Goal: Task Accomplishment & Management: Manage account settings

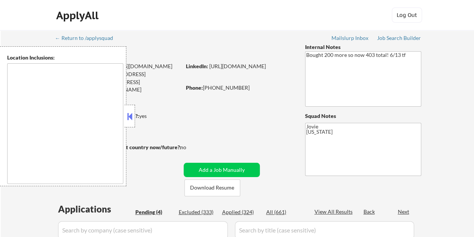
click at [131, 115] on button at bounding box center [130, 116] width 8 height 11
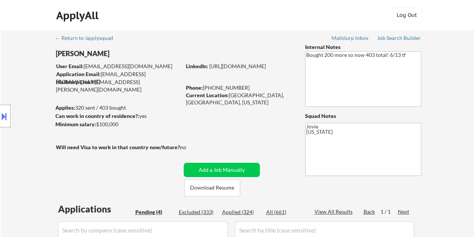
select select ""pending""
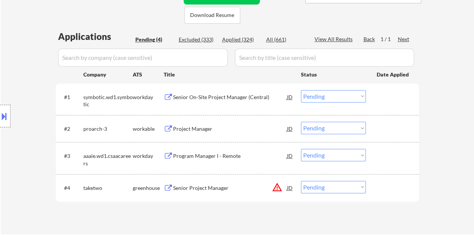
scroll to position [189, 0]
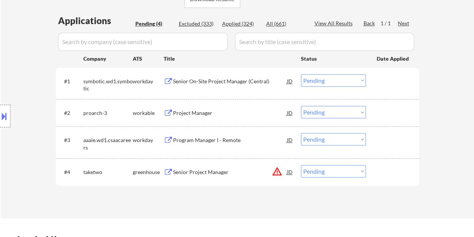
click at [385, 175] on div at bounding box center [393, 172] width 33 height 14
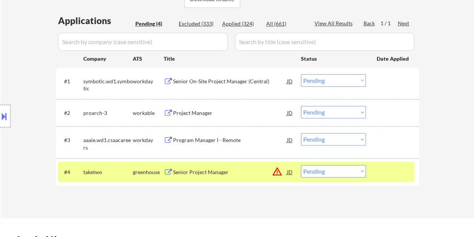
click at [244, 169] on div "Senior Project Manager" at bounding box center [230, 173] width 114 height 8
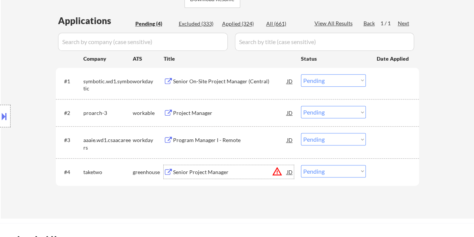
click at [382, 178] on div at bounding box center [393, 172] width 33 height 14
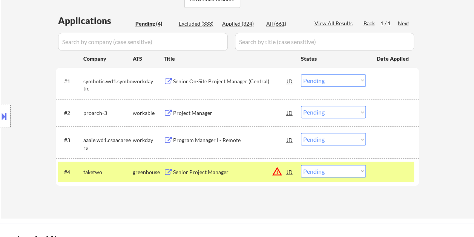
click at [358, 171] on select "Choose an option... Pending Applied Excluded (Questions) Excluded (Expired) Exc…" at bounding box center [333, 171] width 65 height 12
select select ""excluded__bad_match_""
click at [301, 165] on select "Choose an option... Pending Applied Excluded (Questions) Excluded (Expired) Exc…" at bounding box center [333, 171] width 65 height 12
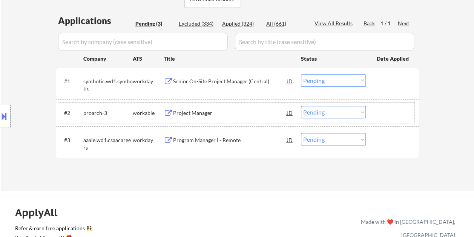
click at [375, 109] on div "#2 proarch-3 workable Project Manager JD Choose an option... Pending Applied Ex…" at bounding box center [236, 113] width 356 height 20
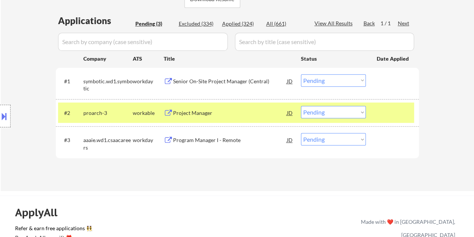
click at [228, 118] on div "Project Manager" at bounding box center [230, 113] width 114 height 14
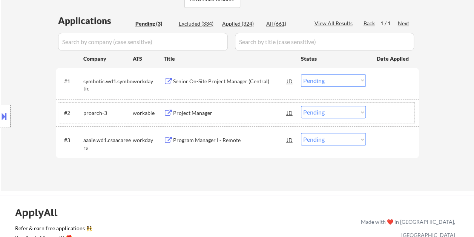
drag, startPoint x: 388, startPoint y: 112, endPoint x: 376, endPoint y: 115, distance: 12.4
click at [384, 113] on div at bounding box center [393, 113] width 33 height 14
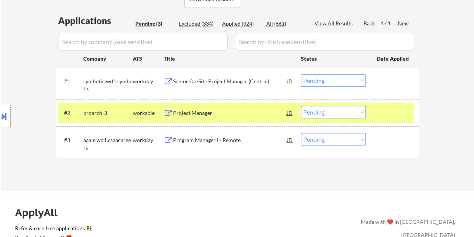
click at [363, 113] on select "Choose an option... Pending Applied Excluded (Questions) Excluded (Expired) Exc…" at bounding box center [333, 112] width 65 height 12
click at [301, 106] on select "Choose an option... Pending Applied Excluded (Questions) Excluded (Expired) Exc…" at bounding box center [333, 112] width 65 height 12
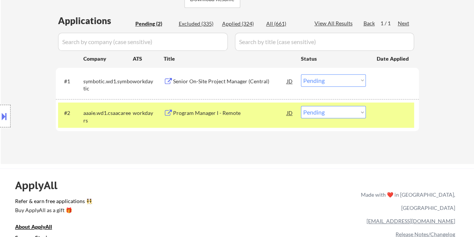
click at [394, 111] on div at bounding box center [393, 113] width 33 height 14
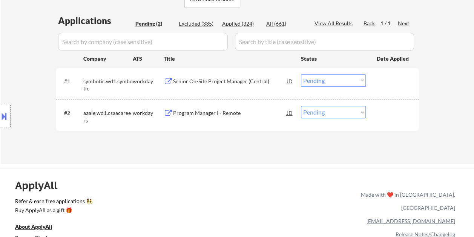
click at [392, 116] on div at bounding box center [393, 113] width 33 height 14
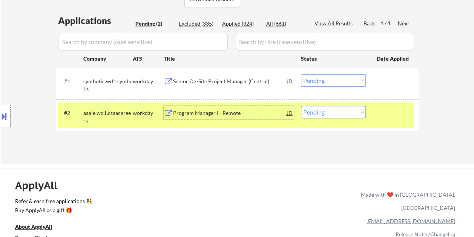
click at [239, 112] on div "Program Manager I - Remote" at bounding box center [230, 113] width 114 height 8
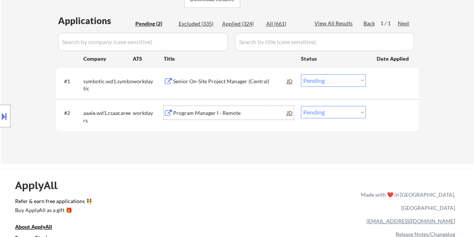
click at [382, 110] on div at bounding box center [393, 113] width 33 height 14
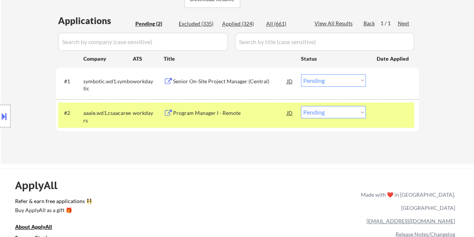
click at [356, 112] on select "Choose an option... Pending Applied Excluded (Questions) Excluded (Expired) Exc…" at bounding box center [333, 112] width 65 height 12
select select ""applied""
click at [301, 106] on select "Choose an option... Pending Applied Excluded (Questions) Excluded (Expired) Exc…" at bounding box center [333, 112] width 65 height 12
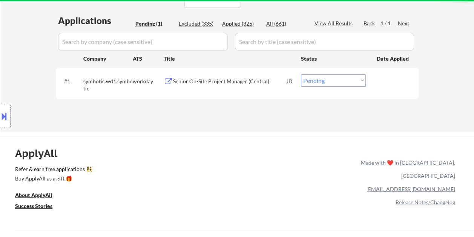
click at [392, 80] on div at bounding box center [393, 81] width 33 height 14
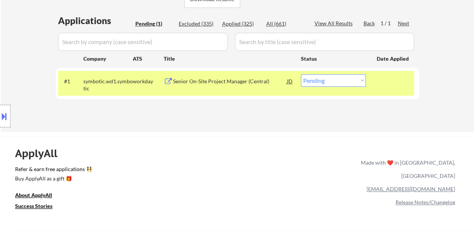
click at [228, 79] on div "Senior On-Site Project Manager (Central)" at bounding box center [230, 82] width 114 height 8
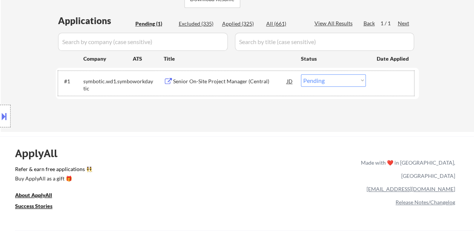
click at [384, 76] on div at bounding box center [393, 81] width 33 height 14
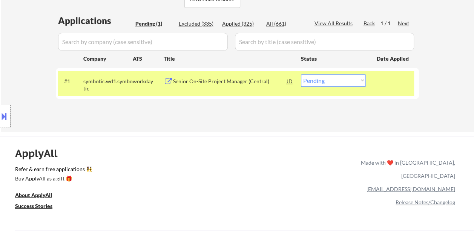
click at [357, 83] on select "Choose an option... Pending Applied Excluded (Questions) Excluded (Expired) Exc…" at bounding box center [333, 80] width 65 height 12
select select ""excluded__bad_match_""
click at [301, 74] on select "Choose an option... Pending Applied Excluded (Questions) Excluded (Expired) Exc…" at bounding box center [333, 80] width 65 height 12
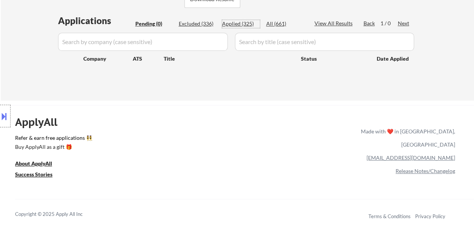
click at [239, 23] on div "Applied (325)" at bounding box center [241, 24] width 38 height 8
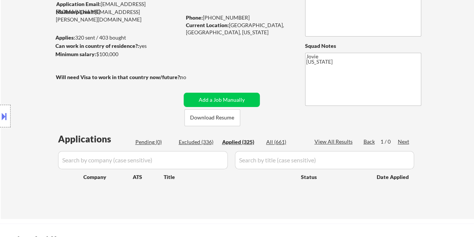
scroll to position [38, 0]
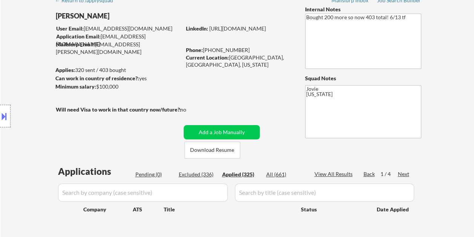
select select ""applied""
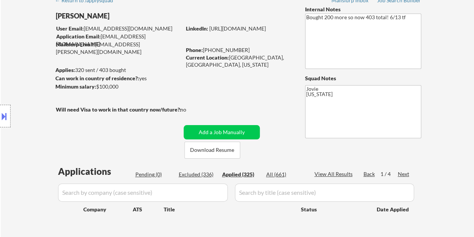
select select ""applied""
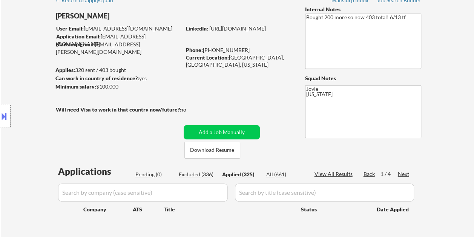
select select ""applied""
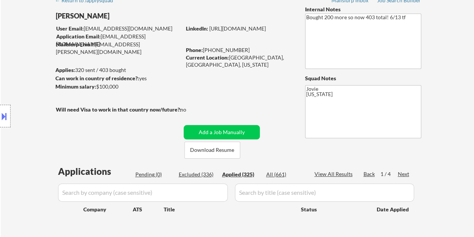
select select ""applied""
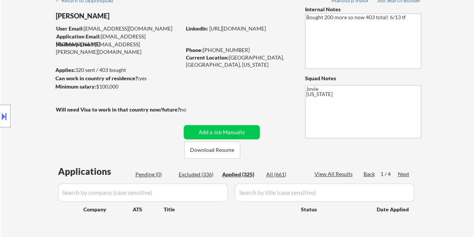
select select ""applied""
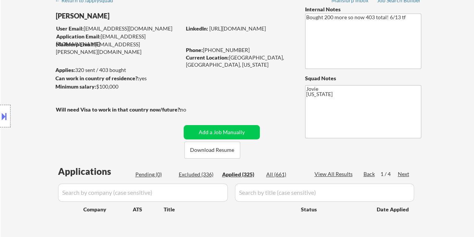
select select ""applied""
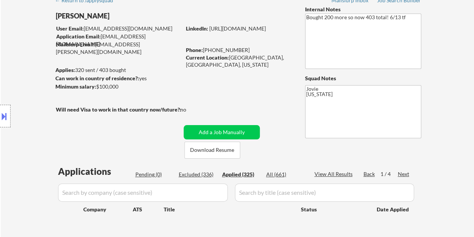
select select ""applied""
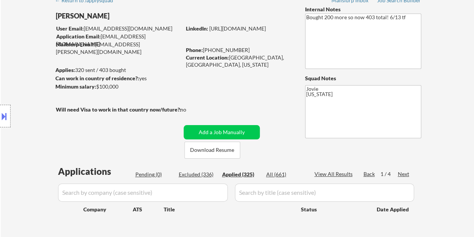
select select ""applied""
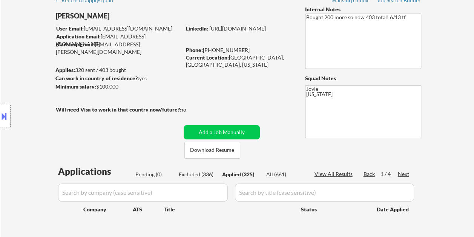
select select ""applied""
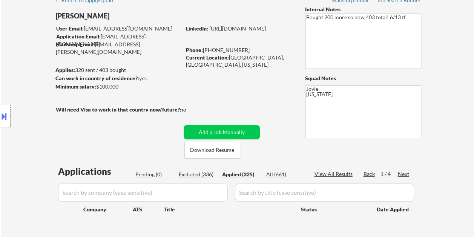
select select ""applied""
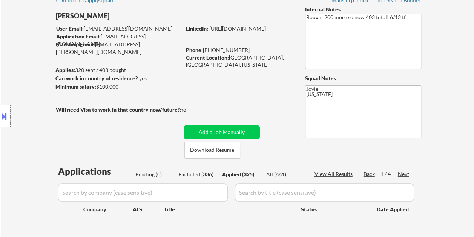
select select ""applied""
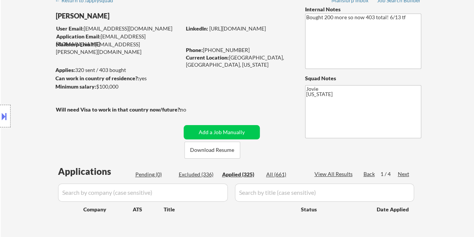
select select ""applied""
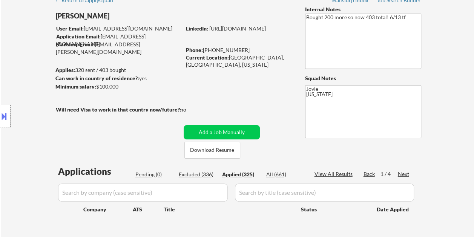
select select ""applied""
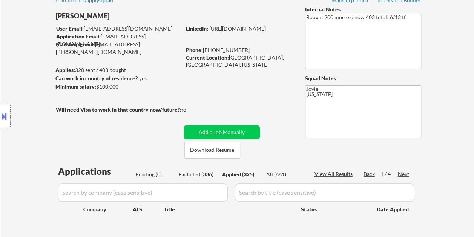
select select ""applied""
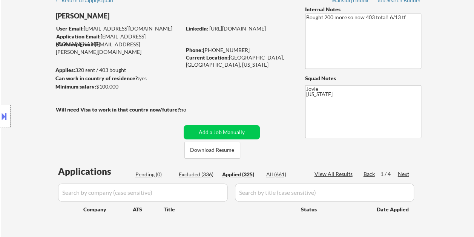
select select ""applied""
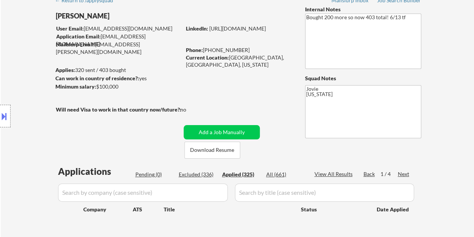
select select ""applied""
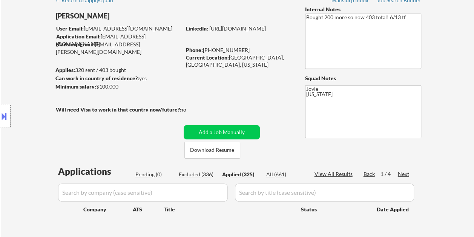
select select ""applied""
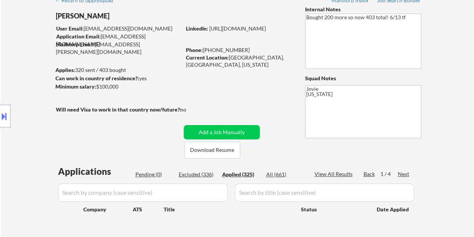
select select ""applied""
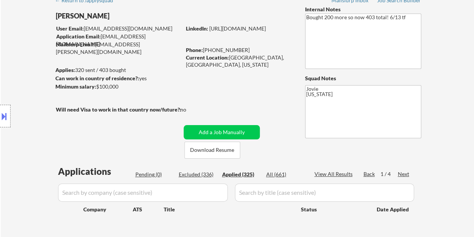
select select ""applied""
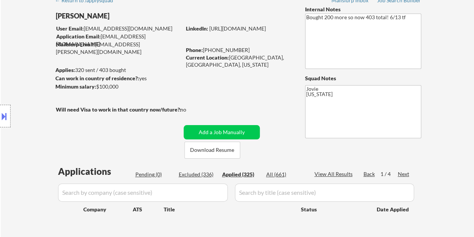
select select ""applied""
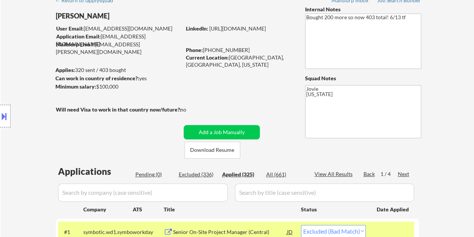
select select ""applied""
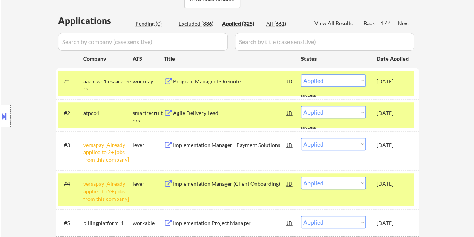
click at [396, 198] on div "#4 versapay [Already applied to 2+ jobs from this company] lever Implementation…" at bounding box center [236, 189] width 356 height 32
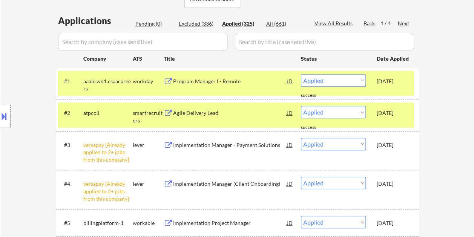
click at [380, 113] on div "[DATE]" at bounding box center [393, 113] width 33 height 8
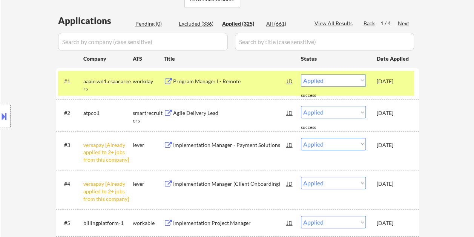
click at [388, 78] on div "[DATE]" at bounding box center [393, 82] width 33 height 8
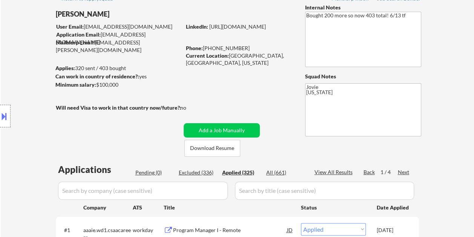
scroll to position [38, 0]
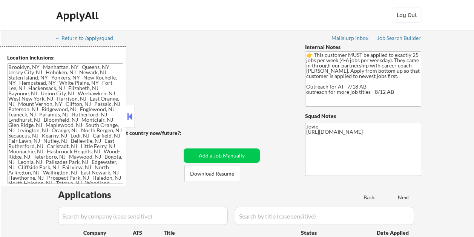
type textarea "[GEOGRAPHIC_DATA], [GEOGRAPHIC_DATA] [GEOGRAPHIC_DATA], [GEOGRAPHIC_DATA] [GEOG…"
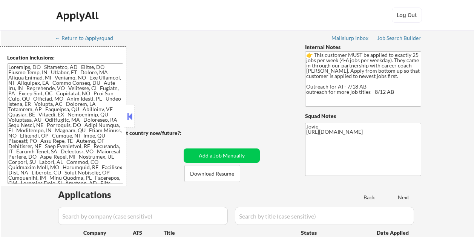
select select ""pending""
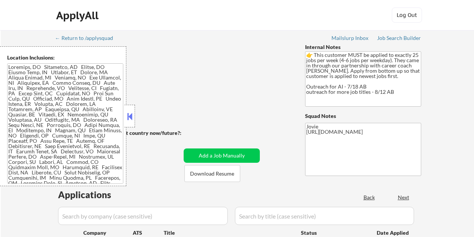
select select ""pending""
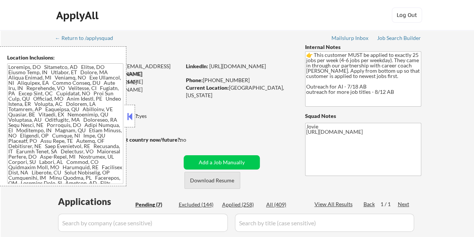
click at [206, 180] on button "Download Resume" at bounding box center [212, 180] width 56 height 17
click at [133, 115] on button at bounding box center [130, 116] width 8 height 11
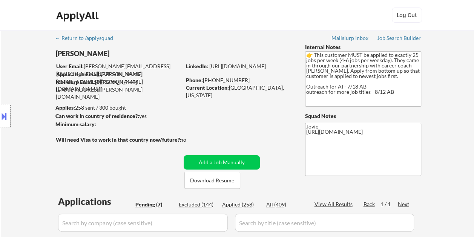
click at [282, 23] on div "ApplyAll Log In Sign Up Log Out" at bounding box center [237, 17] width 377 height 19
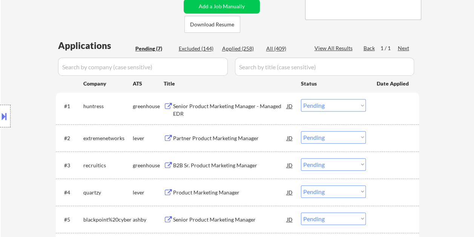
scroll to position [189, 0]
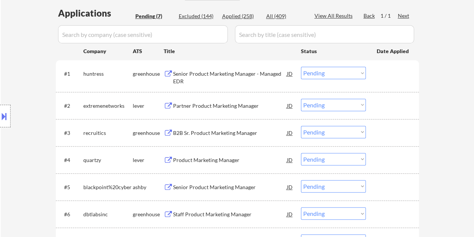
click at [387, 69] on div at bounding box center [393, 74] width 33 height 14
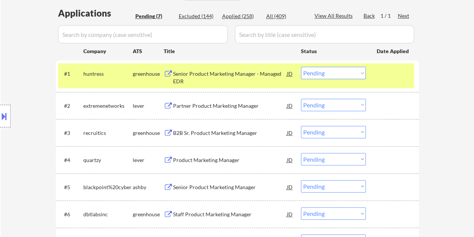
click at [243, 73] on div "Senior Product Marketing Manager - Managed EDR" at bounding box center [230, 77] width 114 height 15
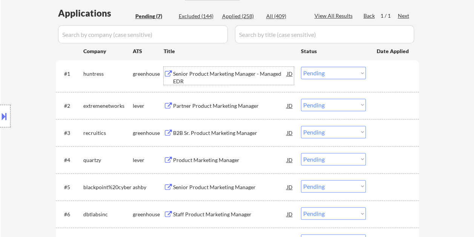
click at [391, 72] on div at bounding box center [393, 74] width 33 height 14
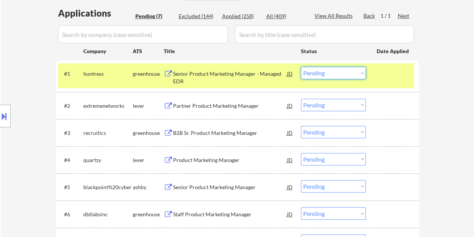
click at [363, 76] on select "Choose an option... Pending Applied Excluded (Questions) Excluded (Expired) Exc…" at bounding box center [333, 73] width 65 height 12
click at [301, 67] on select "Choose an option... Pending Applied Excluded (Questions) Excluded (Expired) Exc…" at bounding box center [333, 73] width 65 height 12
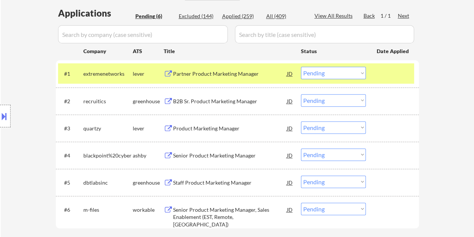
click at [397, 78] on div at bounding box center [393, 74] width 33 height 14
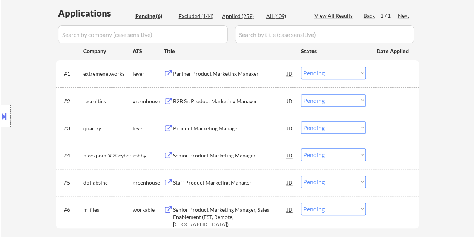
click at [397, 78] on div at bounding box center [393, 74] width 33 height 14
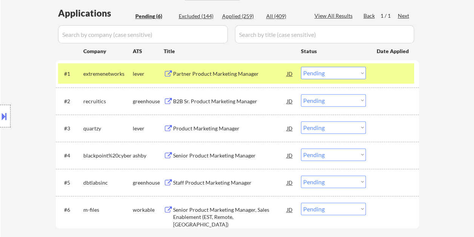
click at [227, 76] on div "Partner Product Marketing Manager" at bounding box center [230, 74] width 114 height 8
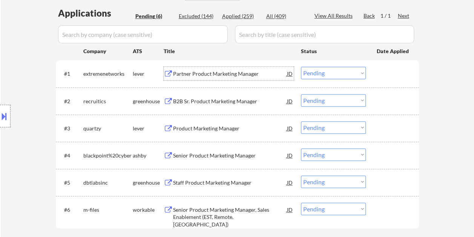
click at [373, 72] on div "#1 extremenetworks lever Partner Product Marketing Manager JD Choose an option.…" at bounding box center [236, 73] width 356 height 20
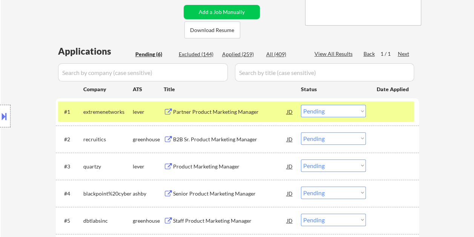
scroll to position [151, 0]
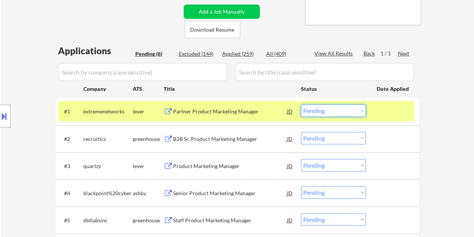
click at [364, 111] on select "Choose an option... Pending Applied Excluded (Questions) Excluded (Expired) Exc…" at bounding box center [333, 110] width 65 height 12
click at [301, 104] on select "Choose an option... Pending Applied Excluded (Questions) Excluded (Expired) Exc…" at bounding box center [333, 110] width 65 height 12
select select ""pending""
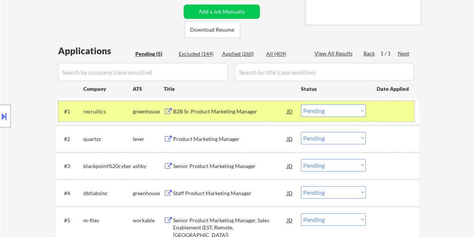
click at [385, 109] on div at bounding box center [393, 111] width 33 height 14
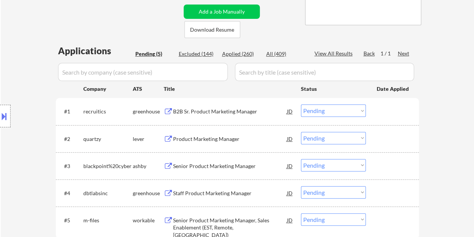
click at [383, 132] on div at bounding box center [393, 139] width 33 height 14
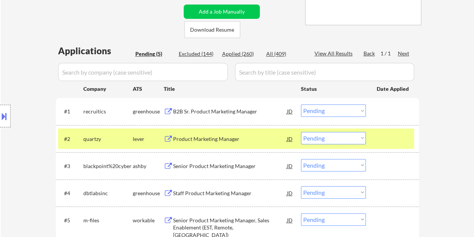
click at [232, 133] on div "Product Marketing Manager" at bounding box center [230, 139] width 114 height 14
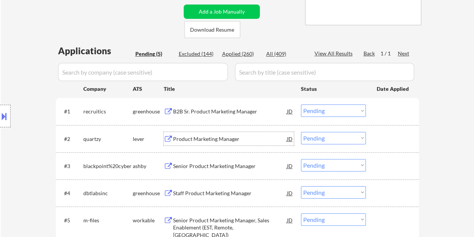
click at [389, 138] on div at bounding box center [393, 139] width 33 height 14
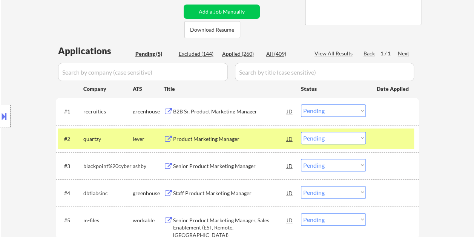
click at [362, 139] on select "Choose an option... Pending Applied Excluded (Questions) Excluded (Expired) Exc…" at bounding box center [333, 138] width 65 height 12
click at [301, 132] on select "Choose an option... Pending Applied Excluded (Questions) Excluded (Expired) Exc…" at bounding box center [333, 138] width 65 height 12
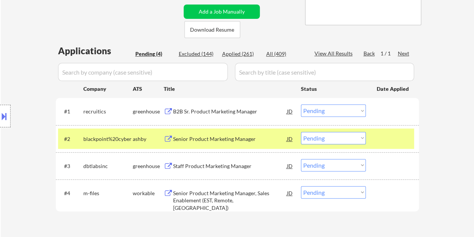
click at [385, 139] on div at bounding box center [393, 139] width 33 height 14
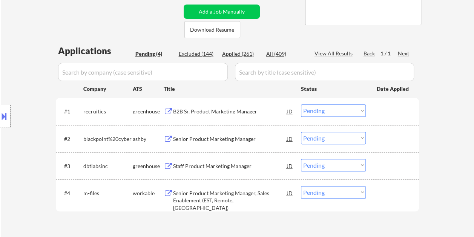
click at [406, 139] on div at bounding box center [393, 139] width 33 height 14
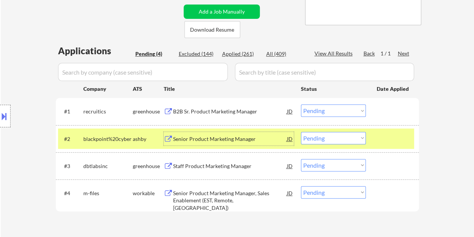
click at [242, 139] on div "Senior Product Marketing Manager" at bounding box center [230, 139] width 114 height 8
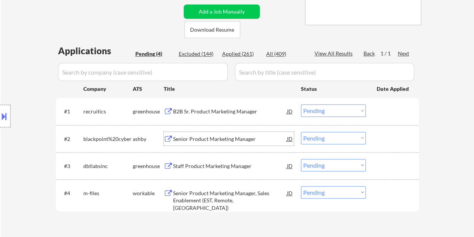
click at [383, 137] on div at bounding box center [393, 139] width 33 height 14
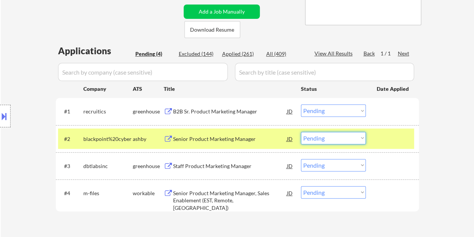
click at [360, 137] on select "Choose an option... Pending Applied Excluded (Questions) Excluded (Expired) Exc…" at bounding box center [333, 138] width 65 height 12
click at [301, 132] on select "Choose an option... Pending Applied Excluded (Questions) Excluded (Expired) Exc…" at bounding box center [333, 138] width 65 height 12
select select ""pending""
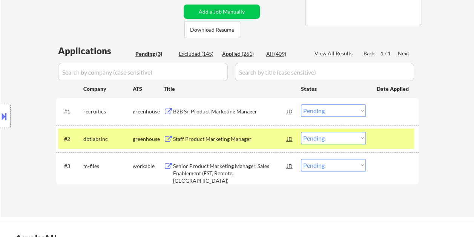
click at [379, 140] on div at bounding box center [393, 139] width 33 height 14
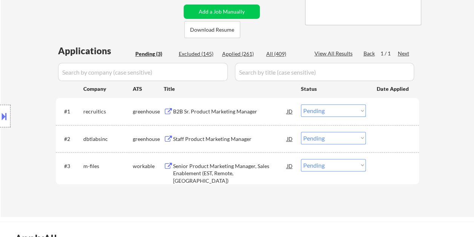
click at [388, 167] on div at bounding box center [393, 166] width 33 height 14
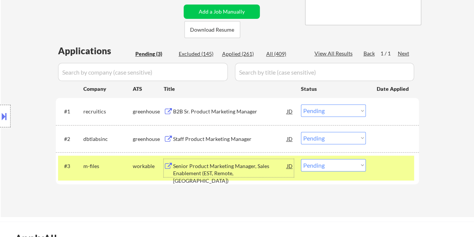
click at [268, 168] on div "Senior Product Marketing Manager, Sales Enablement (EST, Remote, United States)" at bounding box center [230, 174] width 114 height 22
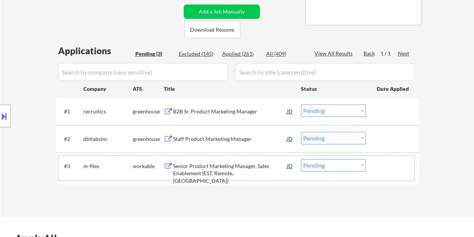
click at [374, 163] on div "#3 m-files workable Senior Product Marketing Manager, Sales Enablement (EST, Re…" at bounding box center [236, 168] width 356 height 25
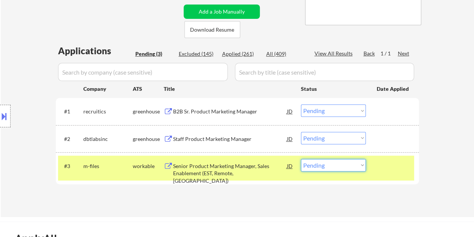
click at [363, 164] on select "Choose an option... Pending Applied Excluded (Questions) Excluded (Expired) Exc…" at bounding box center [333, 165] width 65 height 12
select select ""applied""
click at [301, 159] on select "Choose an option... Pending Applied Excluded (Questions) Excluded (Expired) Exc…" at bounding box center [333, 165] width 65 height 12
click at [390, 167] on div at bounding box center [393, 166] width 33 height 14
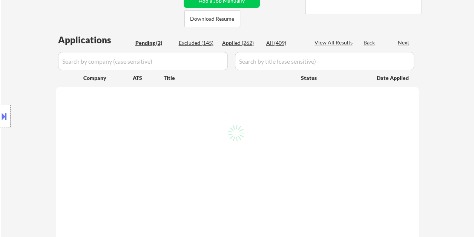
scroll to position [189, 0]
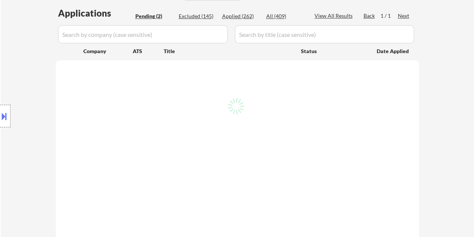
select select ""pending""
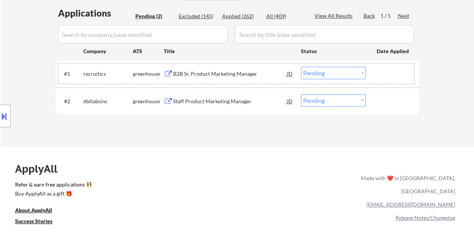
click at [374, 69] on div "#1 recruitics greenhouse B2B Sr. Product Marketing Manager JD Choose an option.…" at bounding box center [236, 73] width 356 height 20
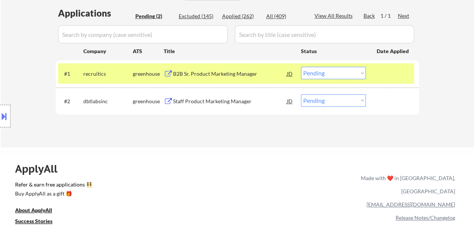
click at [270, 76] on div "B2B Sr. Product Marketing Manager" at bounding box center [230, 74] width 114 height 8
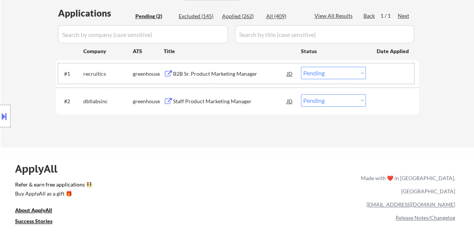
drag, startPoint x: 377, startPoint y: 69, endPoint x: 364, endPoint y: 69, distance: 13.2
click at [377, 69] on div at bounding box center [393, 74] width 33 height 14
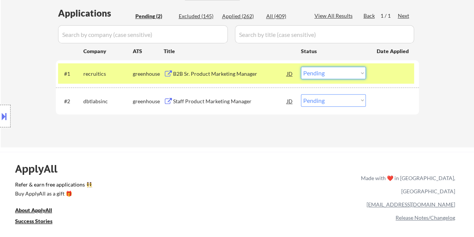
drag, startPoint x: 363, startPoint y: 69, endPoint x: 358, endPoint y: 71, distance: 5.1
click at [362, 70] on select "Choose an option... Pending Applied Excluded (Questions) Excluded (Expired) Exc…" at bounding box center [333, 73] width 65 height 12
click at [301, 67] on select "Choose an option... Pending Applied Excluded (Questions) Excluded (Expired) Exc…" at bounding box center [333, 73] width 65 height 12
drag, startPoint x: 387, startPoint y: 95, endPoint x: 384, endPoint y: 98, distance: 4.3
click at [387, 96] on div at bounding box center [393, 101] width 33 height 14
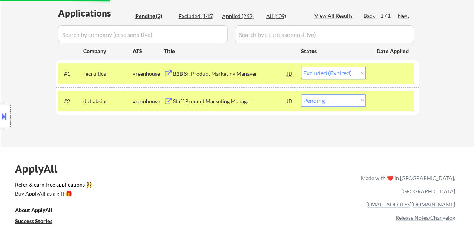
click at [234, 103] on div "Staff Product Marketing Manager" at bounding box center [230, 102] width 114 height 8
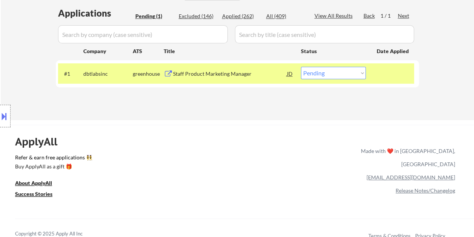
click at [329, 74] on select "Choose an option... Pending Applied Excluded (Questions) Excluded (Expired) Exc…" at bounding box center [333, 73] width 65 height 12
select select ""excluded__bad_match_""
click at [301, 67] on select "Choose an option... Pending Applied Excluded (Questions) Excluded (Expired) Exc…" at bounding box center [333, 73] width 65 height 12
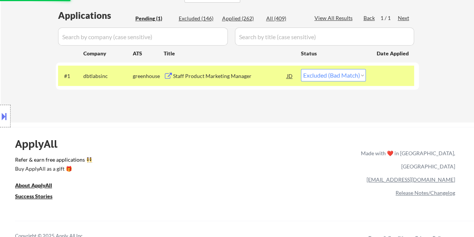
scroll to position [151, 0]
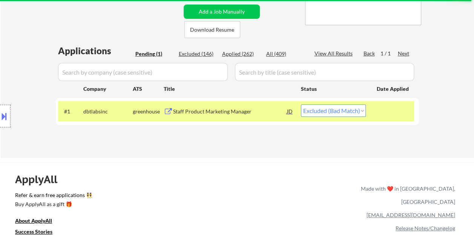
click at [290, 217] on div "ApplyAll Refer & earn free applications 👯‍♀️ Buy ApplyAll as a gift 🎁 About App…" at bounding box center [237, 228] width 474 height 120
click at [375, 110] on div "#1 dbtlabsinc greenhouse Staff Product Marketing Manager JD Choose an option...…" at bounding box center [236, 111] width 356 height 20
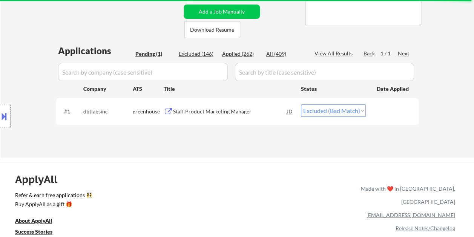
click at [332, 138] on div "Applications Pending (1) Excluded (146) Applied (262) All (409) View All Result…" at bounding box center [237, 93] width 363 height 99
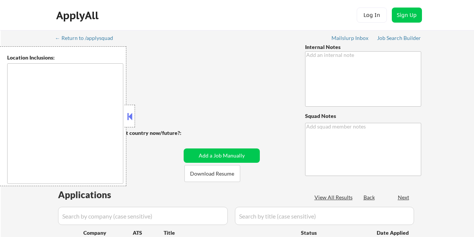
scroll to position [181, 0]
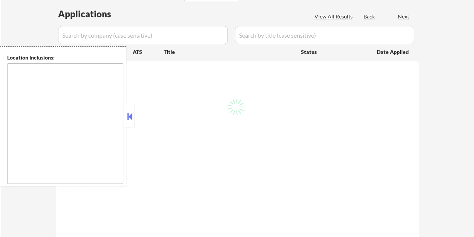
type textarea "👉 This customer MUST be applied to exactly 25 jobs per week (4-6 jobs per weekd…"
type textarea "Jovie [URL][DOMAIN_NAME]"
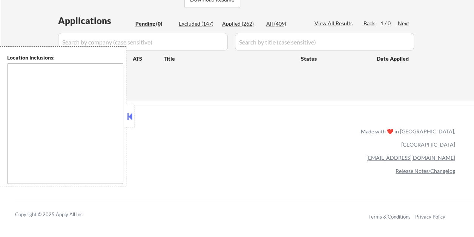
scroll to position [151, 0]
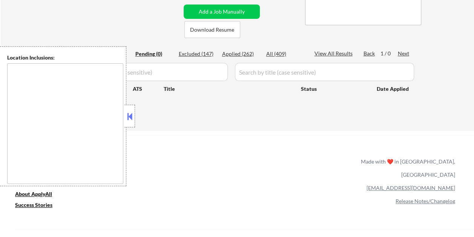
type textarea "[GEOGRAPHIC_DATA], [GEOGRAPHIC_DATA] [GEOGRAPHIC_DATA], [GEOGRAPHIC_DATA] [GEOG…"
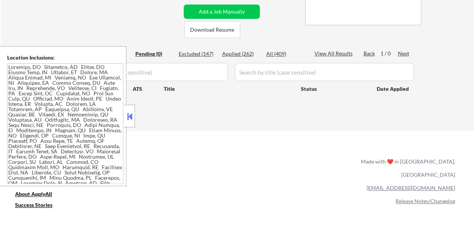
click at [129, 112] on button at bounding box center [130, 116] width 8 height 11
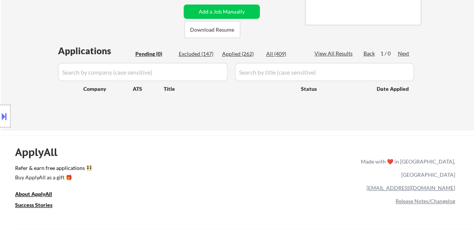
scroll to position [113, 0]
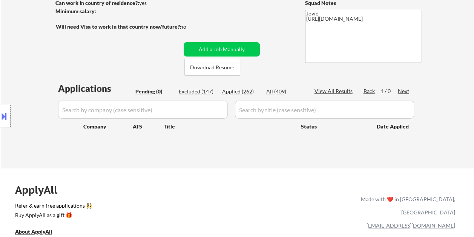
click at [231, 94] on div "Applied (262)" at bounding box center [241, 92] width 38 height 8
click at [240, 91] on div "Applied (262)" at bounding box center [241, 92] width 38 height 8
click at [239, 93] on div "Applied (262)" at bounding box center [241, 92] width 38 height 8
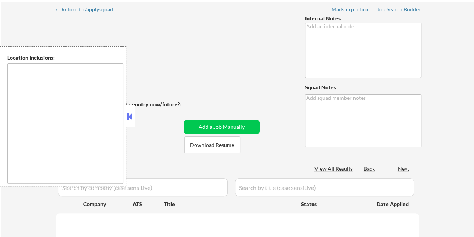
scroll to position [113, 0]
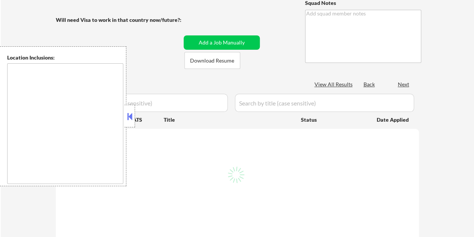
type textarea "👉 This customer MUST be applied to exactly 25 jobs per week (4-6 jobs per weekd…"
type textarea "Jovie [URL][DOMAIN_NAME]"
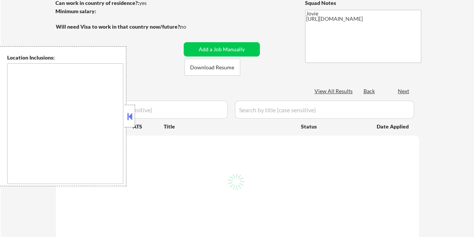
click at [132, 115] on button at bounding box center [130, 116] width 8 height 11
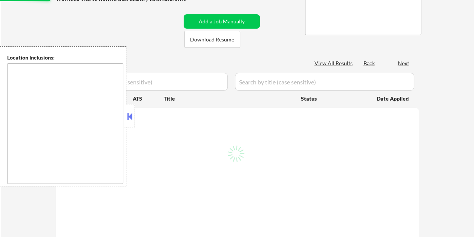
scroll to position [151, 0]
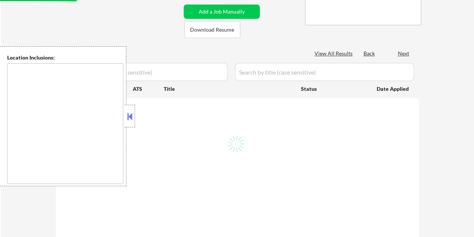
click at [130, 117] on button at bounding box center [130, 116] width 8 height 11
click at [132, 115] on button at bounding box center [130, 116] width 8 height 11
type textarea "[GEOGRAPHIC_DATA], [GEOGRAPHIC_DATA] [GEOGRAPHIC_DATA], [GEOGRAPHIC_DATA] [GEOG…"
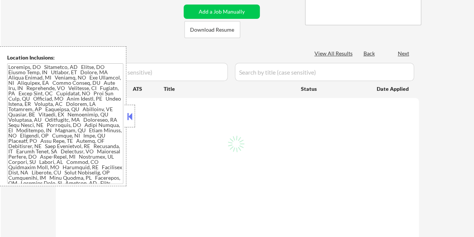
click at [130, 118] on button at bounding box center [130, 116] width 8 height 11
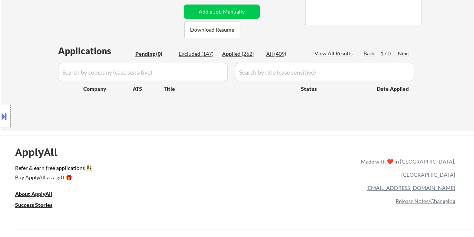
click at [242, 56] on div "Applied (262)" at bounding box center [241, 54] width 38 height 8
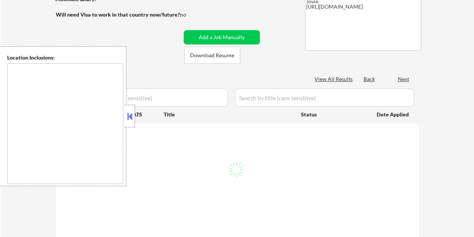
scroll to position [106, 0]
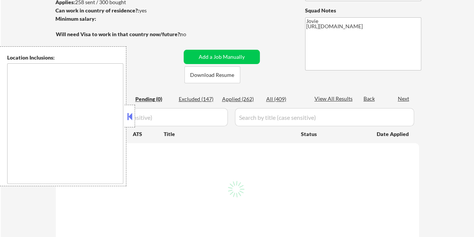
type textarea "[GEOGRAPHIC_DATA], [GEOGRAPHIC_DATA] [GEOGRAPHIC_DATA], [GEOGRAPHIC_DATA] [GEOG…"
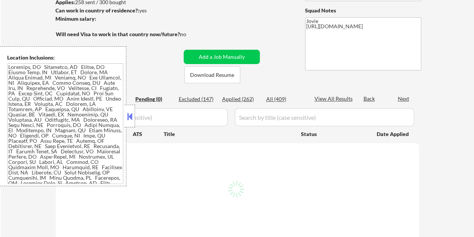
click at [130, 118] on button at bounding box center [130, 116] width 8 height 11
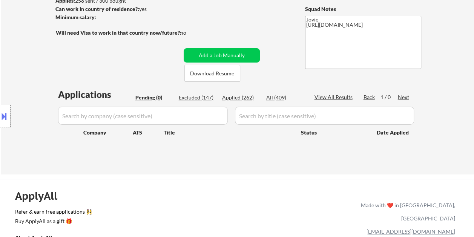
scroll to position [113, 0]
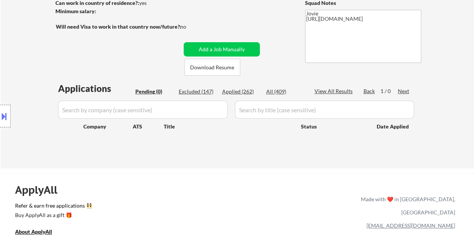
click at [261, 158] on div "← Return to /applysquad Mailslurp Inbox Job Search Builder Alexis Kirton User E…" at bounding box center [237, 39] width 376 height 245
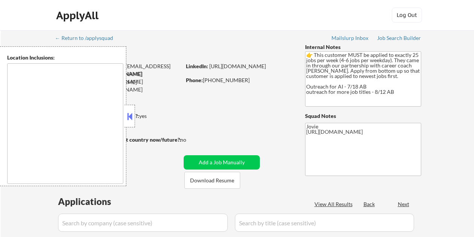
scroll to position [143, 0]
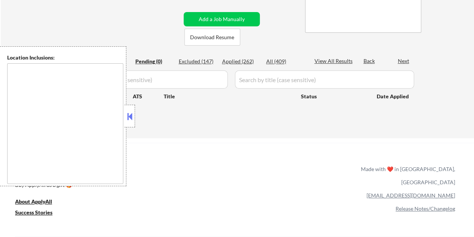
type textarea "[GEOGRAPHIC_DATA], [GEOGRAPHIC_DATA] [GEOGRAPHIC_DATA], [GEOGRAPHIC_DATA] [GEOG…"
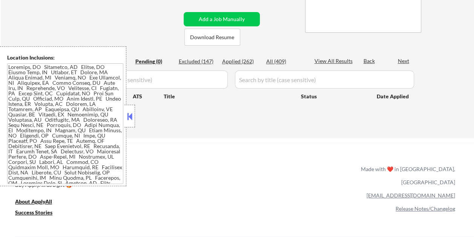
drag, startPoint x: 132, startPoint y: 113, endPoint x: 136, endPoint y: 115, distance: 4.2
click at [132, 113] on button at bounding box center [130, 116] width 8 height 11
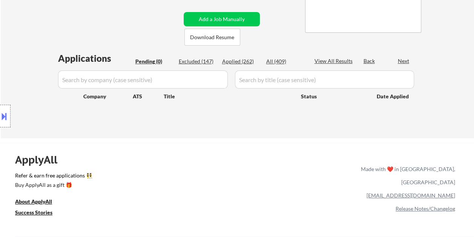
scroll to position [113, 0]
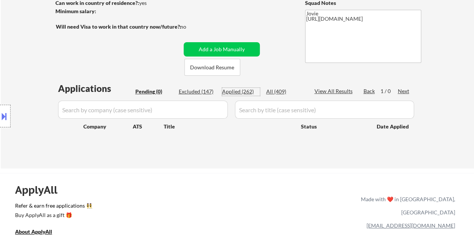
click at [234, 91] on div "Applied (262)" at bounding box center [241, 92] width 38 height 8
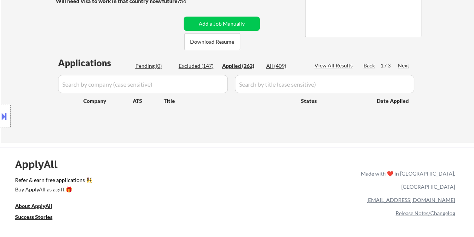
scroll to position [151, 0]
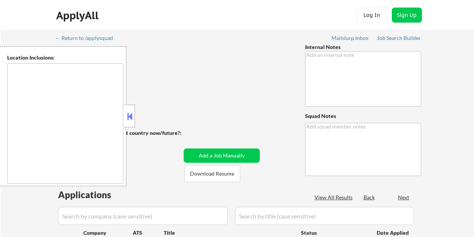
scroll to position [181, 0]
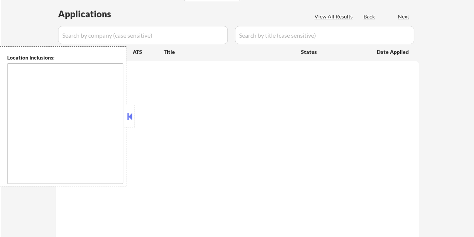
type textarea "👉 This customer MUST be applied to exactly 25 jobs per week (4-6 jobs per weekd…"
type textarea "Jovie [URL][DOMAIN_NAME]"
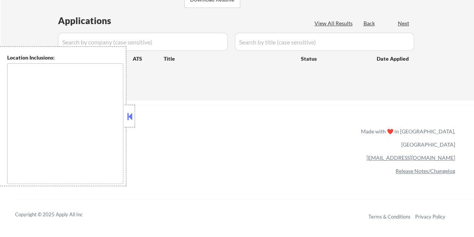
scroll to position [151, 0]
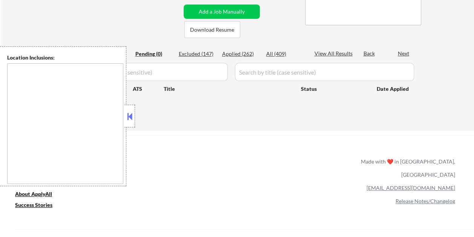
type textarea "[GEOGRAPHIC_DATA], [GEOGRAPHIC_DATA] [GEOGRAPHIC_DATA], [GEOGRAPHIC_DATA] [GEOG…"
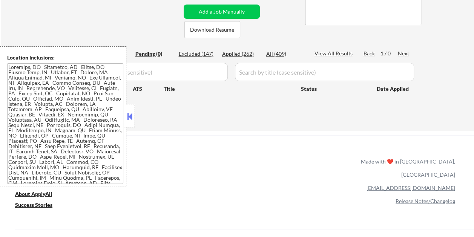
click at [331, 124] on div "← Return to /applysquad Mailslurp Inbox Job Search Builder Alexis Kirton User E…" at bounding box center [237, 1] width 376 height 245
click at [256, 156] on div "ApplyAll Refer & earn free applications 👯‍♀️ Buy ApplyAll as a gift 🎁 About App…" at bounding box center [237, 201] width 474 height 120
click at [128, 114] on button at bounding box center [130, 116] width 8 height 11
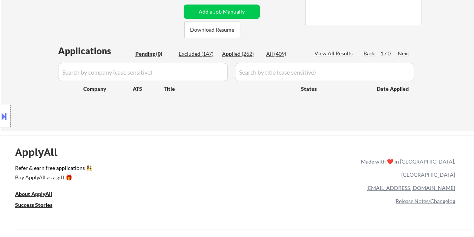
click at [234, 54] on div "Applied (262)" at bounding box center [241, 54] width 38 height 8
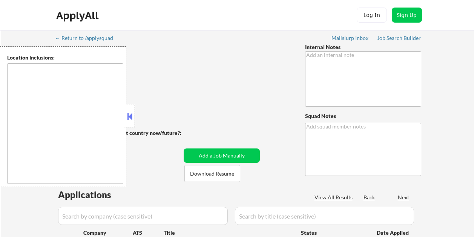
scroll to position [181, 0]
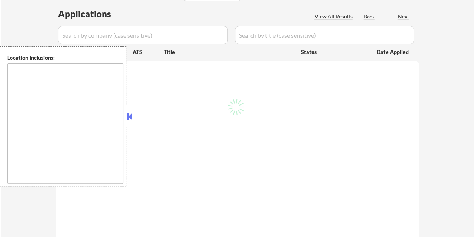
type textarea "👉 This customer MUST be applied to exactly 25 jobs per week (4-6 jobs per weekd…"
type textarea "Jovie [URL][DOMAIN_NAME]"
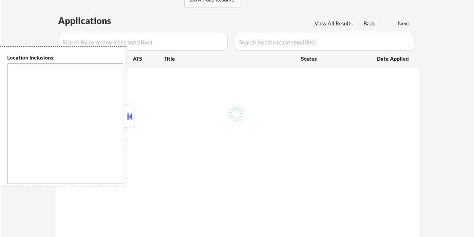
type textarea "[GEOGRAPHIC_DATA], [GEOGRAPHIC_DATA] [GEOGRAPHIC_DATA], [GEOGRAPHIC_DATA] [GEOG…"
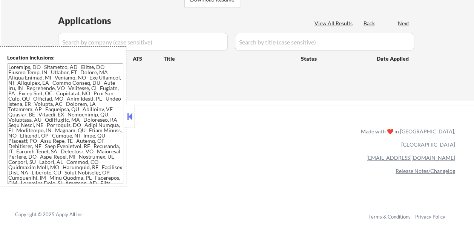
scroll to position [151, 0]
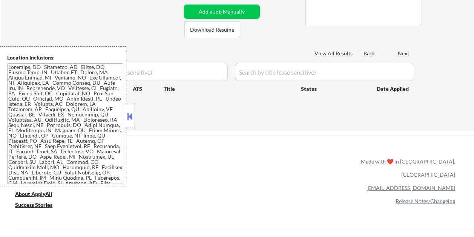
click at [127, 111] on button at bounding box center [130, 116] width 8 height 11
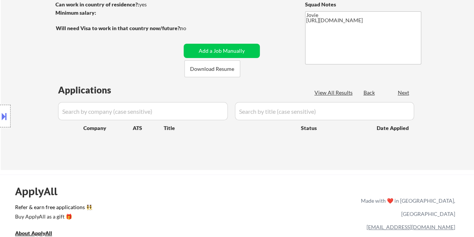
scroll to position [113, 0]
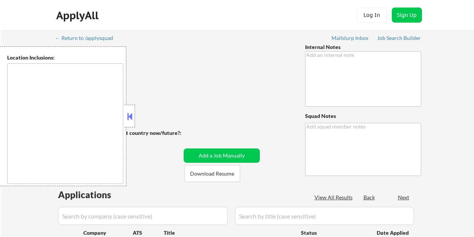
scroll to position [143, 0]
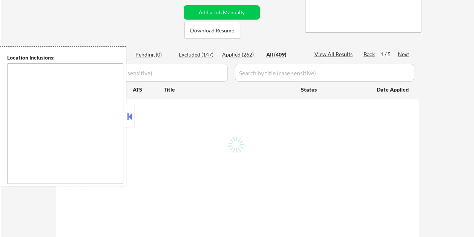
type textarea "👉 This customer MUST be applied to exactly 25 jobs per week (4-6 jobs per weekd…"
type textarea "Jovie [URL][DOMAIN_NAME]"
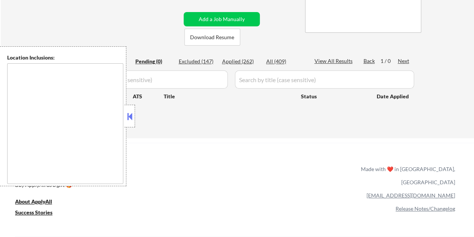
scroll to position [113, 0]
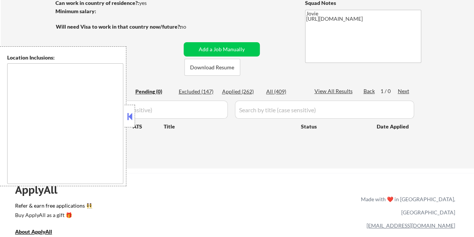
click at [129, 115] on button at bounding box center [130, 116] width 8 height 11
click at [131, 116] on button at bounding box center [130, 116] width 8 height 11
click at [218, 198] on div "ApplyAll Refer & earn free applications 👯‍♀️ Buy ApplyAll as a gift 🎁 About App…" at bounding box center [237, 238] width 474 height 120
click at [128, 114] on button at bounding box center [130, 116] width 8 height 11
click at [247, 91] on div "Applied (262)" at bounding box center [241, 92] width 38 height 8
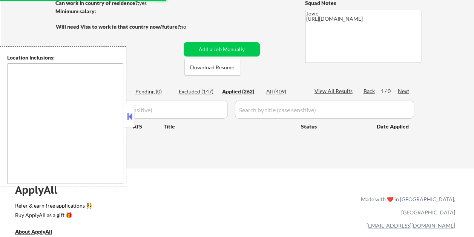
click at [129, 119] on button at bounding box center [130, 116] width 8 height 11
click at [132, 117] on button at bounding box center [130, 116] width 8 height 11
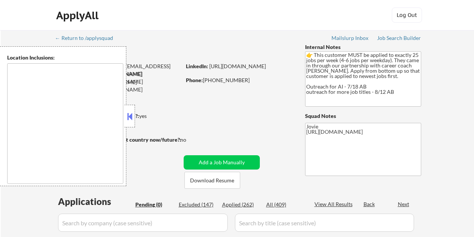
type textarea "Brooklyn, NY Manhattan, NY Queens, NY Jersey City, NJ Hoboken, NJ Newark, NJ St…"
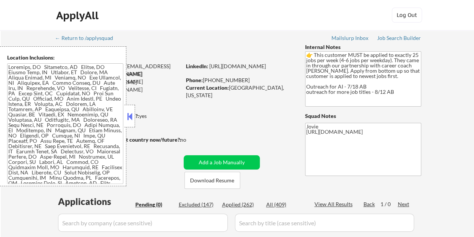
click at [130, 114] on button at bounding box center [130, 116] width 8 height 11
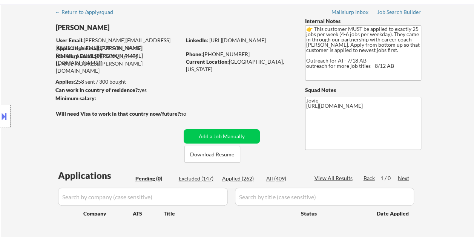
scroll to position [75, 0]
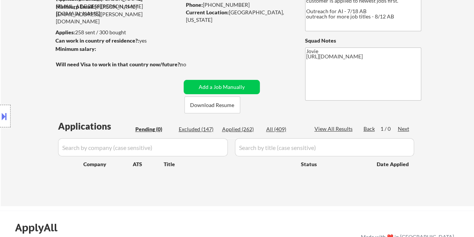
click at [247, 129] on div "Applied (262)" at bounding box center [241, 130] width 38 height 8
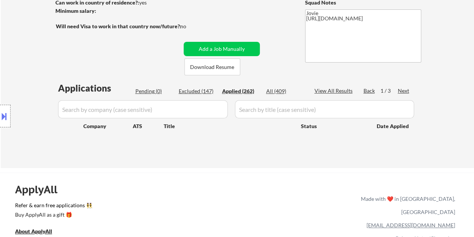
scroll to position [151, 0]
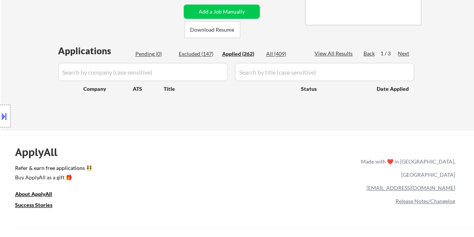
select select ""applied""
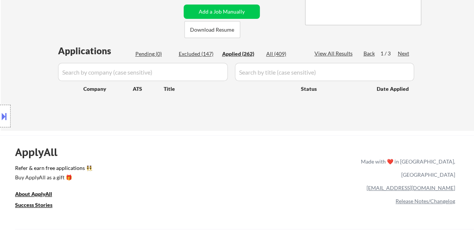
select select ""applied""
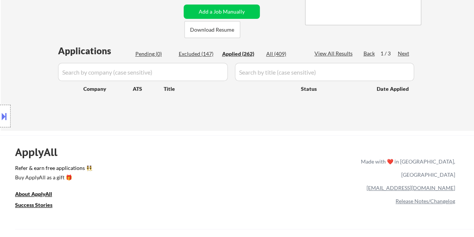
select select ""applied""
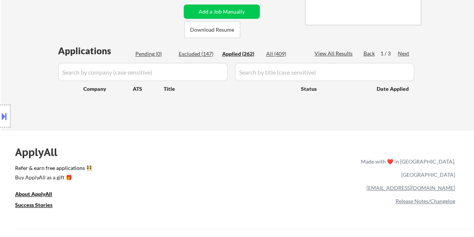
select select ""applied""
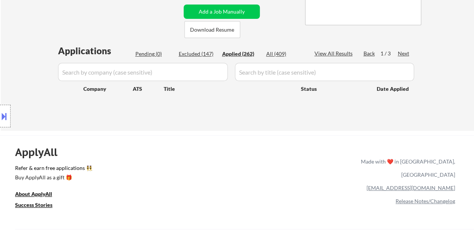
select select ""applied""
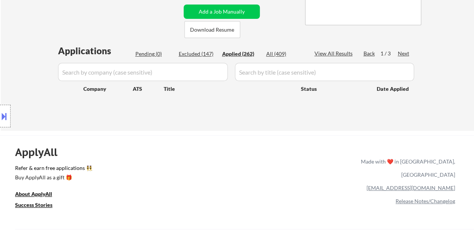
select select ""applied""
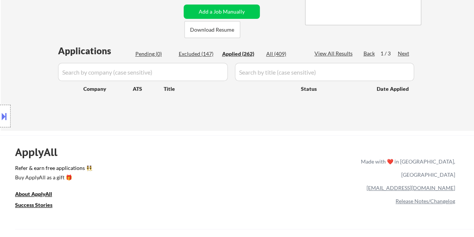
select select ""applied""
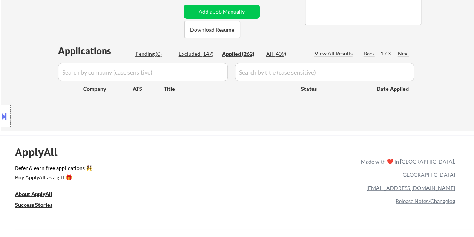
select select ""applied""
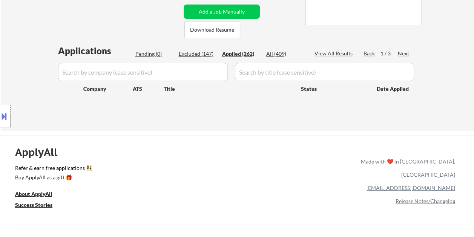
select select ""applied""
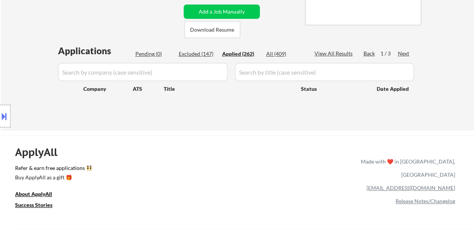
select select ""applied""
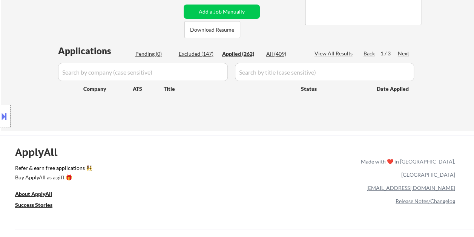
select select ""applied""
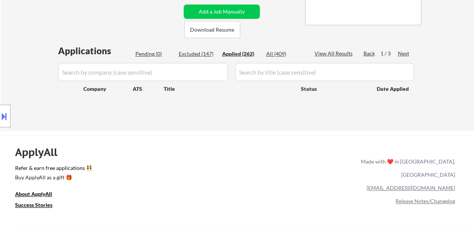
select select ""applied""
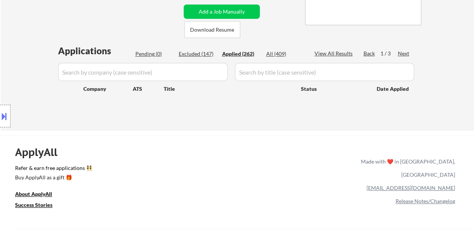
select select ""applied""
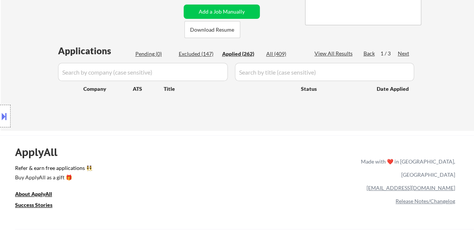
select select ""applied""
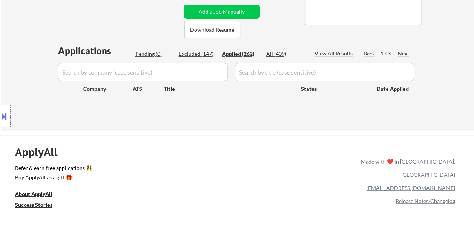
select select ""applied""
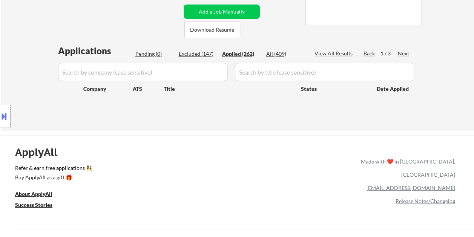
select select ""applied""
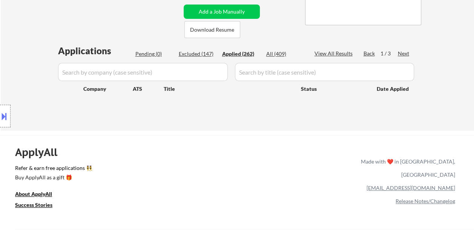
select select ""applied""
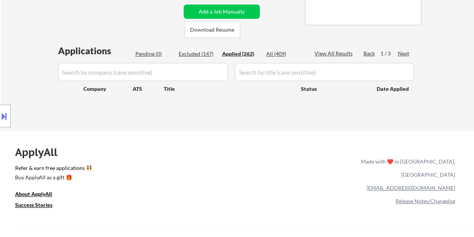
select select ""applied""
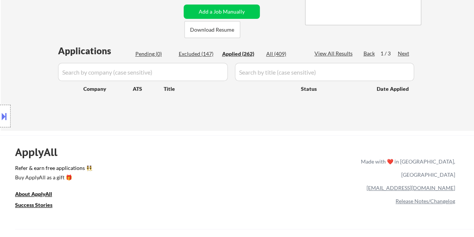
select select ""applied""
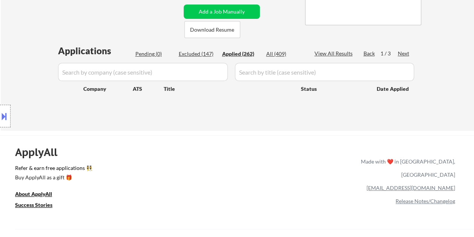
select select ""applied""
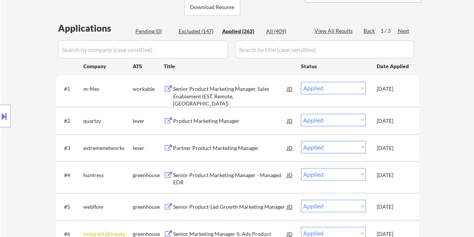
scroll to position [189, 0]
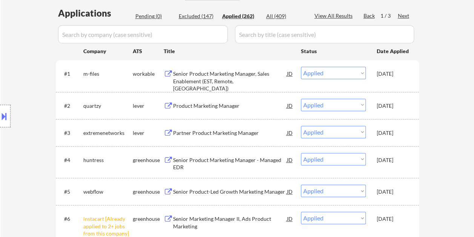
click at [396, 106] on div "[DATE]" at bounding box center [393, 106] width 33 height 8
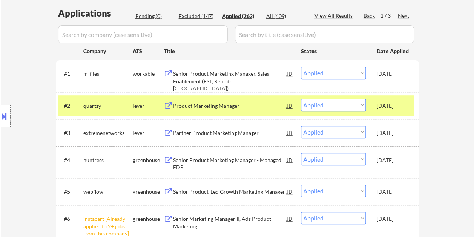
click at [403, 130] on div "[DATE]" at bounding box center [393, 133] width 33 height 8
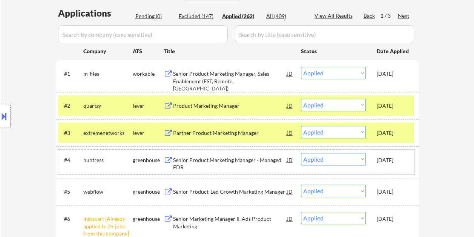
click at [401, 154] on div "[DATE]" at bounding box center [393, 160] width 33 height 14
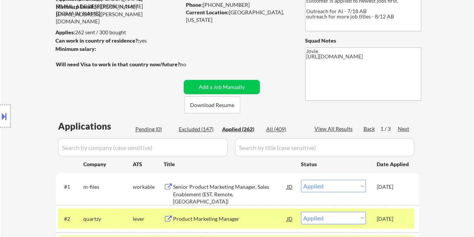
scroll to position [113, 0]
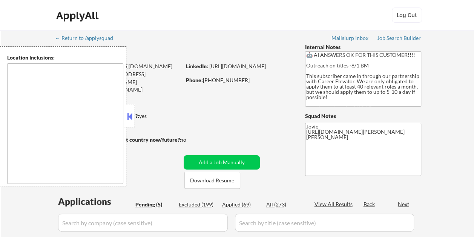
click at [130, 118] on button at bounding box center [130, 116] width 8 height 11
select select ""pending""
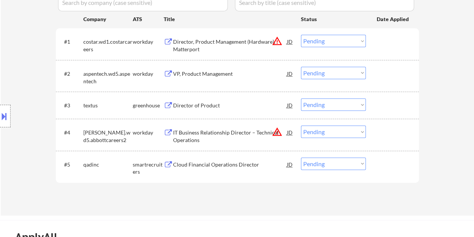
scroll to position [264, 0]
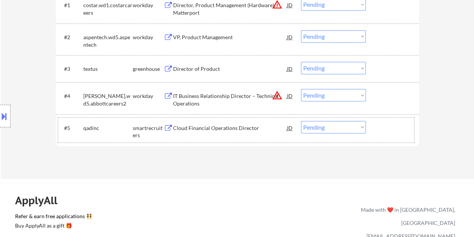
drag, startPoint x: 389, startPoint y: 124, endPoint x: 382, endPoint y: 126, distance: 7.2
click at [388, 124] on div at bounding box center [393, 128] width 33 height 14
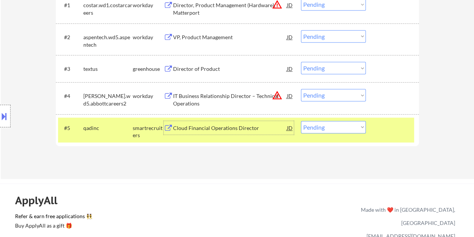
click at [249, 125] on div "Cloud Financial Operations Director" at bounding box center [230, 128] width 114 height 8
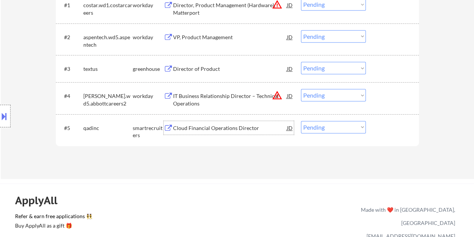
click at [376, 123] on div "#5 qadinc smartrecruiters Cloud Financial Operations Director [PERSON_NAME] an …" at bounding box center [236, 130] width 356 height 25
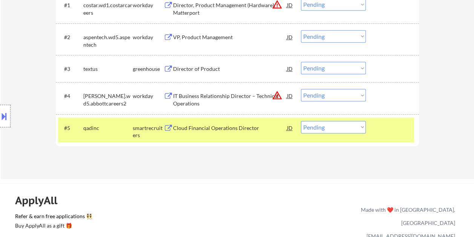
click at [357, 127] on select "Choose an option... Pending Applied Excluded (Questions) Excluded (Expired) Exc…" at bounding box center [333, 127] width 65 height 12
select select ""excluded__bad_match_""
click at [301, 121] on select "Choose an option... Pending Applied Excluded (Questions) Excluded (Expired) Exc…" at bounding box center [333, 127] width 65 height 12
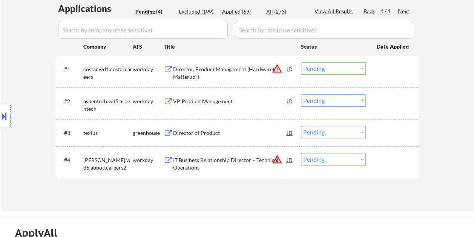
scroll to position [189, 0]
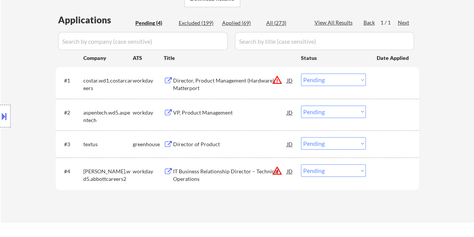
click at [389, 143] on div at bounding box center [393, 144] width 33 height 14
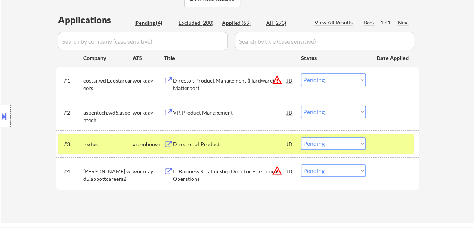
click at [234, 137] on div "Director of Product" at bounding box center [230, 144] width 114 height 14
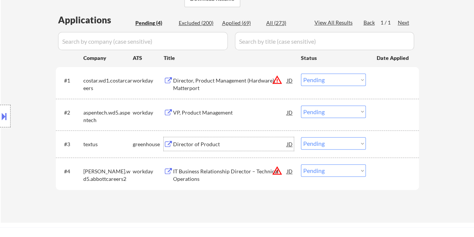
click at [375, 143] on div "#3 textus greenhouse Director of Product JD Choose an option... Pending Applied…" at bounding box center [236, 144] width 356 height 20
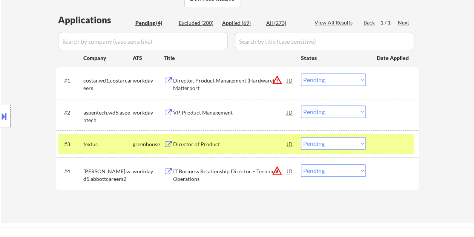
click at [362, 145] on select "Choose an option... Pending Applied Excluded (Questions) Excluded (Expired) Exc…" at bounding box center [333, 143] width 65 height 12
click at [301, 137] on select "Choose an option... Pending Applied Excluded (Questions) Excluded (Expired) Exc…" at bounding box center [333, 143] width 65 height 12
select select ""pending""
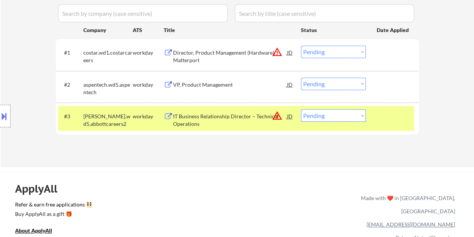
scroll to position [226, 0]
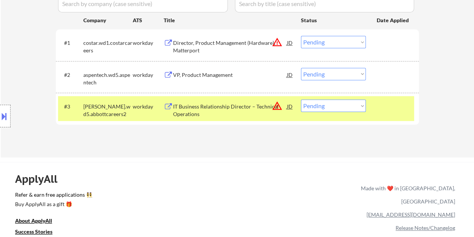
click at [396, 112] on div at bounding box center [393, 107] width 33 height 14
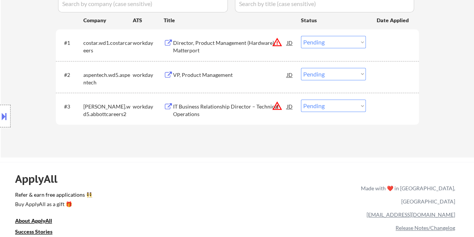
drag, startPoint x: 383, startPoint y: 46, endPoint x: 377, endPoint y: 47, distance: 6.1
click at [384, 46] on div at bounding box center [393, 43] width 33 height 14
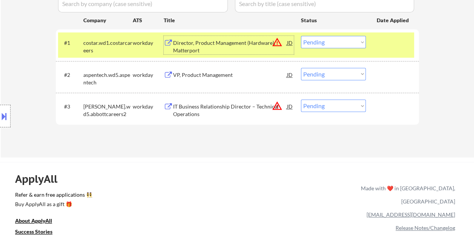
click at [238, 48] on div "Director, Product Management (Hardware), Matterport" at bounding box center [230, 46] width 114 height 15
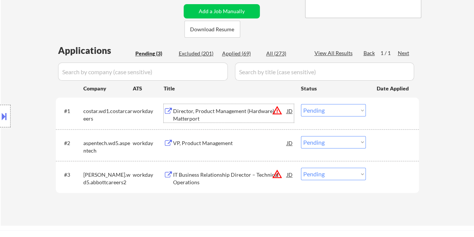
scroll to position [113, 0]
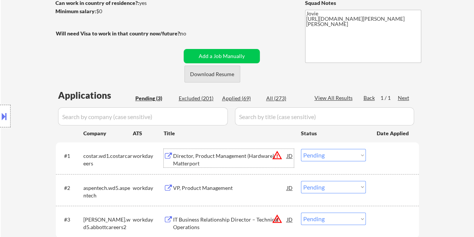
click at [217, 69] on button "Download Resume" at bounding box center [212, 74] width 56 height 17
click at [280, 25] on div "← Return to /applysquad Mailslurp Inbox Job Search Builder Craig Copland User E…" at bounding box center [237, 91] width 376 height 348
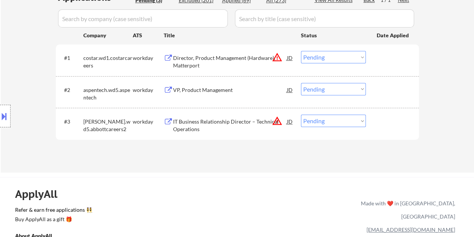
scroll to position [226, 0]
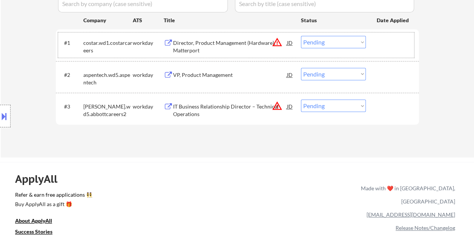
drag, startPoint x: 393, startPoint y: 44, endPoint x: 368, endPoint y: 49, distance: 24.9
click at [389, 46] on div at bounding box center [393, 43] width 33 height 14
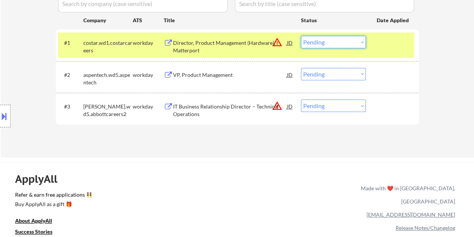
click at [361, 46] on select "Choose an option... Pending Applied Excluded (Questions) Excluded (Expired) Exc…" at bounding box center [333, 42] width 65 height 12
click at [301, 36] on select "Choose an option... Pending Applied Excluded (Questions) Excluded (Expired) Exc…" at bounding box center [333, 42] width 65 height 12
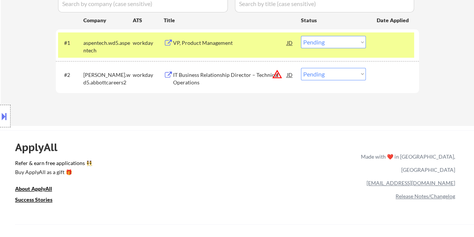
click at [387, 44] on div at bounding box center [393, 43] width 33 height 14
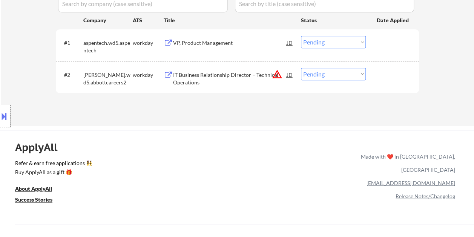
click at [219, 45] on div "VP, Product Management" at bounding box center [230, 43] width 114 height 8
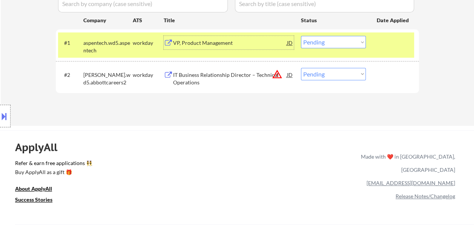
click at [388, 45] on div at bounding box center [393, 43] width 33 height 14
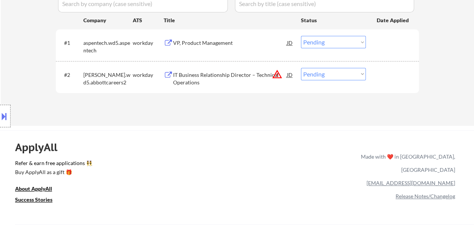
click at [259, 44] on div "VP, Product Management" at bounding box center [230, 43] width 114 height 8
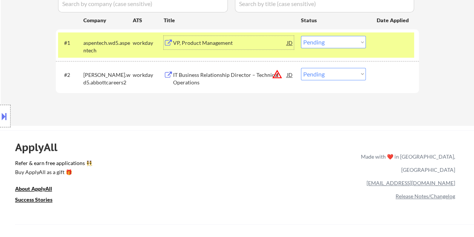
click at [7, 112] on button at bounding box center [4, 116] width 8 height 12
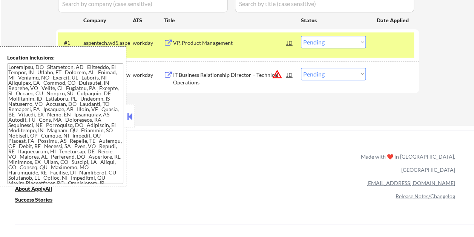
click at [130, 114] on button at bounding box center [130, 116] width 8 height 11
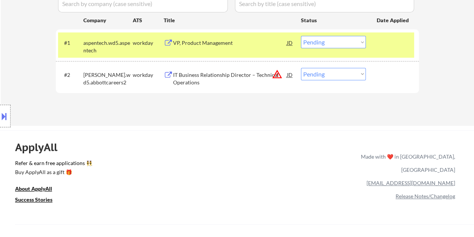
click at [229, 46] on div "VP, Product Management" at bounding box center [230, 43] width 114 height 8
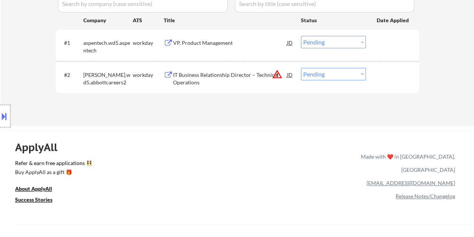
click at [4, 111] on button at bounding box center [4, 116] width 8 height 12
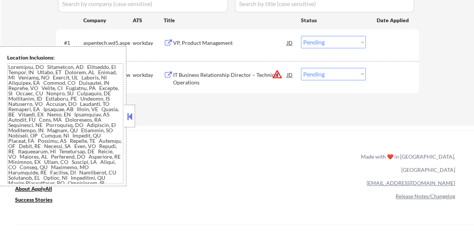
click at [133, 122] on button at bounding box center [130, 116] width 8 height 11
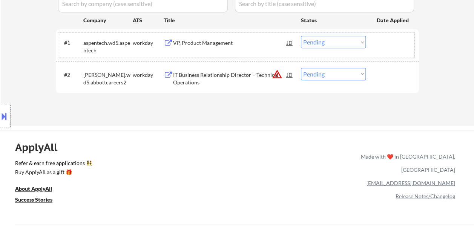
drag, startPoint x: 380, startPoint y: 37, endPoint x: 371, endPoint y: 41, distance: 9.8
click at [377, 38] on div at bounding box center [393, 43] width 33 height 14
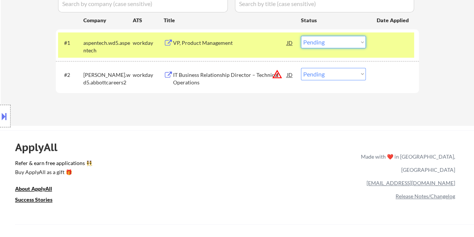
click at [356, 43] on select "Choose an option... Pending Applied Excluded (Questions) Excluded (Expired) Exc…" at bounding box center [333, 42] width 65 height 12
click at [301, 36] on select "Choose an option... Pending Applied Excluded (Questions) Excluded (Expired) Exc…" at bounding box center [333, 42] width 65 height 12
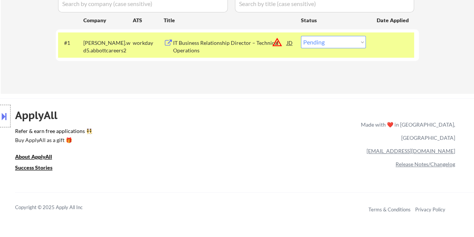
click at [384, 49] on div at bounding box center [393, 43] width 33 height 14
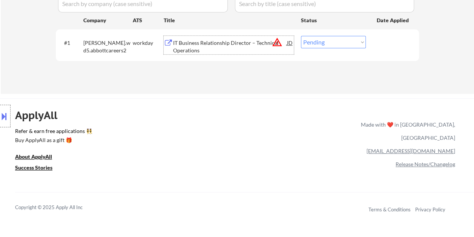
click at [245, 46] on div "IT Business Relationship Director – Technical Operations" at bounding box center [230, 46] width 114 height 15
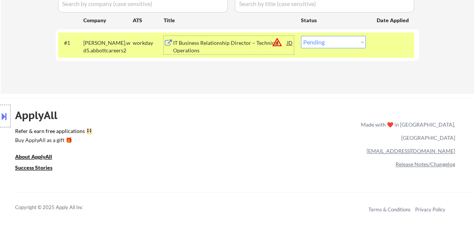
drag, startPoint x: 388, startPoint y: 43, endPoint x: 380, endPoint y: 43, distance: 7.5
click at [387, 43] on div at bounding box center [393, 43] width 33 height 14
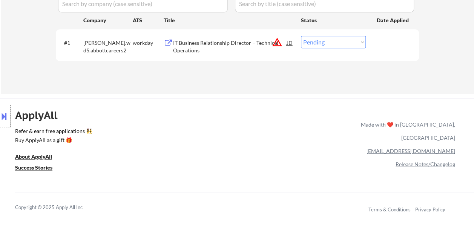
drag, startPoint x: 383, startPoint y: 45, endPoint x: 365, endPoint y: 44, distance: 17.7
click at [379, 46] on div at bounding box center [393, 43] width 33 height 14
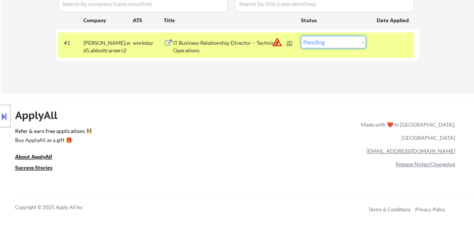
drag, startPoint x: 358, startPoint y: 42, endPoint x: 365, endPoint y: 48, distance: 9.3
click at [358, 42] on select "Choose an option... Pending Applied Excluded (Questions) Excluded (Expired) Exc…" at bounding box center [333, 42] width 65 height 12
click at [301, 36] on select "Choose an option... Pending Applied Excluded (Questions) Excluded (Expired) Exc…" at bounding box center [333, 42] width 65 height 12
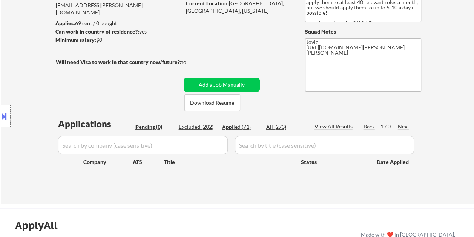
scroll to position [75, 0]
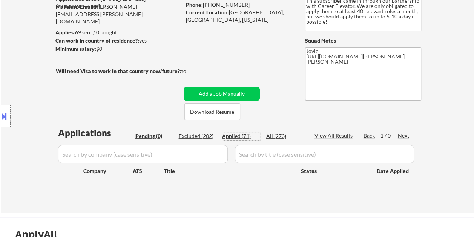
click at [244, 137] on div "Applied (71)" at bounding box center [241, 136] width 38 height 8
select select ""applied""
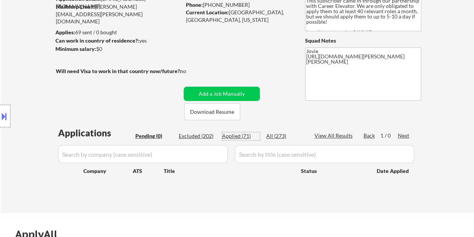
select select ""applied""
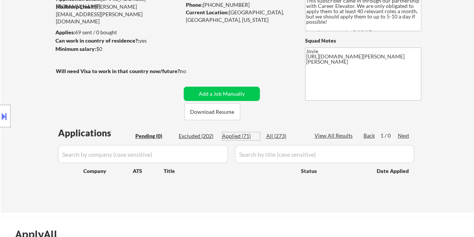
select select ""applied""
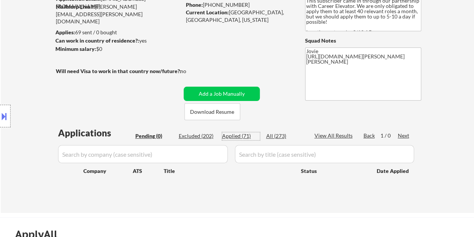
select select ""applied""
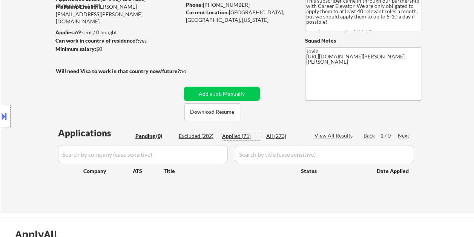
select select ""applied""
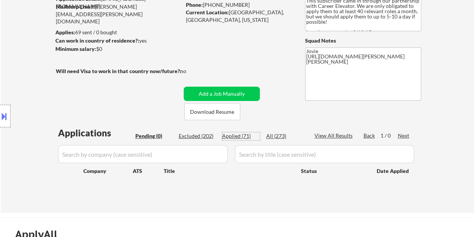
select select ""applied""
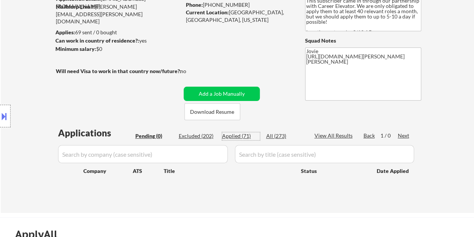
select select ""applied""
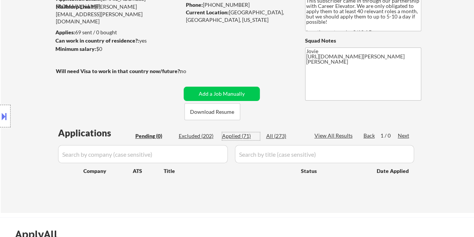
select select ""applied""
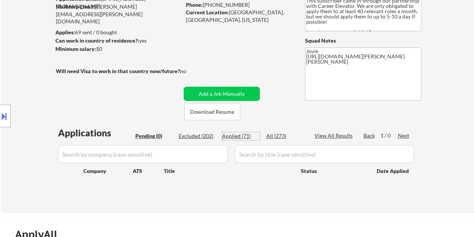
select select ""applied""
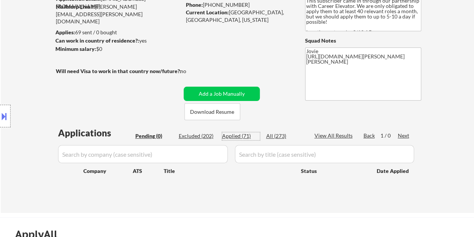
select select ""applied""
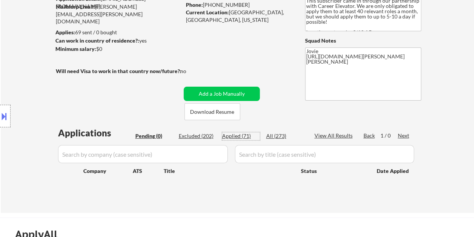
select select ""applied""
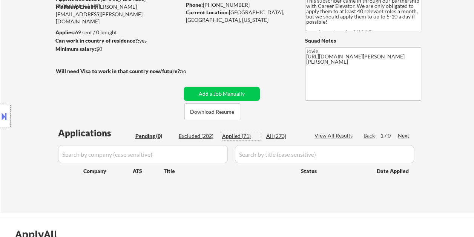
select select ""applied""
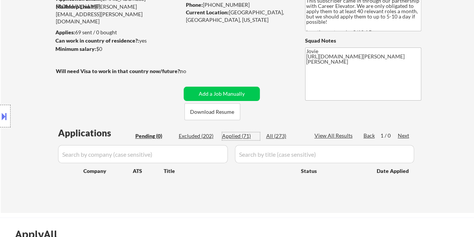
select select ""applied""
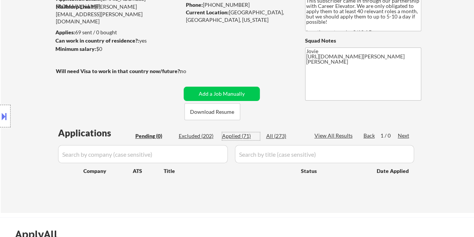
select select ""applied""
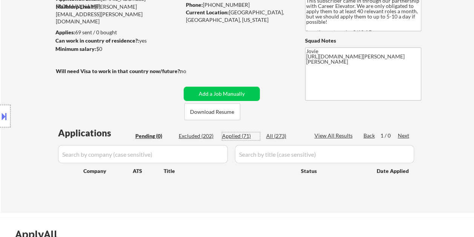
select select ""applied""
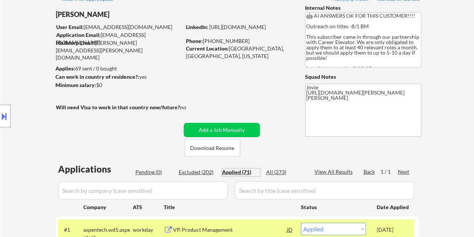
scroll to position [38, 0]
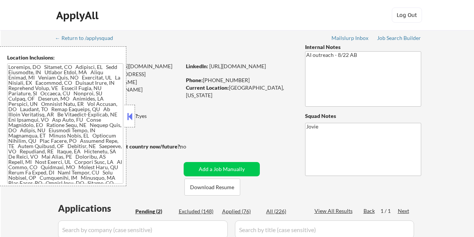
select select ""pending""
click at [128, 119] on button at bounding box center [130, 116] width 8 height 11
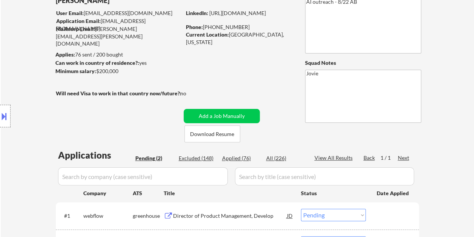
scroll to position [75, 0]
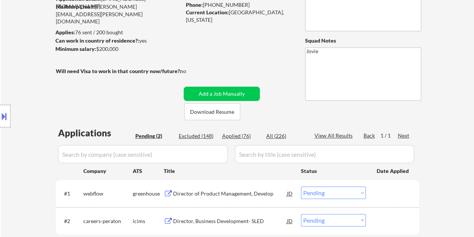
drag, startPoint x: 381, startPoint y: 187, endPoint x: 384, endPoint y: 190, distance: 4.3
click at [380, 187] on div at bounding box center [393, 194] width 33 height 14
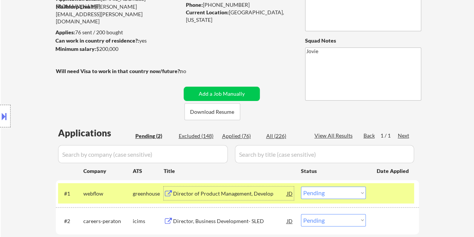
click at [235, 198] on div "Director of Product Management, Develop" at bounding box center [230, 194] width 114 height 14
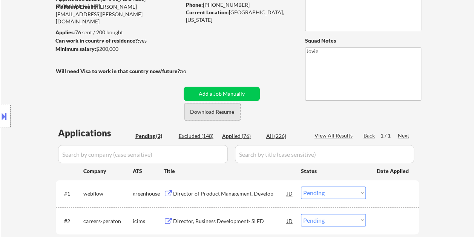
click at [210, 113] on button "Download Resume" at bounding box center [212, 111] width 56 height 17
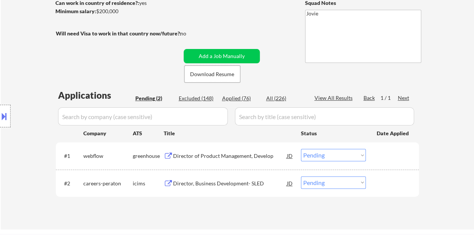
click at [362, 157] on select "Choose an option... Pending Applied Excluded (Questions) Excluded (Expired) Exc…" at bounding box center [333, 155] width 65 height 12
click at [301, 149] on select "Choose an option... Pending Applied Excluded (Questions) Excluded (Expired) Exc…" at bounding box center [333, 155] width 65 height 12
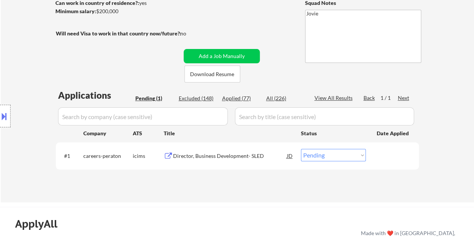
click at [384, 162] on div at bounding box center [393, 156] width 33 height 14
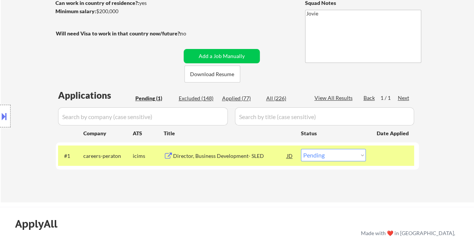
click at [248, 151] on div "Director, Business Development- SLED" at bounding box center [230, 156] width 114 height 14
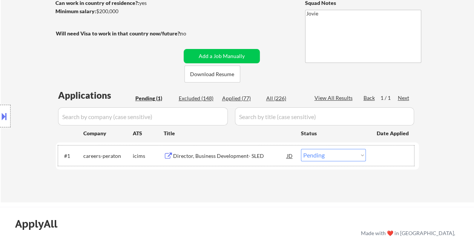
click at [382, 157] on div at bounding box center [393, 156] width 33 height 14
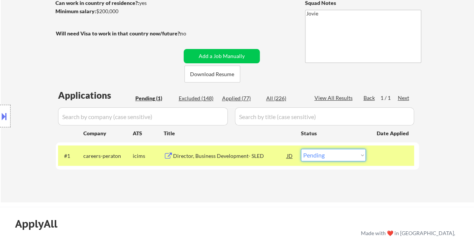
click at [365, 156] on select "Choose an option... Pending Applied Excluded (Questions) Excluded (Expired) Exc…" at bounding box center [333, 155] width 65 height 12
click at [301, 149] on select "Choose an option... Pending Applied Excluded (Questions) Excluded (Expired) Exc…" at bounding box center [333, 155] width 65 height 12
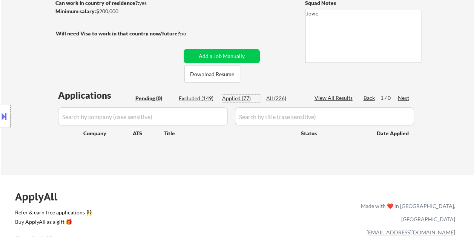
click at [238, 100] on div "Applied (77)" at bounding box center [241, 99] width 38 height 8
select select ""applied""
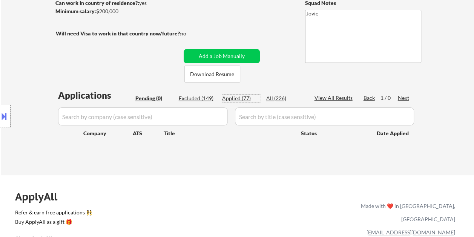
select select ""applied""
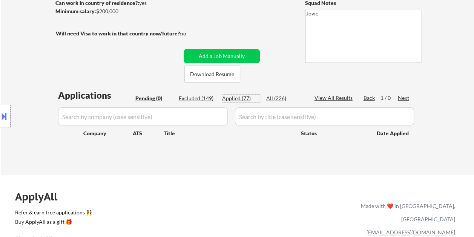
select select ""applied""
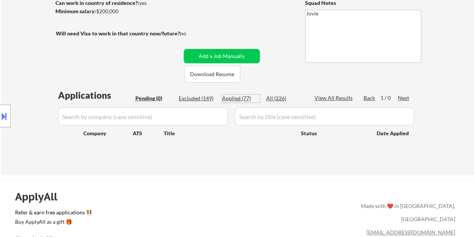
select select ""applied""
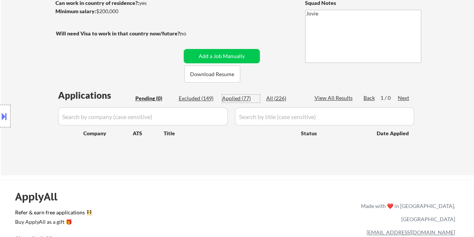
select select ""applied""
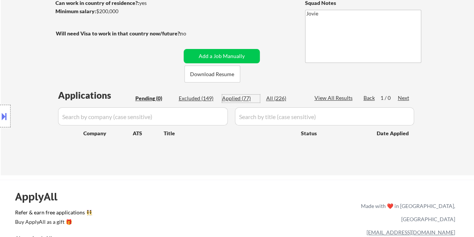
select select ""applied""
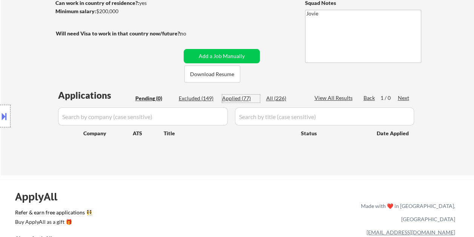
select select ""applied""
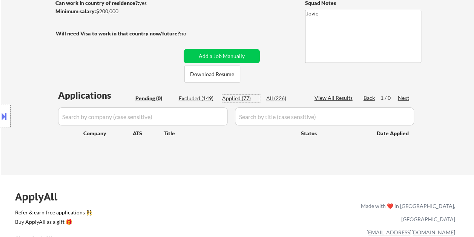
select select ""applied""
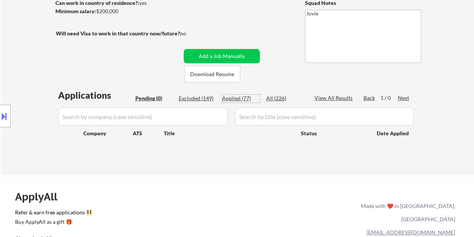
select select ""applied""
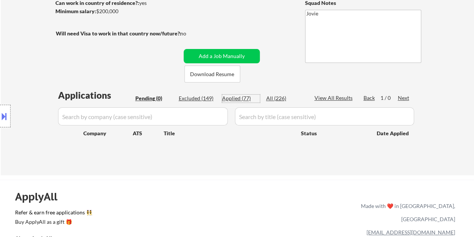
select select ""applied""
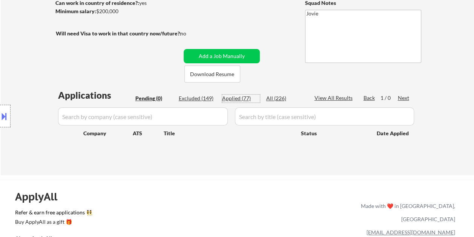
select select ""applied""
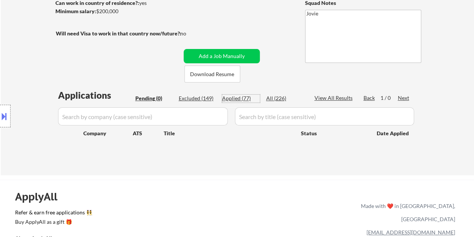
select select ""applied""
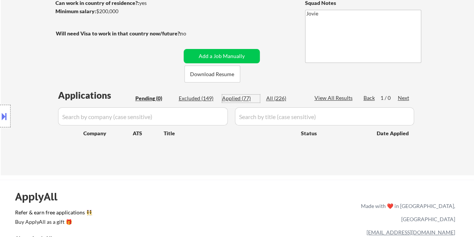
select select ""applied""
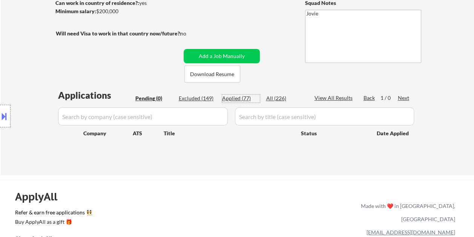
select select ""applied""
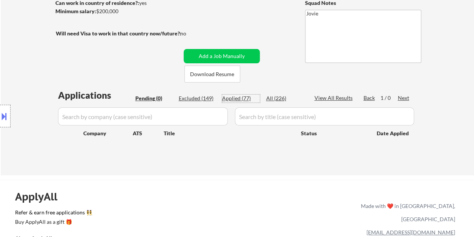
select select ""applied""
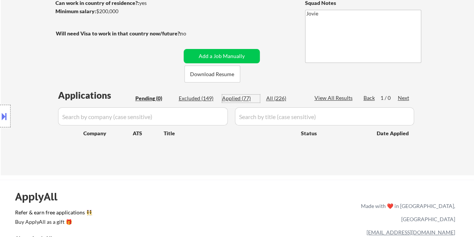
select select ""applied""
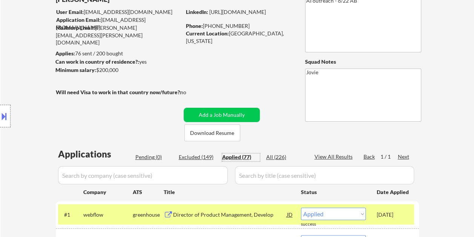
scroll to position [0, 0]
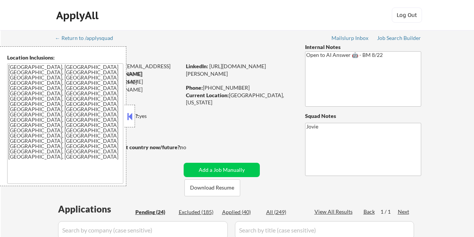
select select ""pending""
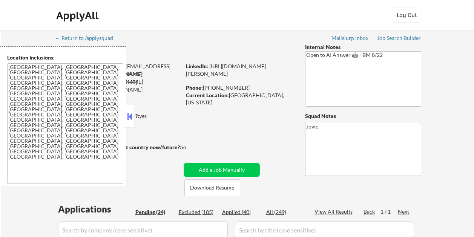
select select ""pending""
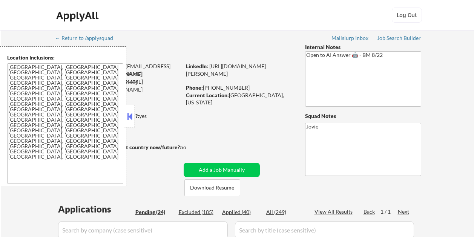
select select ""pending""
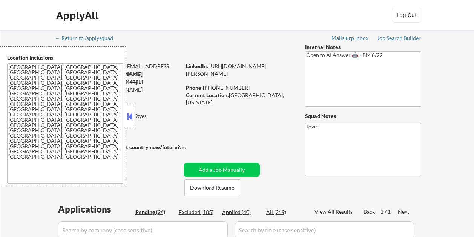
select select ""pending""
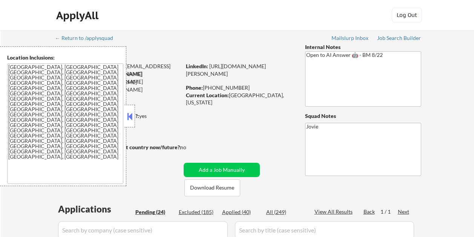
select select ""pending""
drag, startPoint x: 0, startPoint y: 0, endPoint x: 132, endPoint y: 109, distance: 170.9
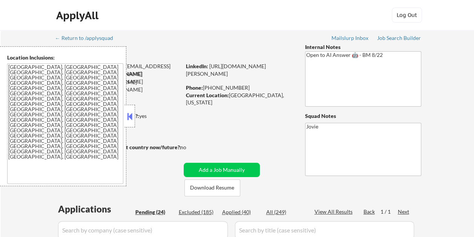
click at [133, 111] on button at bounding box center [130, 116] width 8 height 11
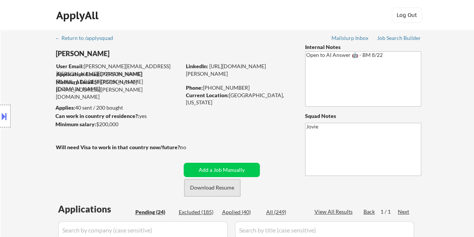
click at [214, 183] on button "Download Resume" at bounding box center [212, 188] width 56 height 17
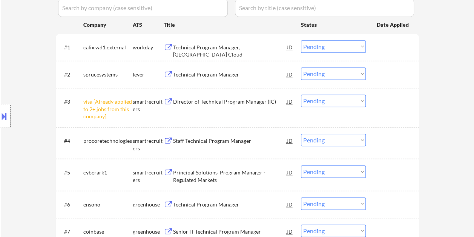
scroll to position [226, 0]
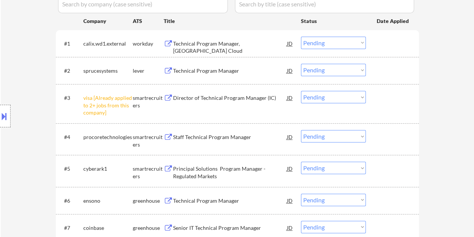
drag, startPoint x: 398, startPoint y: 64, endPoint x: 330, endPoint y: 71, distance: 68.9
click at [398, 64] on div at bounding box center [393, 71] width 33 height 14
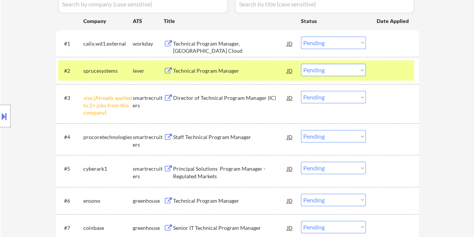
click at [238, 72] on div "Technical Program Manager" at bounding box center [230, 71] width 114 height 8
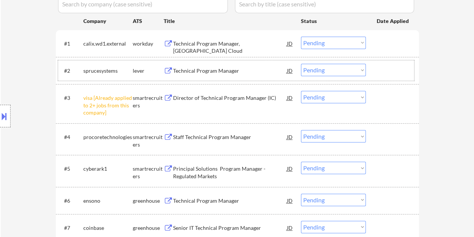
click at [384, 74] on div at bounding box center [393, 71] width 33 height 14
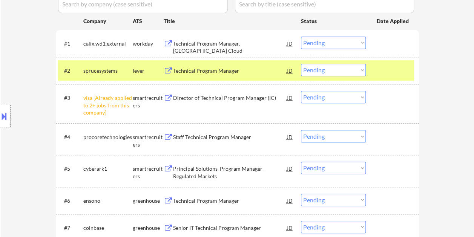
click at [360, 71] on select "Choose an option... Pending Applied Excluded (Questions) Excluded (Expired) Exc…" at bounding box center [333, 70] width 65 height 12
click at [301, 64] on select "Choose an option... Pending Applied Excluded (Questions) Excluded (Expired) Exc…" at bounding box center [333, 70] width 65 height 12
select select ""pending""
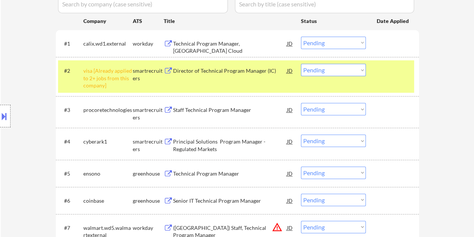
click at [373, 67] on div "#2 visa [Already applied to 2+ jobs from this company] smartrecruiters Director…" at bounding box center [236, 76] width 356 height 32
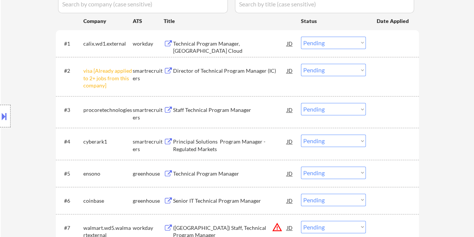
click at [393, 106] on div at bounding box center [393, 110] width 33 height 14
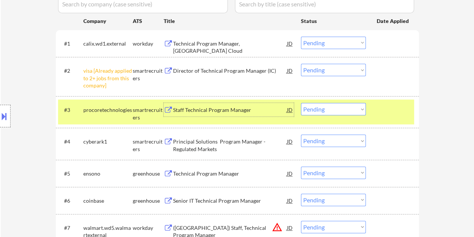
click at [273, 108] on div "Staff Technical Program Manager" at bounding box center [230, 110] width 114 height 8
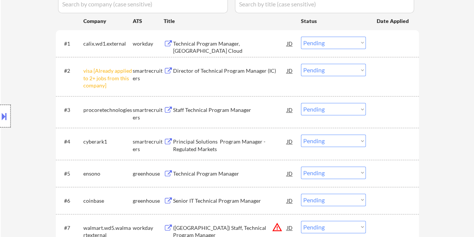
click at [9, 112] on div at bounding box center [5, 116] width 11 height 23
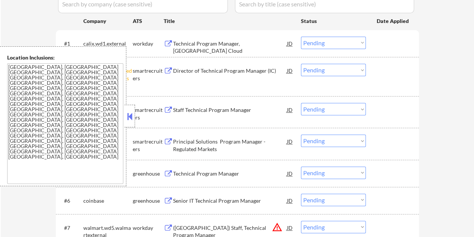
click at [131, 117] on button at bounding box center [130, 116] width 8 height 11
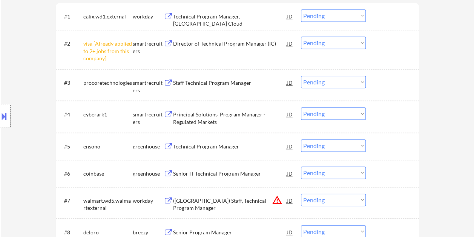
scroll to position [264, 0]
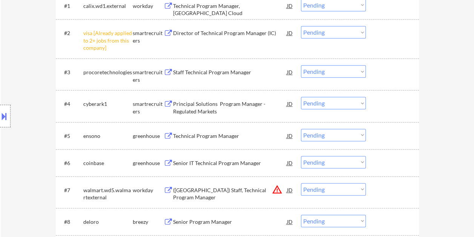
drag, startPoint x: 386, startPoint y: 76, endPoint x: 376, endPoint y: 80, distance: 10.4
click at [384, 78] on div at bounding box center [393, 72] width 33 height 14
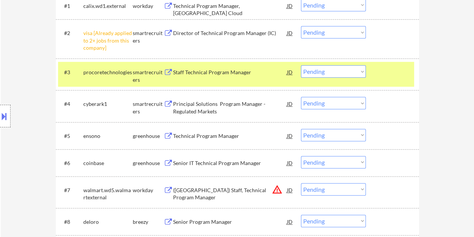
click at [359, 71] on select "Choose an option... Pending Applied Excluded (Questions) Excluded (Expired) Exc…" at bounding box center [333, 71] width 65 height 12
click at [301, 65] on select "Choose an option... Pending Applied Excluded (Questions) Excluded (Expired) Exc…" at bounding box center [333, 71] width 65 height 12
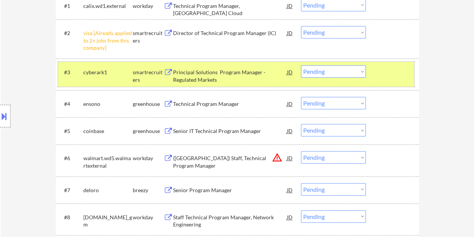
click at [384, 80] on div "#3 cyberark1 smartrecruiters Principal Solutions Program Manager - Regulated Ma…" at bounding box center [236, 74] width 356 height 25
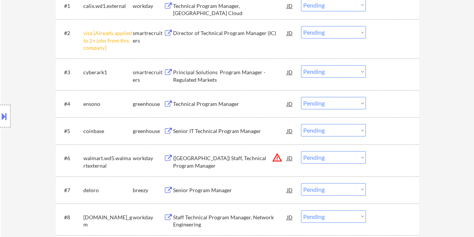
click at [390, 79] on div "#3 cyberark1 smartrecruiters Principal Solutions Program Manager - Regulated Ma…" at bounding box center [236, 74] width 356 height 25
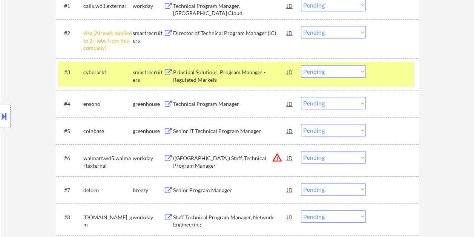
click at [226, 73] on div "Principal Solutions Program Manager - Regulated Markets" at bounding box center [230, 76] width 114 height 15
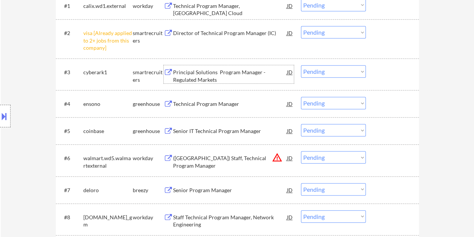
click at [385, 67] on div at bounding box center [393, 72] width 33 height 14
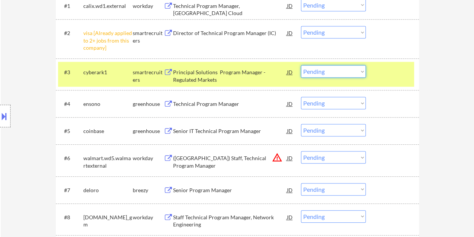
click at [348, 72] on select "Choose an option... Pending Applied Excluded (Questions) Excluded (Expired) Exc…" at bounding box center [333, 71] width 65 height 12
click at [301, 65] on select "Choose an option... Pending Applied Excluded (Questions) Excluded (Expired) Exc…" at bounding box center [333, 71] width 65 height 12
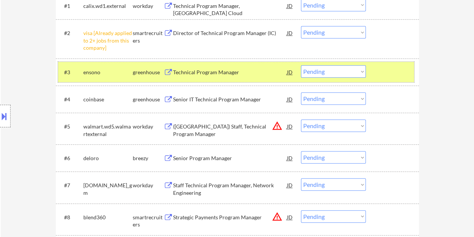
click at [375, 63] on div "#3 ensono greenhouse Technical Program Manager JD Choose an option... Pending A…" at bounding box center [236, 72] width 356 height 20
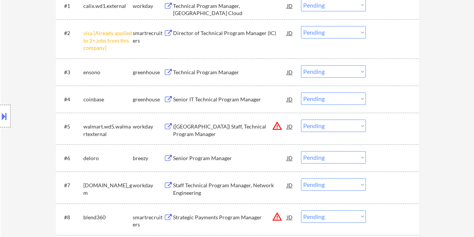
click at [380, 76] on div at bounding box center [393, 72] width 33 height 14
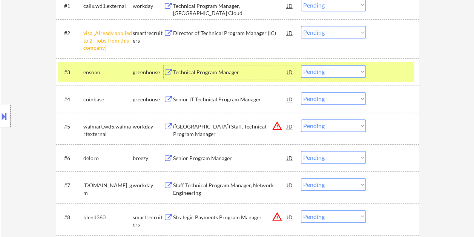
click at [252, 73] on div "Technical Program Manager" at bounding box center [230, 73] width 114 height 8
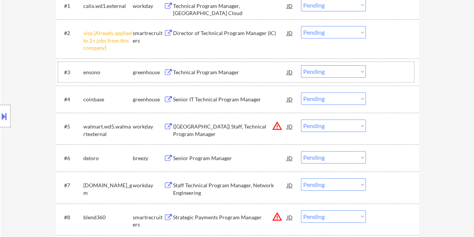
click at [404, 75] on div at bounding box center [393, 72] width 33 height 14
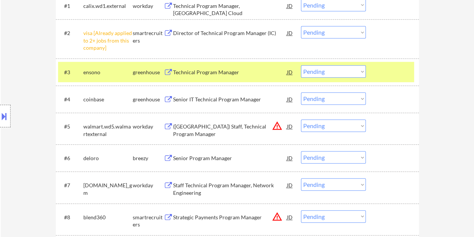
click at [364, 72] on select "Choose an option... Pending Applied Excluded (Questions) Excluded (Expired) Exc…" at bounding box center [333, 71] width 65 height 12
click at [301, 65] on select "Choose an option... Pending Applied Excluded (Questions) Excluded (Expired) Exc…" at bounding box center [333, 71] width 65 height 12
select select ""pending""
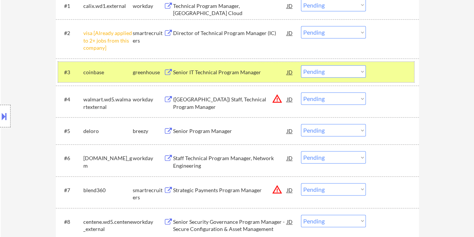
click at [370, 71] on div "#3 coinbase greenhouse Senior IT Technical Program Manager JD Choose an option.…" at bounding box center [236, 72] width 356 height 20
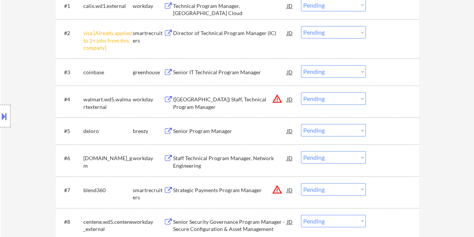
click at [381, 63] on div "#3 coinbase greenhouse Senior IT Technical Program Manager JD Choose an option.…" at bounding box center [236, 72] width 356 height 20
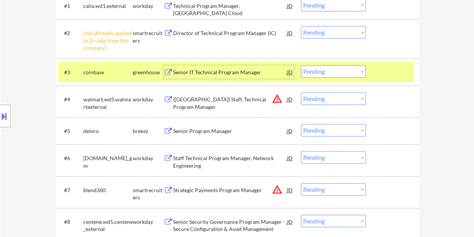
click at [206, 66] on div "Senior IT Technical Program Manager" at bounding box center [230, 72] width 114 height 14
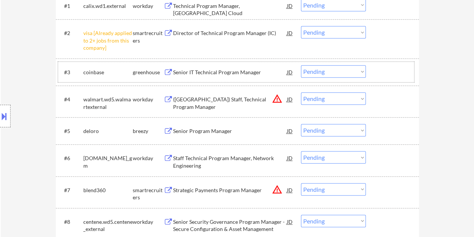
click at [382, 70] on div at bounding box center [393, 72] width 33 height 14
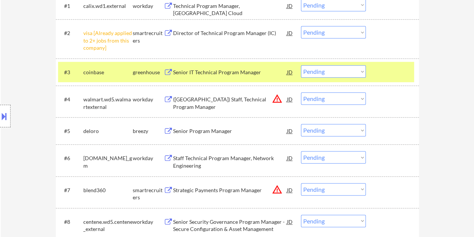
click at [385, 70] on div at bounding box center [393, 72] width 33 height 14
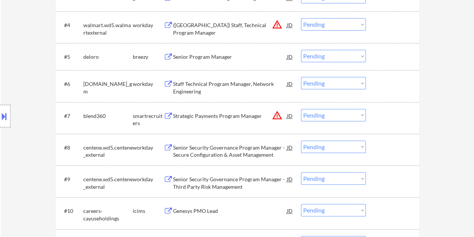
scroll to position [339, 0]
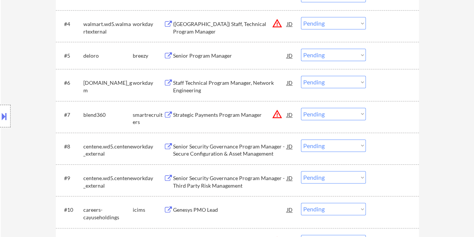
click at [394, 114] on div at bounding box center [393, 115] width 33 height 14
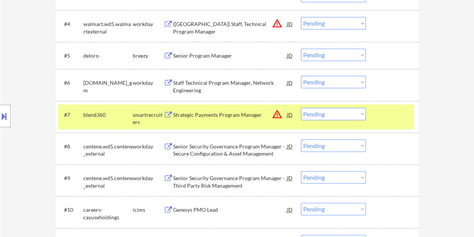
click at [214, 110] on div "Strategic Payments Program Manager" at bounding box center [230, 115] width 114 height 14
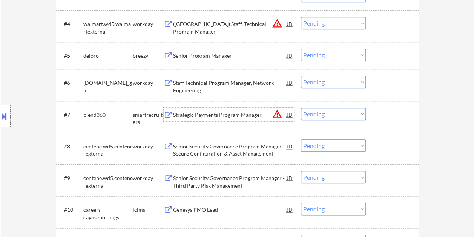
drag, startPoint x: 381, startPoint y: 116, endPoint x: 371, endPoint y: 118, distance: 10.4
click at [376, 118] on div "#7 blend360 smartrecruiters Strategic Payments Program Manager JD warning_amber…" at bounding box center [236, 116] width 356 height 25
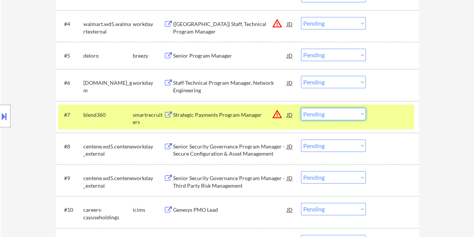
drag, startPoint x: 358, startPoint y: 114, endPoint x: 359, endPoint y: 110, distance: 3.9
click at [358, 114] on select "Choose an option... Pending Applied Excluded (Questions) Excluded (Expired) Exc…" at bounding box center [333, 114] width 65 height 12
click at [301, 108] on select "Choose an option... Pending Applied Excluded (Questions) Excluded (Expired) Exc…" at bounding box center [333, 114] width 65 height 12
select select ""pending""
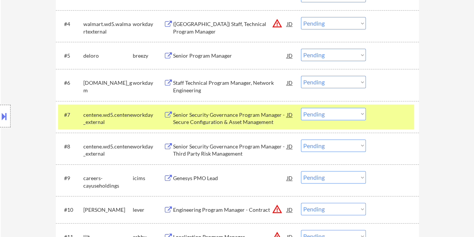
click at [378, 105] on div "#7 centene.wd5.centene_external workday Senior Security Governance Program Mana…" at bounding box center [236, 116] width 356 height 25
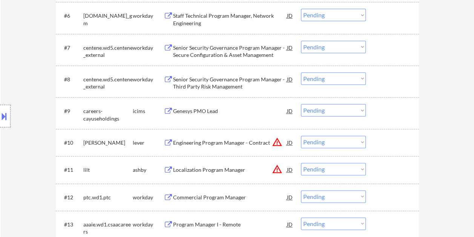
scroll to position [419, 0]
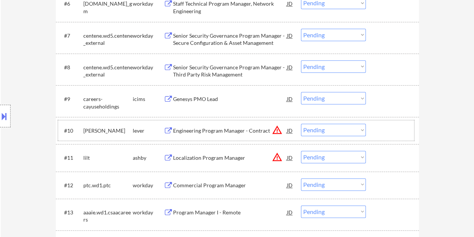
click at [381, 125] on div at bounding box center [393, 131] width 33 height 14
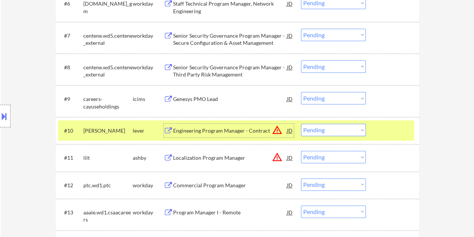
click at [259, 129] on div "Engineering Program Manager - Contract" at bounding box center [230, 131] width 114 height 8
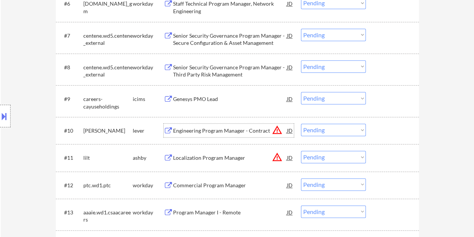
drag, startPoint x: 379, startPoint y: 126, endPoint x: 364, endPoint y: 128, distance: 14.5
click at [378, 126] on div at bounding box center [393, 131] width 33 height 14
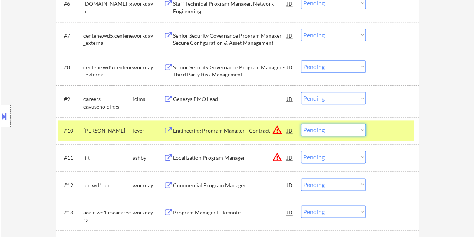
click at [361, 129] on select "Choose an option... Pending Applied Excluded (Questions) Excluded (Expired) Exc…" at bounding box center [333, 130] width 65 height 12
click at [301, 124] on select "Choose an option... Pending Applied Excluded (Questions) Excluded (Expired) Exc…" at bounding box center [333, 130] width 65 height 12
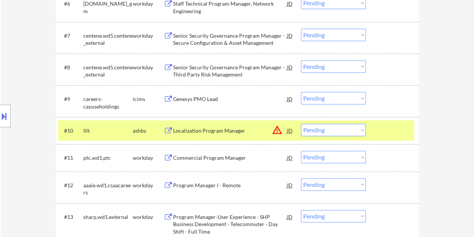
click at [386, 128] on div at bounding box center [393, 131] width 33 height 14
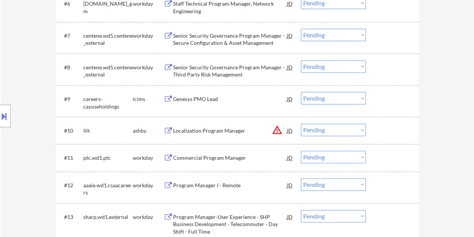
click at [385, 124] on div at bounding box center [393, 131] width 33 height 14
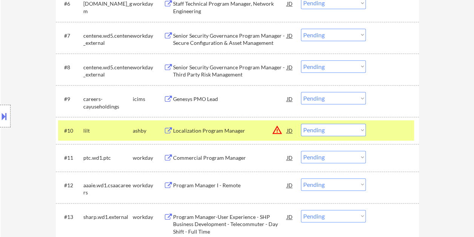
click at [220, 137] on div "Localization Program Manager" at bounding box center [230, 131] width 114 height 14
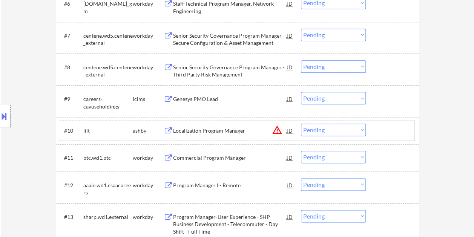
drag, startPoint x: 370, startPoint y: 130, endPoint x: 362, endPoint y: 128, distance: 7.3
click at [370, 130] on div "#10 lilt ashby Localization Program Manager JD warning_amber Choose an option..…" at bounding box center [236, 130] width 356 height 20
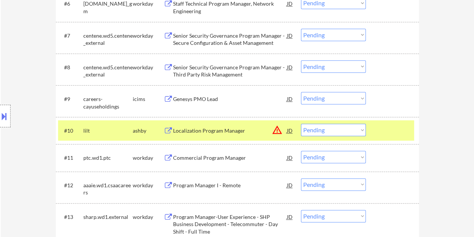
click at [361, 127] on select "Choose an option... Pending Applied Excluded (Questions) Excluded (Expired) Exc…" at bounding box center [333, 130] width 65 height 12
click at [301, 124] on select "Choose an option... Pending Applied Excluded (Questions) Excluded (Expired) Exc…" at bounding box center [333, 130] width 65 height 12
select select ""pending""
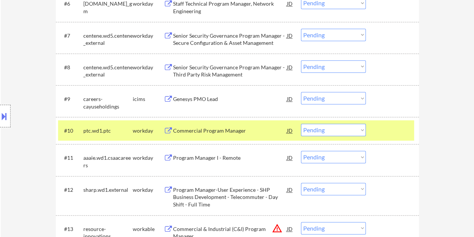
click at [391, 132] on div at bounding box center [393, 131] width 33 height 14
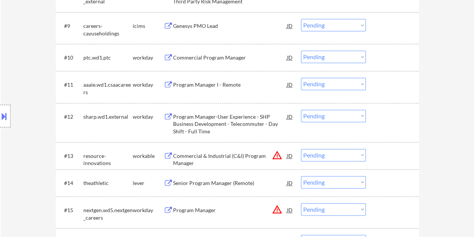
scroll to position [494, 0]
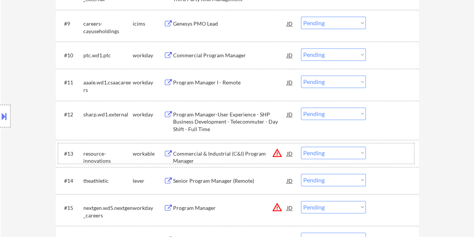
click at [387, 156] on div at bounding box center [393, 154] width 33 height 14
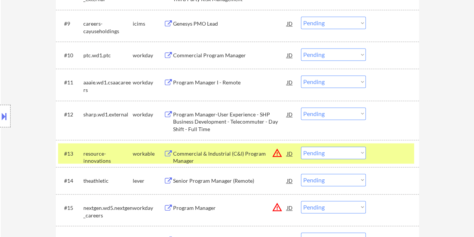
click at [257, 155] on div "Commercial & Industrial (C&I) Program Manager" at bounding box center [230, 157] width 114 height 15
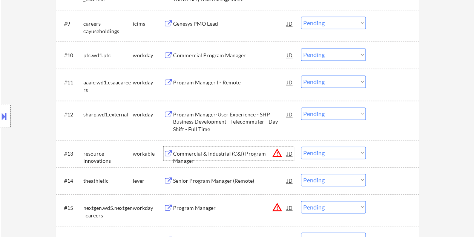
click at [386, 154] on div at bounding box center [393, 154] width 33 height 14
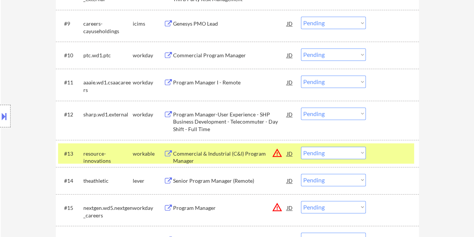
click at [361, 151] on select "Choose an option... Pending Applied Excluded (Questions) Excluded (Expired) Exc…" at bounding box center [333, 153] width 65 height 12
click at [301, 147] on select "Choose an option... Pending Applied Excluded (Questions) Excluded (Expired) Exc…" at bounding box center [333, 153] width 65 height 12
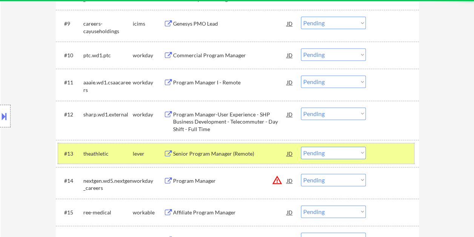
click at [390, 151] on div at bounding box center [393, 154] width 33 height 14
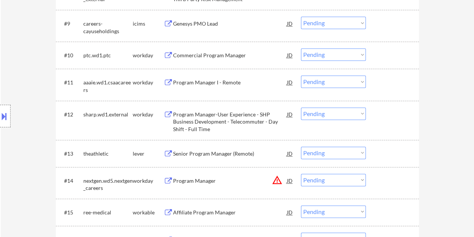
click at [397, 154] on div at bounding box center [393, 154] width 33 height 14
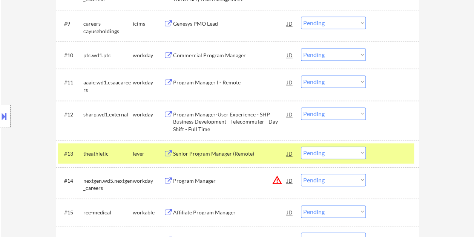
click at [260, 160] on div "Senior Program Manager (Remote)" at bounding box center [230, 154] width 114 height 14
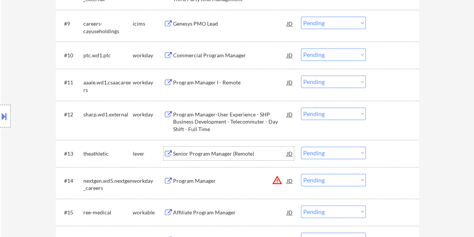
click at [379, 157] on div at bounding box center [393, 154] width 33 height 14
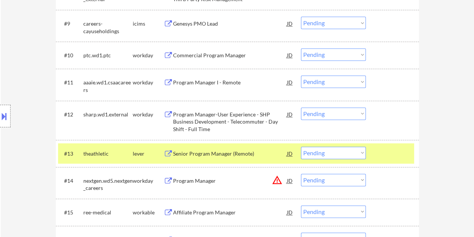
click at [361, 153] on select "Choose an option... Pending Applied Excluded (Questions) Excluded (Expired) Exc…" at bounding box center [333, 153] width 65 height 12
click at [301, 147] on select "Choose an option... Pending Applied Excluded (Questions) Excluded (Expired) Exc…" at bounding box center [333, 153] width 65 height 12
select select ""pending""
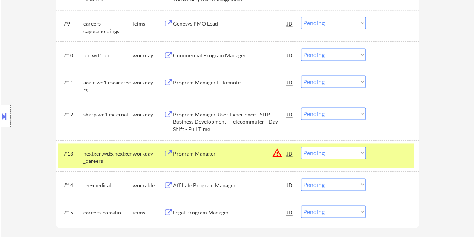
click at [382, 152] on div at bounding box center [393, 154] width 33 height 14
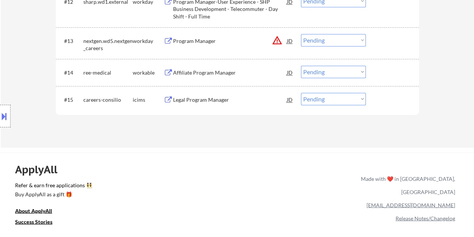
scroll to position [607, 0]
click at [382, 76] on div at bounding box center [393, 72] width 33 height 14
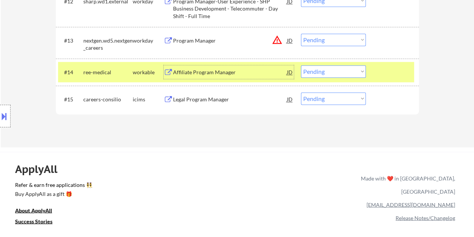
click at [214, 71] on div "Affiliate Program Manager" at bounding box center [230, 73] width 114 height 8
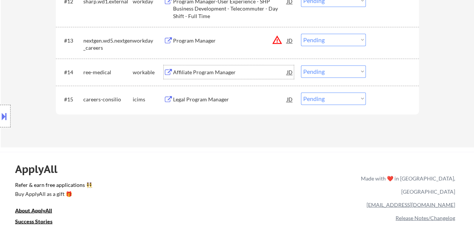
click at [387, 77] on div at bounding box center [393, 72] width 33 height 14
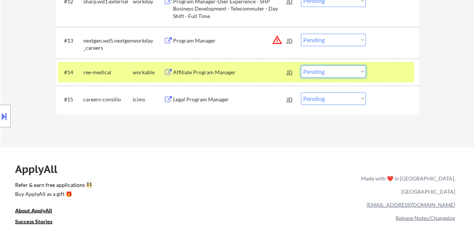
click at [364, 70] on select "Choose an option... Pending Applied Excluded (Questions) Excluded (Expired) Exc…" at bounding box center [333, 71] width 65 height 12
click at [301, 65] on select "Choose an option... Pending Applied Excluded (Questions) Excluded (Expired) Exc…" at bounding box center [333, 71] width 65 height 12
select select ""pending""
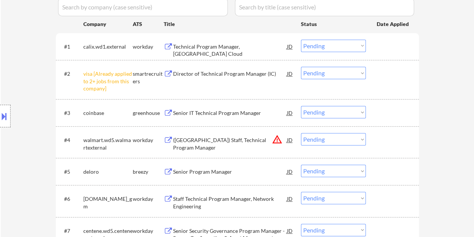
scroll to position [230, 0]
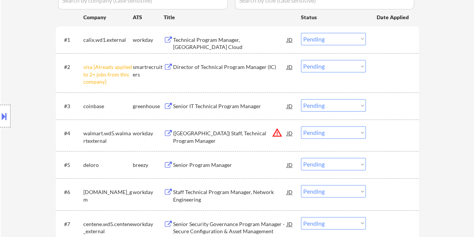
click at [382, 110] on div at bounding box center [393, 106] width 33 height 14
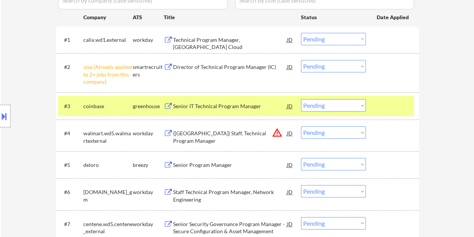
click at [261, 105] on div "Senior IT Technical Program Manager" at bounding box center [230, 107] width 114 height 8
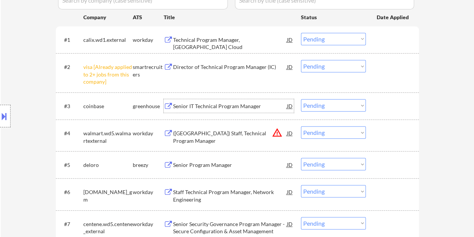
scroll to position [192, 0]
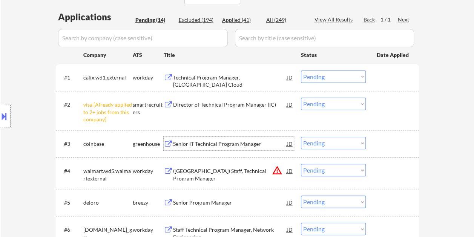
click at [377, 82] on div at bounding box center [393, 78] width 33 height 14
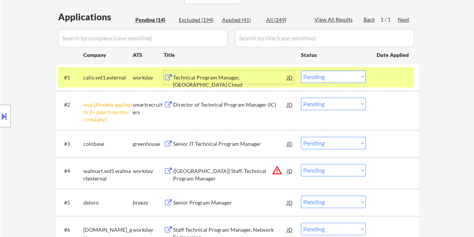
click at [239, 72] on div "Technical Program Manager, Calix Cloud" at bounding box center [230, 78] width 114 height 14
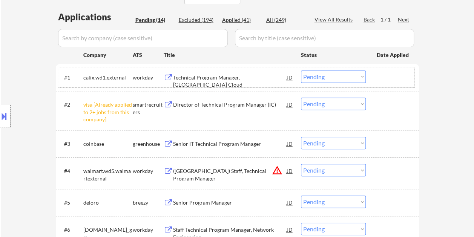
click at [368, 78] on div "#1 calix.wd1.external workday Technical Program Manager, Calix Cloud JD Choose …" at bounding box center [236, 77] width 356 height 20
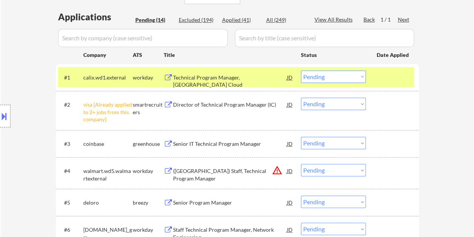
click at [364, 79] on select "Choose an option... Pending Applied Excluded (Questions) Excluded (Expired) Exc…" at bounding box center [333, 77] width 65 height 12
click at [301, 71] on select "Choose an option... Pending Applied Excluded (Questions) Excluded (Expired) Exc…" at bounding box center [333, 77] width 65 height 12
select select ""pending""
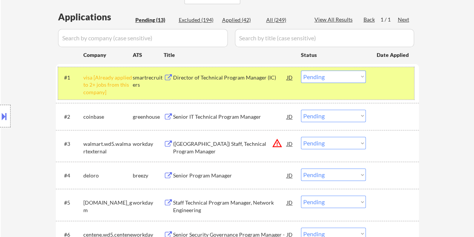
click at [369, 88] on div "#1 visa [Already applied to 2+ jobs from this company] smartrecruiters Director…" at bounding box center [236, 83] width 356 height 32
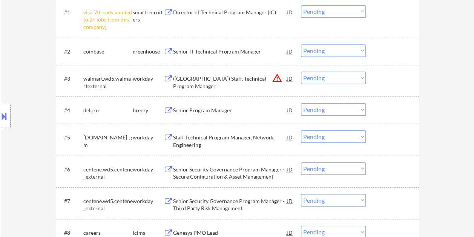
scroll to position [268, 0]
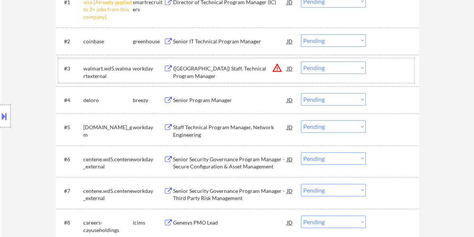
click at [387, 76] on div "#3 walmart.wd5.walmartexternal workday (USA) Staff, Technical Program Manager J…" at bounding box center [236, 70] width 356 height 25
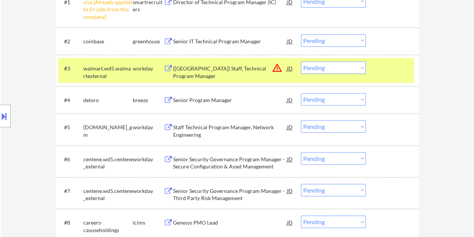
click at [223, 58] on div "#3 walmart.wd5.walmartexternal workday (USA) Staff, Technical Program Manager J…" at bounding box center [236, 70] width 356 height 25
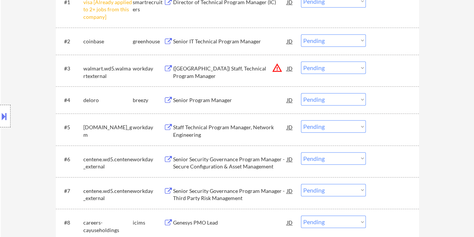
click at [391, 82] on div "#3 walmart.wd5.walmartexternal workday (USA) Staff, Technical Program Manager J…" at bounding box center [236, 70] width 356 height 25
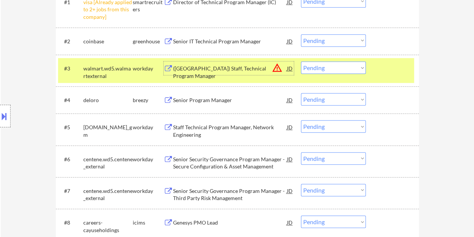
click at [223, 71] on div "(USA) Staff, Technical Program Manager" at bounding box center [230, 72] width 114 height 15
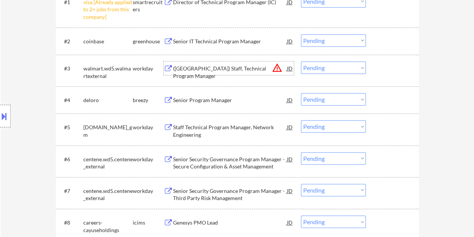
click at [377, 64] on div at bounding box center [393, 68] width 33 height 14
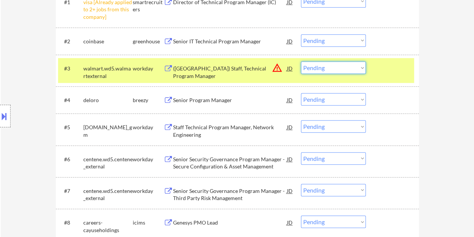
click at [361, 67] on select "Choose an option... Pending Applied Excluded (Questions) Excluded (Expired) Exc…" at bounding box center [333, 67] width 65 height 12
click at [301, 61] on select "Choose an option... Pending Applied Excluded (Questions) Excluded (Expired) Exc…" at bounding box center [333, 67] width 65 height 12
select select ""pending""
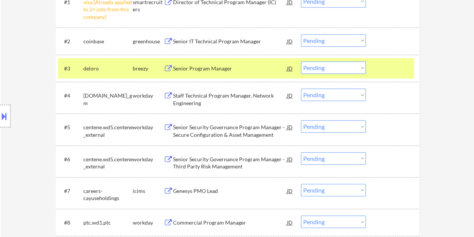
click at [394, 57] on div "#3 deloro breezy Senior Program Manager JD warning_amber Choose an option... Pe…" at bounding box center [237, 68] width 363 height 27
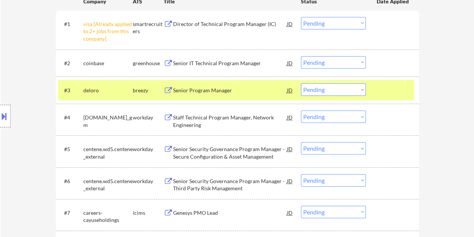
scroll to position [247, 0]
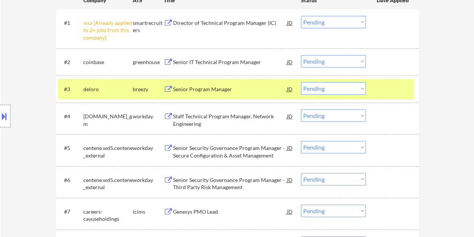
click at [382, 87] on div at bounding box center [393, 89] width 33 height 14
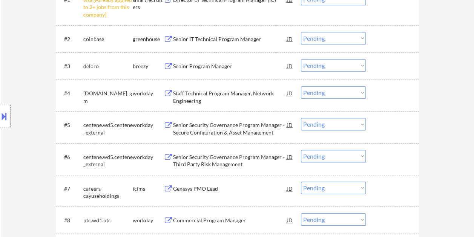
scroll to position [285, 0]
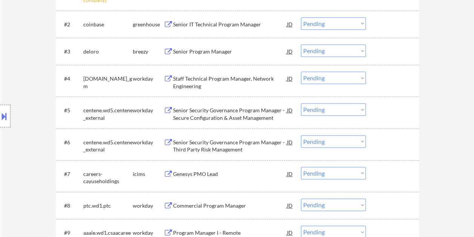
click at [394, 83] on div at bounding box center [393, 79] width 33 height 14
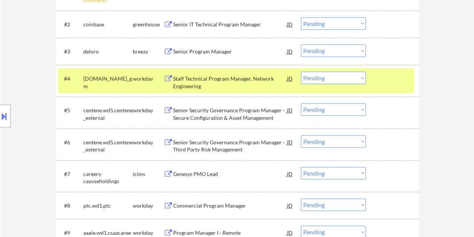
click at [207, 85] on div "Staff Technical Program Manager, Network Engineering" at bounding box center [230, 82] width 114 height 15
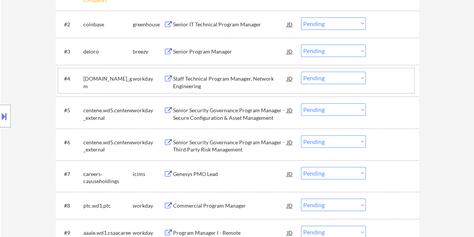
click at [380, 80] on div at bounding box center [393, 79] width 33 height 14
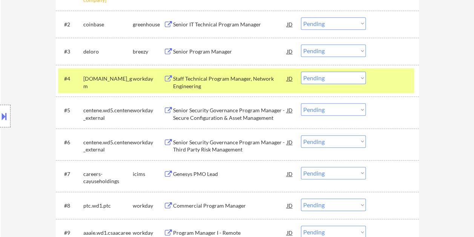
click at [362, 79] on select "Choose an option... Pending Applied Excluded (Questions) Excluded (Expired) Exc…" at bounding box center [333, 78] width 65 height 12
click at [301, 72] on select "Choose an option... Pending Applied Excluded (Questions) Excluded (Expired) Exc…" at bounding box center [333, 78] width 65 height 12
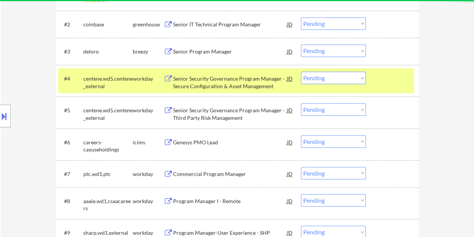
click at [385, 80] on div at bounding box center [393, 79] width 33 height 14
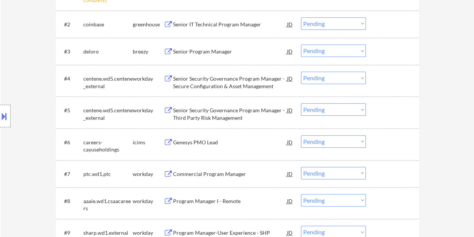
click at [387, 81] on div at bounding box center [393, 79] width 33 height 14
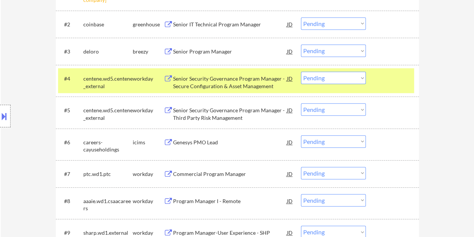
click at [224, 83] on div "Senior Security Governance Program Manager - Secure Configuration & Asset Manag…" at bounding box center [230, 82] width 114 height 15
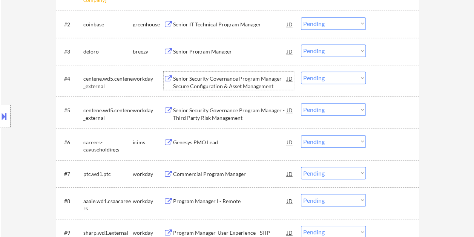
click at [383, 81] on div at bounding box center [393, 79] width 33 height 14
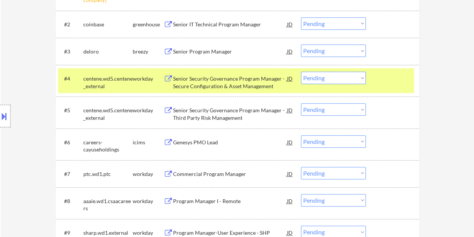
click at [357, 76] on select "Choose an option... Pending Applied Excluded (Questions) Excluded (Expired) Exc…" at bounding box center [333, 78] width 65 height 12
click at [301, 72] on select "Choose an option... Pending Applied Excluded (Questions) Excluded (Expired) Exc…" at bounding box center [333, 78] width 65 height 12
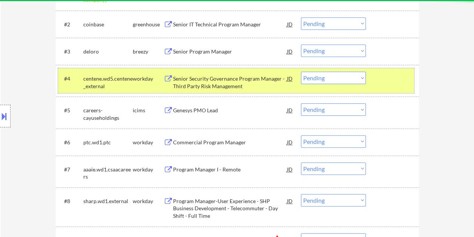
click at [384, 75] on div at bounding box center [393, 79] width 33 height 14
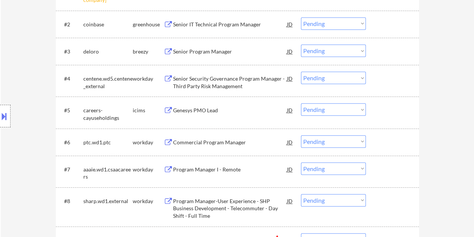
click at [387, 80] on div at bounding box center [393, 79] width 33 height 14
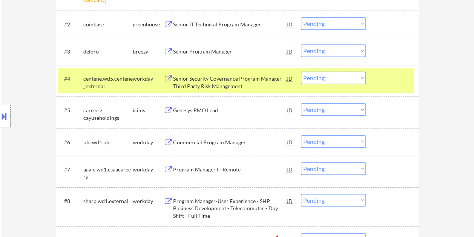
click at [335, 75] on select "Choose an option... Pending Applied Excluded (Questions) Excluded (Expired) Exc…" at bounding box center [333, 78] width 65 height 12
click at [301, 72] on select "Choose an option... Pending Applied Excluded (Questions) Excluded (Expired) Exc…" at bounding box center [333, 78] width 65 height 12
select select ""pending""
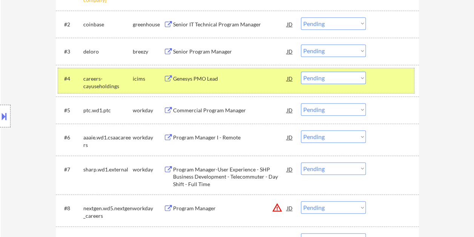
click at [390, 80] on div at bounding box center [393, 79] width 33 height 14
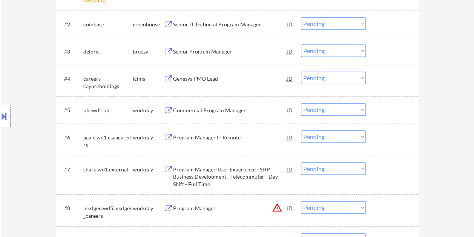
click at [379, 111] on div at bounding box center [393, 110] width 33 height 14
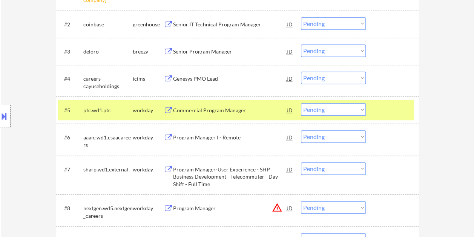
click at [245, 109] on div "Commercial Program Manager" at bounding box center [230, 111] width 114 height 8
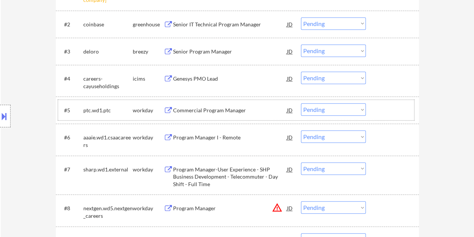
click at [386, 100] on div "#5 ptc.wd1.ptc workday Commercial Program Manager JD warning_amber Choose an op…" at bounding box center [236, 110] width 356 height 20
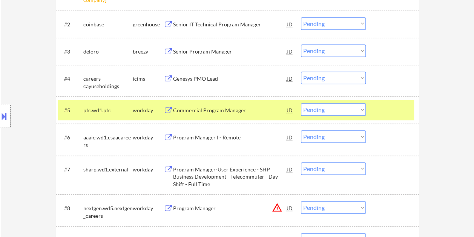
click at [365, 108] on select "Choose an option... Pending Applied Excluded (Questions) Excluded (Expired) Exc…" at bounding box center [333, 109] width 65 height 12
click at [301, 103] on select "Choose an option... Pending Applied Excluded (Questions) Excluded (Expired) Exc…" at bounding box center [333, 109] width 65 height 12
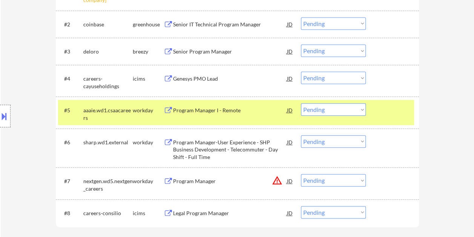
click at [378, 108] on div at bounding box center [393, 110] width 33 height 14
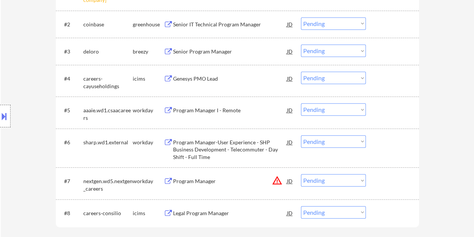
click at [385, 110] on div at bounding box center [393, 110] width 33 height 14
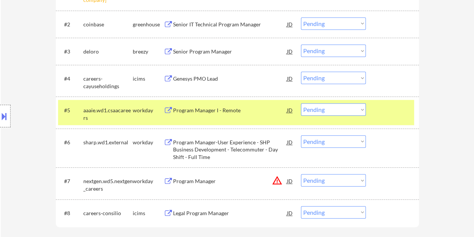
click at [205, 111] on div "Program Manager I - Remote" at bounding box center [230, 111] width 114 height 8
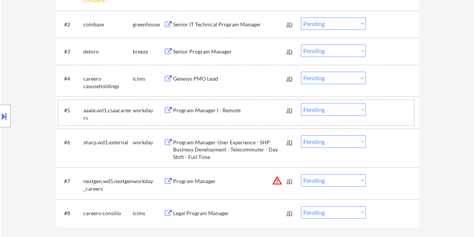
click at [383, 110] on div at bounding box center [393, 110] width 33 height 14
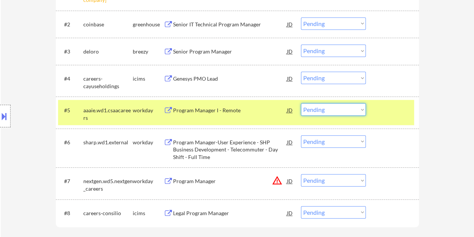
click at [363, 108] on select "Choose an option... Pending Applied Excluded (Questions) Excluded (Expired) Exc…" at bounding box center [333, 109] width 65 height 12
click at [301, 103] on select "Choose an option... Pending Applied Excluded (Questions) Excluded (Expired) Exc…" at bounding box center [333, 109] width 65 height 12
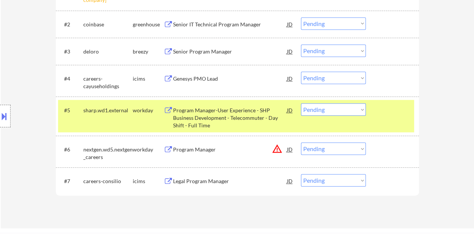
click at [382, 112] on div at bounding box center [393, 110] width 33 height 14
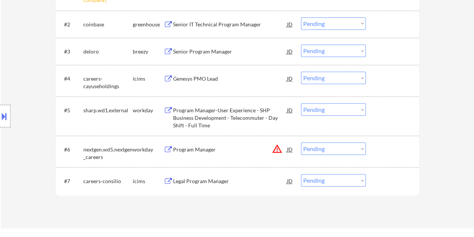
click at [385, 116] on div at bounding box center [393, 110] width 33 height 14
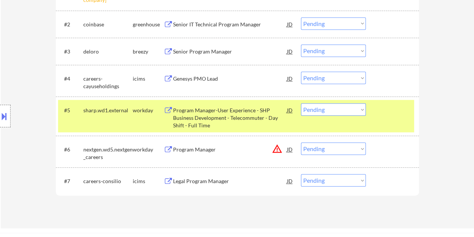
click at [235, 111] on div "Program Manager-User Experience - SHP Business Development - Telecommuter - Day…" at bounding box center [230, 118] width 114 height 22
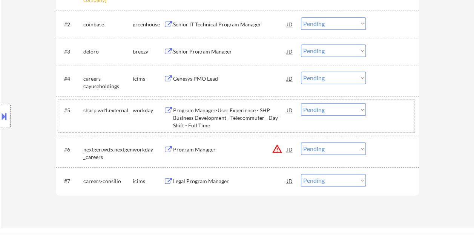
click at [384, 120] on div "#5 sharp.wd1.external workday Program Manager-User Experience - SHP Business De…" at bounding box center [236, 116] width 356 height 32
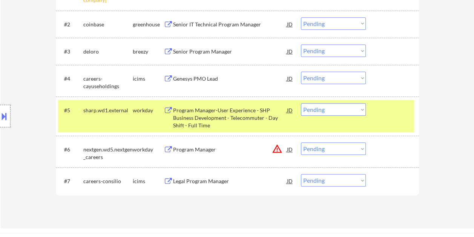
click at [362, 110] on select "Choose an option... Pending Applied Excluded (Questions) Excluded (Expired) Exc…" at bounding box center [333, 109] width 65 height 12
click at [301, 103] on select "Choose an option... Pending Applied Excluded (Questions) Excluded (Expired) Exc…" at bounding box center [333, 109] width 65 height 12
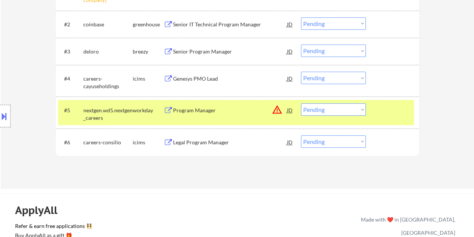
click at [384, 115] on div at bounding box center [393, 110] width 33 height 14
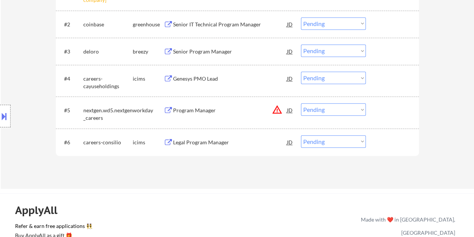
click at [390, 113] on div at bounding box center [393, 110] width 33 height 14
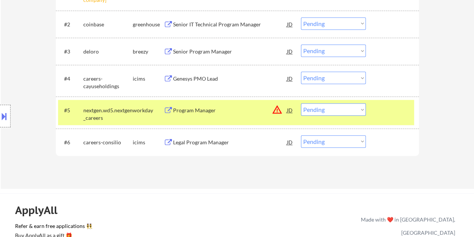
click at [222, 108] on div "Program Manager" at bounding box center [230, 111] width 114 height 8
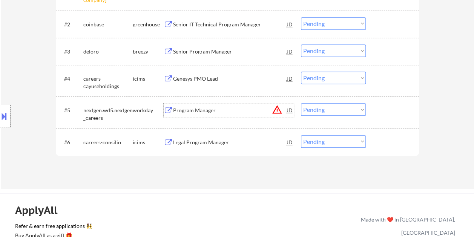
drag, startPoint x: 380, startPoint y: 117, endPoint x: 375, endPoint y: 117, distance: 4.9
click at [379, 117] on div "#5 nextgen.wd5.nextgen_careers workday Program Manager JD warning_amber Choose …" at bounding box center [236, 112] width 356 height 25
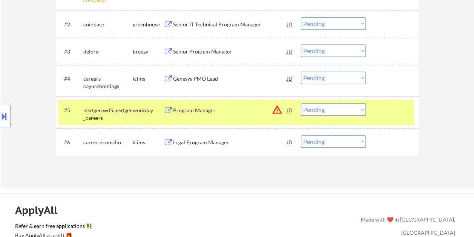
click at [359, 115] on select "Choose an option... Pending Applied Excluded (Questions) Excluded (Expired) Exc…" at bounding box center [333, 109] width 65 height 12
click at [301, 103] on select "Choose an option... Pending Applied Excluded (Questions) Excluded (Expired) Exc…" at bounding box center [333, 109] width 65 height 12
select select ""pending""
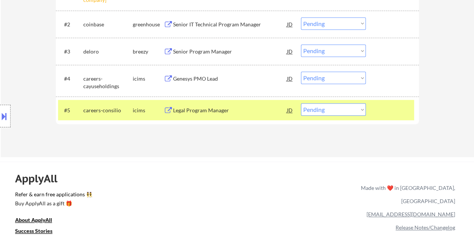
click at [397, 114] on div at bounding box center [393, 110] width 33 height 14
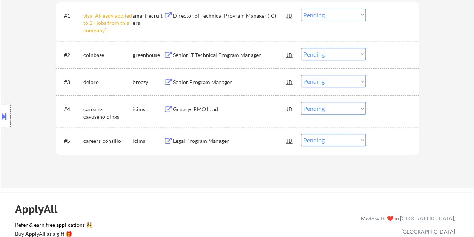
scroll to position [209, 0]
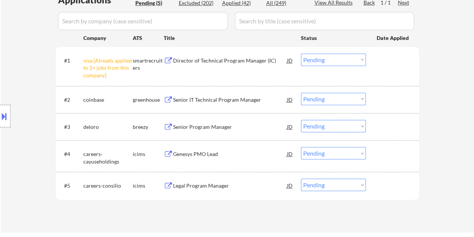
click at [360, 61] on select "Choose an option... Pending Applied Excluded (Questions) Excluded (Expired) Exc…" at bounding box center [333, 60] width 65 height 12
click at [301, 54] on select "Choose an option... Pending Applied Excluded (Questions) Excluded (Expired) Exc…" at bounding box center [333, 60] width 65 height 12
select select ""pending""
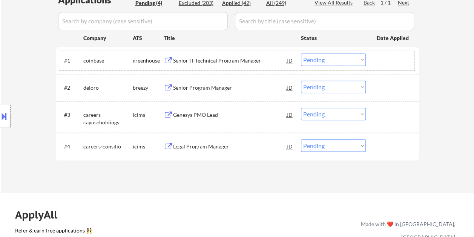
click at [385, 59] on div at bounding box center [393, 61] width 33 height 14
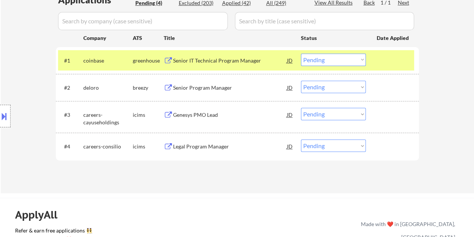
click at [276, 60] on div "Senior IT Technical Program Manager" at bounding box center [230, 61] width 114 height 8
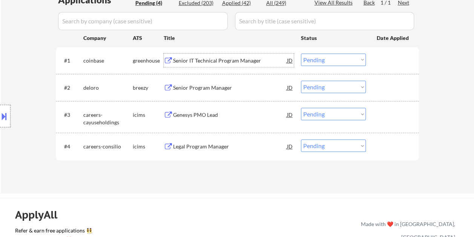
click at [391, 87] on div at bounding box center [393, 88] width 33 height 14
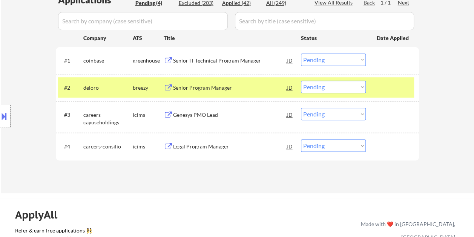
click at [387, 87] on div at bounding box center [393, 88] width 33 height 14
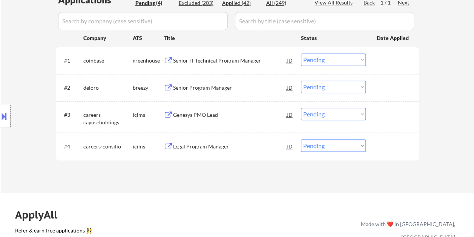
click at [379, 119] on div at bounding box center [393, 115] width 33 height 14
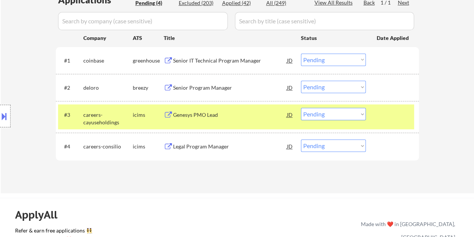
click at [236, 122] on div "#3 careers-cayuseholdings icims Genesys PMO Lead JD warning_amber Choose an opt…" at bounding box center [236, 116] width 356 height 25
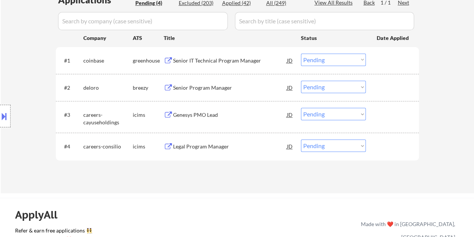
click at [391, 108] on div at bounding box center [393, 115] width 33 height 14
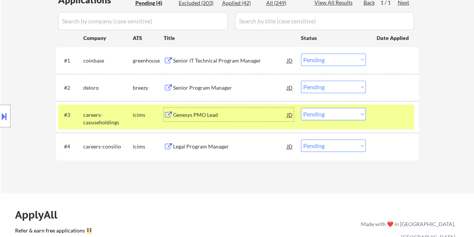
click at [205, 117] on div "Genesys PMO Lead" at bounding box center [230, 115] width 114 height 8
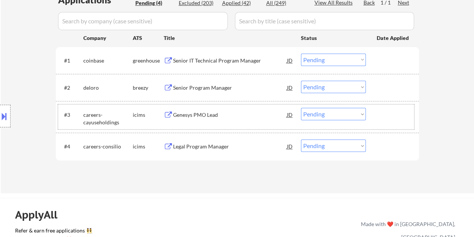
drag, startPoint x: 379, startPoint y: 112, endPoint x: 370, endPoint y: 115, distance: 9.4
click at [379, 112] on div at bounding box center [393, 115] width 33 height 14
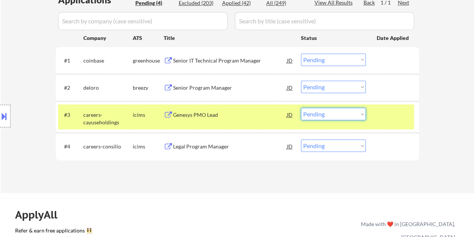
click at [364, 114] on select "Choose an option... Pending Applied Excluded (Questions) Excluded (Expired) Exc…" at bounding box center [333, 114] width 65 height 12
click at [301, 108] on select "Choose an option... Pending Applied Excluded (Questions) Excluded (Expired) Exc…" at bounding box center [333, 114] width 65 height 12
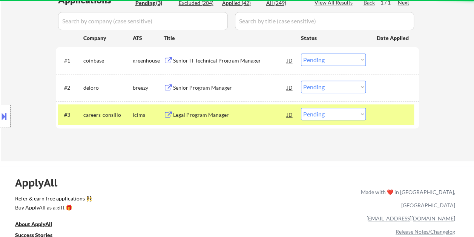
click at [385, 117] on div at bounding box center [393, 115] width 33 height 14
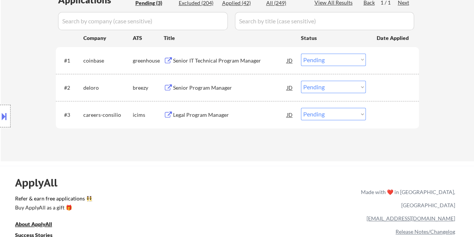
click at [393, 114] on div at bounding box center [393, 115] width 33 height 14
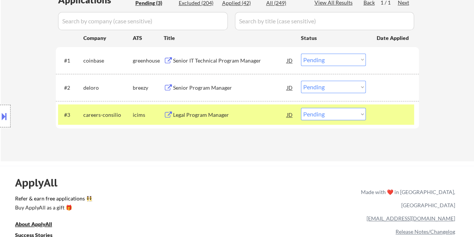
click at [245, 115] on div "Legal Program Manager" at bounding box center [230, 115] width 114 height 8
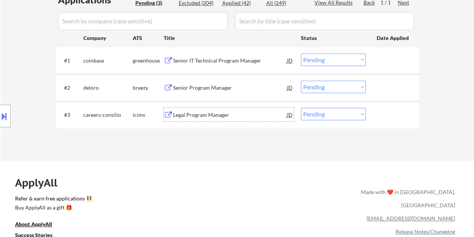
click at [376, 112] on div "#3 careers-consilio icims Legal Program Manager JD warning_amber Choose an opti…" at bounding box center [236, 114] width 356 height 20
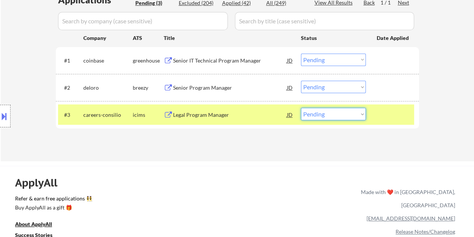
click at [362, 117] on select "Choose an option... Pending Applied Excluded (Questions) Excluded (Expired) Exc…" at bounding box center [333, 114] width 65 height 12
select select ""excluded__bad_match_""
click at [301, 108] on select "Choose an option... Pending Applied Excluded (Questions) Excluded (Expired) Exc…" at bounding box center [333, 114] width 65 height 12
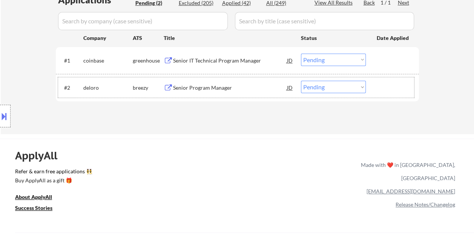
click at [375, 89] on div "#2 deloro breezy Senior Program Manager JD Choose an option... Pending Applied …" at bounding box center [236, 87] width 356 height 20
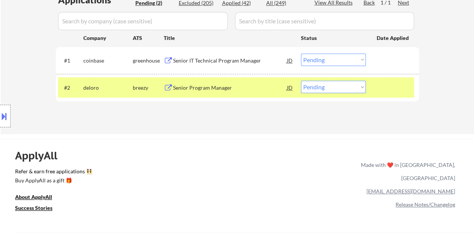
click at [247, 84] on div "Senior Program Manager" at bounding box center [230, 88] width 114 height 8
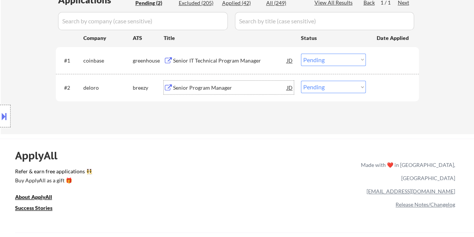
click at [382, 84] on div at bounding box center [393, 88] width 33 height 14
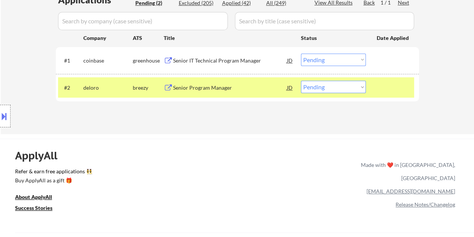
click at [347, 83] on select "Choose an option... Pending Applied Excluded (Questions) Excluded (Expired) Exc…" at bounding box center [333, 87] width 65 height 12
select select ""excluded__expired_""
click at [301, 81] on select "Choose an option... Pending Applied Excluded (Questions) Excluded (Expired) Exc…" at bounding box center [333, 87] width 65 height 12
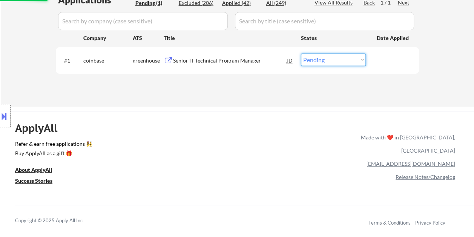
click at [362, 60] on select "Choose an option... Pending Applied Excluded (Questions) Excluded (Expired) Exc…" at bounding box center [333, 60] width 65 height 12
click at [301, 54] on select "Choose an option... Pending Applied Excluded (Questions) Excluded (Expired) Exc…" at bounding box center [333, 60] width 65 height 12
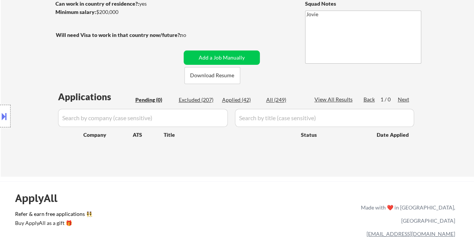
scroll to position [134, 0]
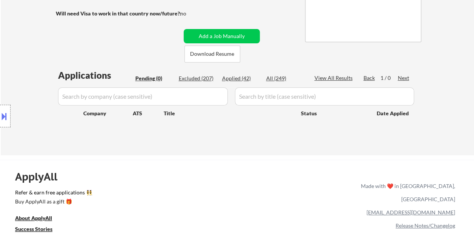
click at [241, 78] on div "Applied (42)" at bounding box center [241, 79] width 38 height 8
select select ""applied""
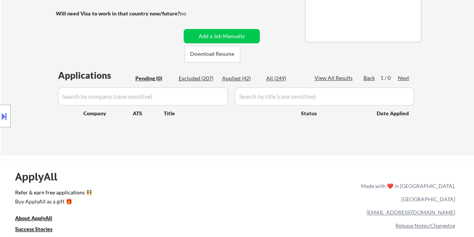
select select ""applied""
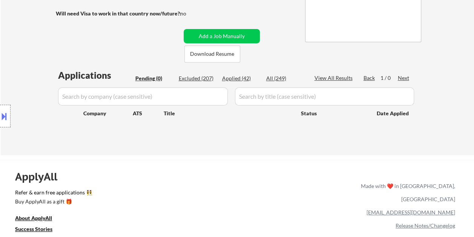
select select ""applied""
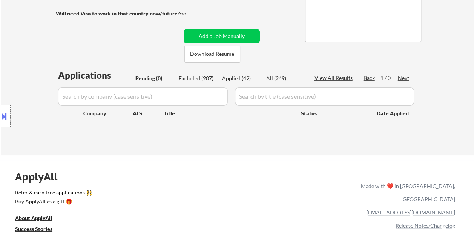
select select ""applied""
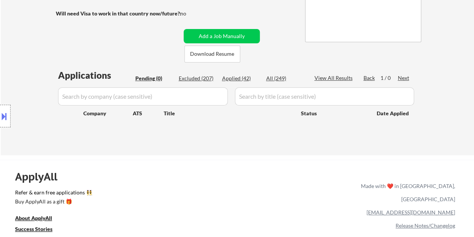
select select ""applied""
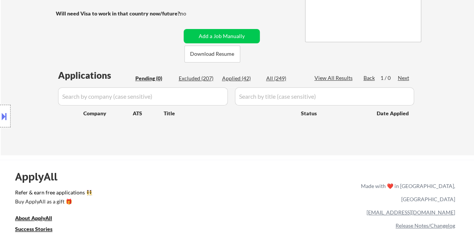
select select ""applied""
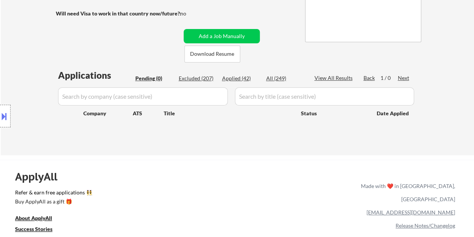
select select ""applied""
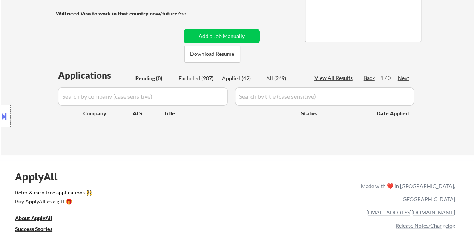
select select ""applied""
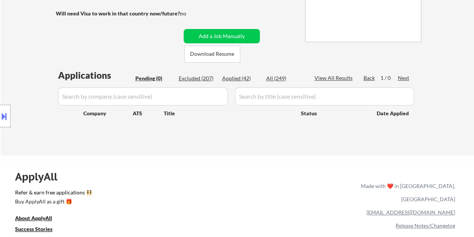
select select ""applied""
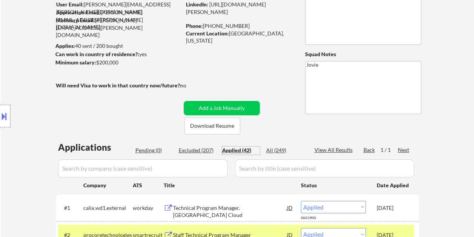
scroll to position [58, 0]
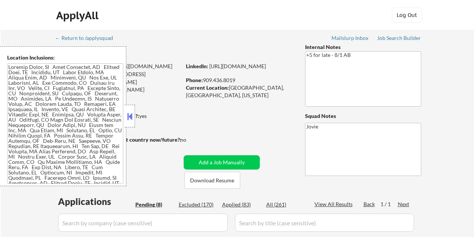
select select ""pending""
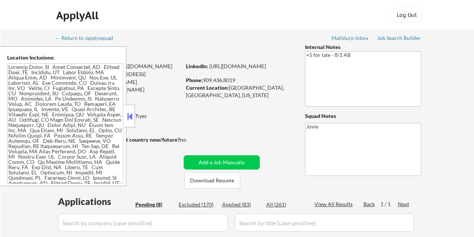
select select ""pending""
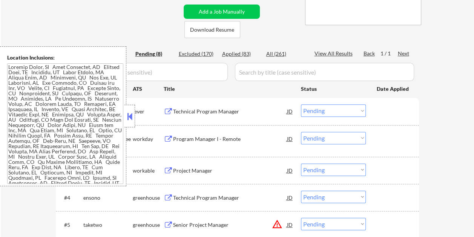
click at [132, 120] on button at bounding box center [130, 116] width 8 height 11
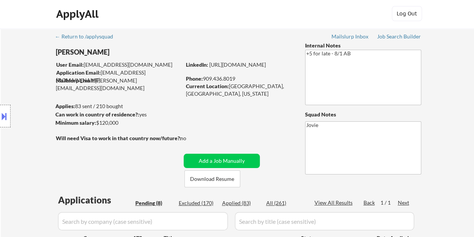
scroll to position [0, 0]
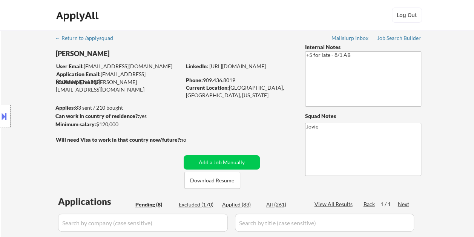
click at [251, 12] on div "ApplyAll Log In Sign Up Log Out" at bounding box center [237, 17] width 377 height 19
click at [230, 176] on button "Download Resume" at bounding box center [212, 180] width 56 height 17
click at [256, 9] on div "ApplyAll Log In Sign Up Log Out" at bounding box center [237, 17] width 377 height 19
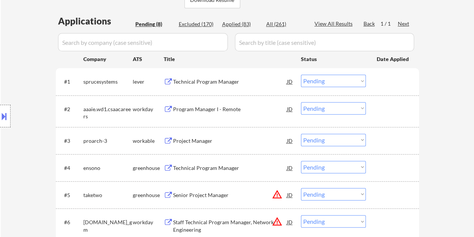
scroll to position [189, 0]
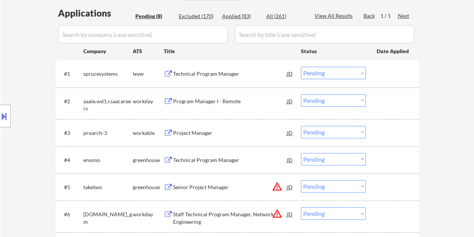
click at [405, 78] on div at bounding box center [393, 74] width 33 height 14
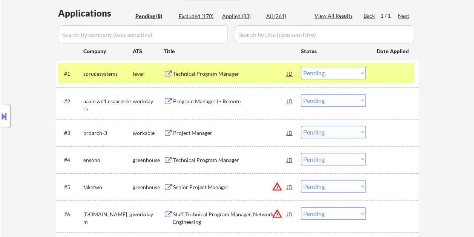
click at [259, 78] on div "Technical Program Manager" at bounding box center [230, 74] width 114 height 14
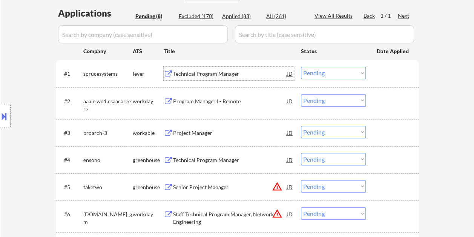
click at [386, 74] on div at bounding box center [393, 74] width 33 height 14
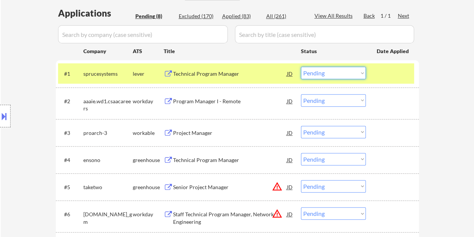
click at [357, 74] on select "Choose an option... Pending Applied Excluded (Questions) Excluded (Expired) Exc…" at bounding box center [333, 73] width 65 height 12
click at [301, 67] on select "Choose an option... Pending Applied Excluded (Questions) Excluded (Expired) Exc…" at bounding box center [333, 73] width 65 height 12
select select ""pending""
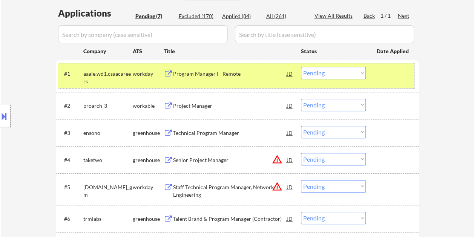
click at [372, 78] on div "#1 aaaie.wd1.csaacareers workday Program Manager I - Remote JD Choose an option…" at bounding box center [236, 75] width 356 height 25
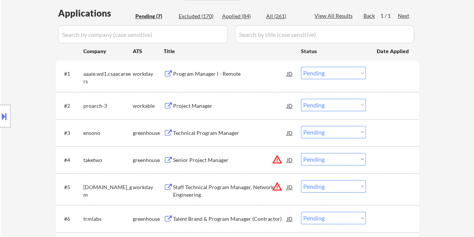
click at [386, 103] on div at bounding box center [393, 106] width 33 height 14
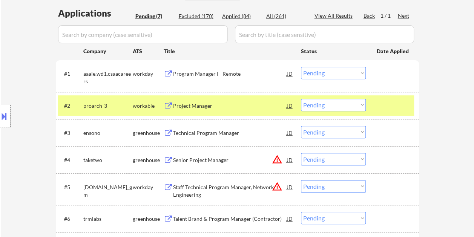
click at [247, 105] on div "Project Manager" at bounding box center [230, 106] width 114 height 8
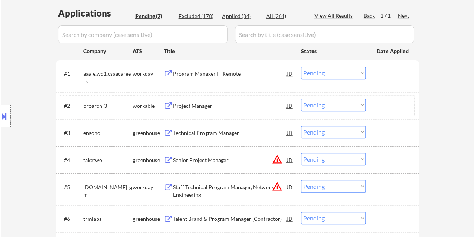
drag, startPoint x: 388, startPoint y: 107, endPoint x: 371, endPoint y: 106, distance: 17.8
click at [388, 107] on div at bounding box center [393, 106] width 33 height 14
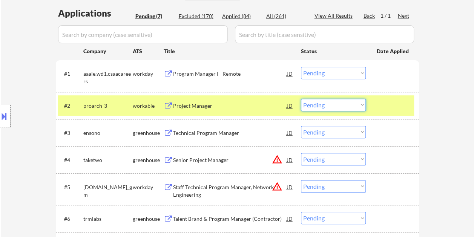
click at [359, 107] on select "Choose an option... Pending Applied Excluded (Questions) Excluded (Expired) Exc…" at bounding box center [333, 105] width 65 height 12
click at [301, 99] on select "Choose an option... Pending Applied Excluded (Questions) Excluded (Expired) Exc…" at bounding box center [333, 105] width 65 height 12
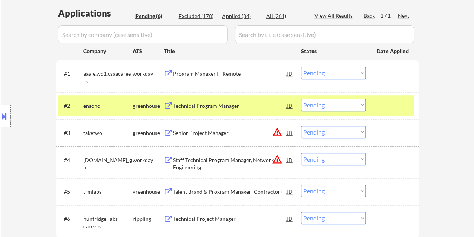
click at [379, 104] on div at bounding box center [393, 106] width 33 height 14
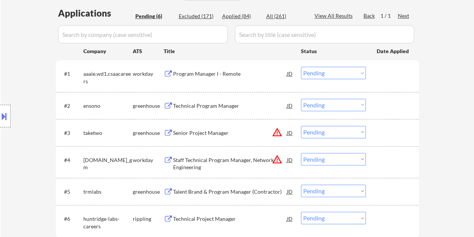
click at [379, 106] on div at bounding box center [393, 106] width 33 height 14
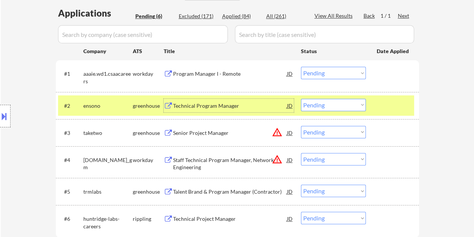
click at [228, 109] on div "Technical Program Manager" at bounding box center [230, 106] width 114 height 8
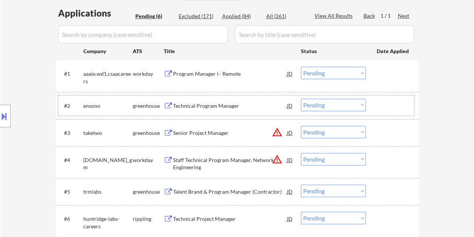
click at [376, 103] on div "#2 ensono greenhouse Technical Program Manager JD Choose an option... Pending A…" at bounding box center [236, 105] width 356 height 20
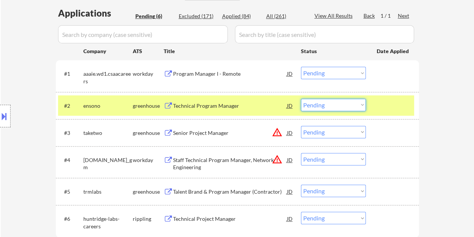
click at [362, 107] on select "Choose an option... Pending Applied Excluded (Questions) Excluded (Expired) Exc…" at bounding box center [333, 105] width 65 height 12
click at [301, 99] on select "Choose an option... Pending Applied Excluded (Questions) Excluded (Expired) Exc…" at bounding box center [333, 105] width 65 height 12
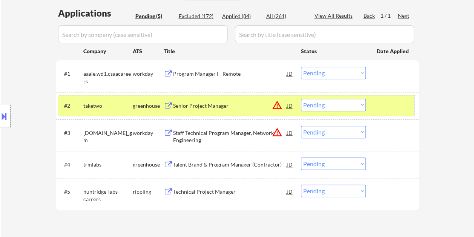
click at [379, 105] on div at bounding box center [393, 106] width 33 height 14
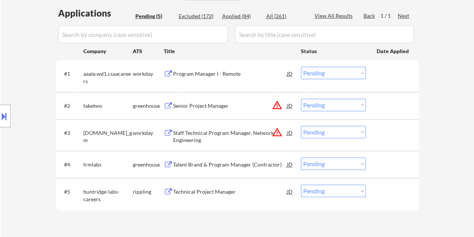
click at [379, 105] on div at bounding box center [393, 106] width 33 height 14
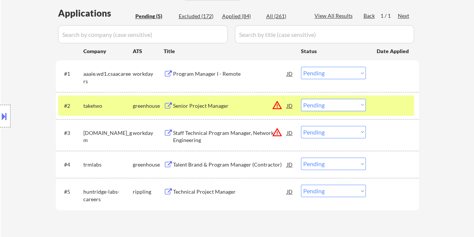
click at [229, 102] on div "Senior Project Manager" at bounding box center [230, 106] width 114 height 8
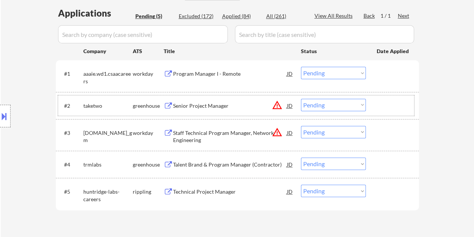
click at [377, 103] on div at bounding box center [393, 106] width 33 height 14
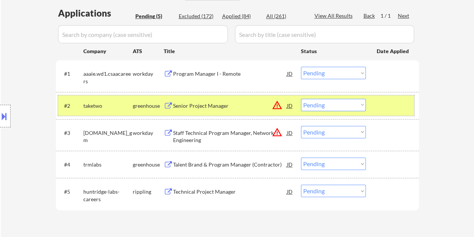
click at [344, 107] on select "Choose an option... Pending Applied Excluded (Questions) Excluded (Expired) Exc…" at bounding box center [333, 105] width 65 height 12
click at [301, 99] on select "Choose an option... Pending Applied Excluded (Questions) Excluded (Expired) Exc…" at bounding box center [333, 105] width 65 height 12
select select ""pending""
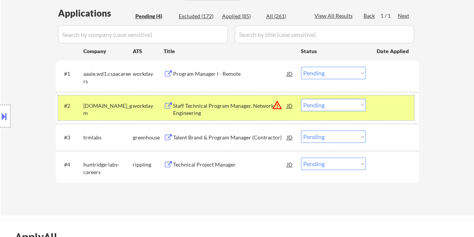
click at [374, 109] on div "#2 generalmotors.wd5.careers_gm workday Staff Technical Program Manager, Networ…" at bounding box center [236, 107] width 356 height 25
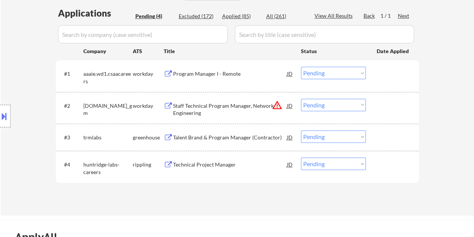
click at [382, 71] on div at bounding box center [393, 74] width 33 height 14
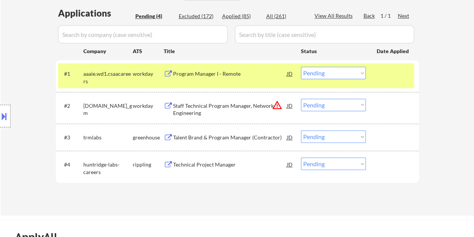
click at [252, 73] on div "Program Manager I - Remote" at bounding box center [230, 74] width 114 height 8
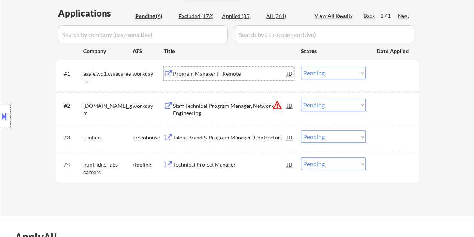
drag, startPoint x: 387, startPoint y: 79, endPoint x: 382, endPoint y: 79, distance: 4.9
click at [384, 79] on div at bounding box center [393, 74] width 33 height 14
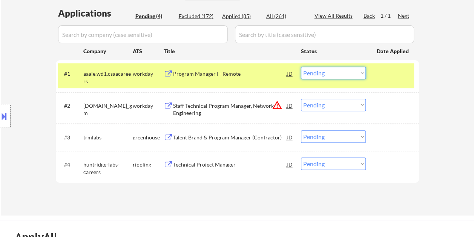
click at [360, 75] on select "Choose an option... Pending Applied Excluded (Questions) Excluded (Expired) Exc…" at bounding box center [333, 73] width 65 height 12
click at [301, 67] on select "Choose an option... Pending Applied Excluded (Questions) Excluded (Expired) Exc…" at bounding box center [333, 73] width 65 height 12
select select ""pending""
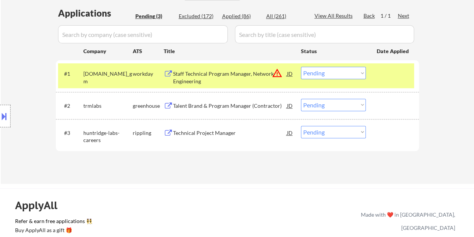
click at [374, 81] on div "#1 generalmotors.wd5.careers_gm workday Staff Technical Program Manager, Networ…" at bounding box center [236, 75] width 356 height 25
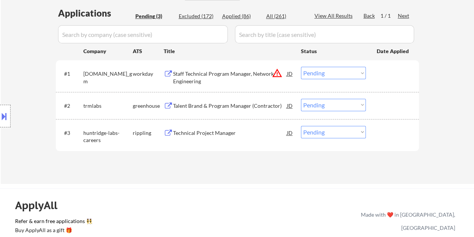
click at [385, 106] on div at bounding box center [393, 106] width 33 height 14
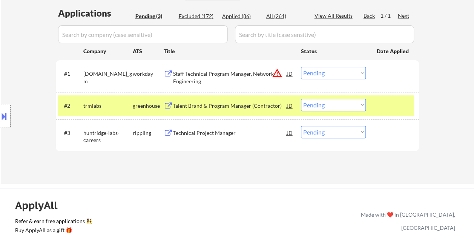
click at [215, 107] on div "Talent Brand & Program Manager (Contractor)" at bounding box center [230, 106] width 114 height 8
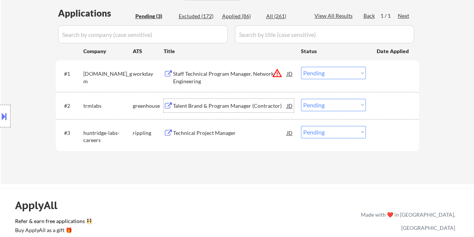
click at [379, 104] on div at bounding box center [393, 106] width 33 height 14
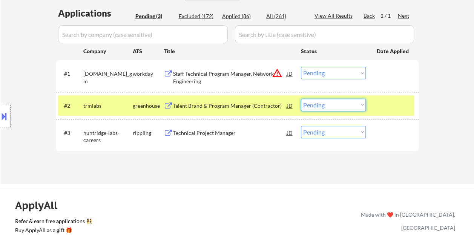
click at [357, 105] on select "Choose an option... Pending Applied Excluded (Questions) Excluded (Expired) Exc…" at bounding box center [333, 105] width 65 height 12
click at [301, 99] on select "Choose an option... Pending Applied Excluded (Questions) Excluded (Expired) Exc…" at bounding box center [333, 105] width 65 height 12
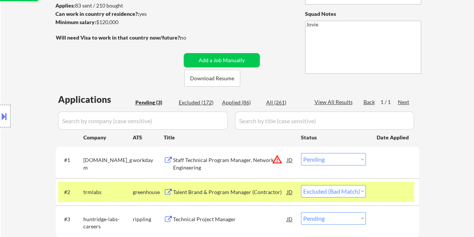
scroll to position [38, 0]
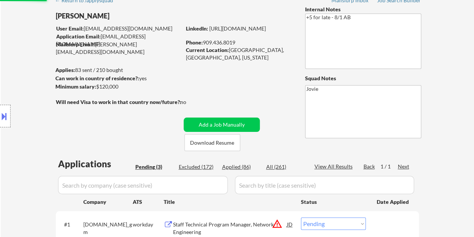
select select ""pending""
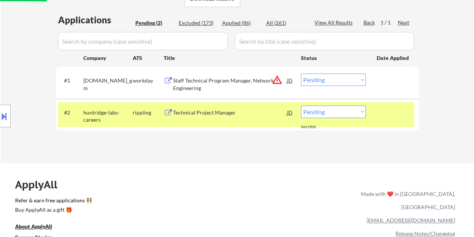
scroll to position [189, 0]
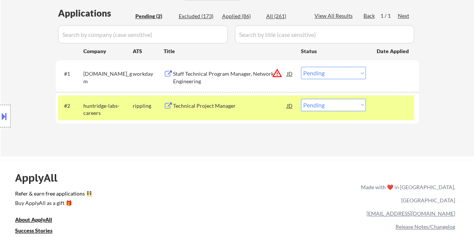
click at [375, 109] on div "#2 huntridge-labs-careers rippling Technical Project Manager JD warning_amber C…" at bounding box center [236, 107] width 356 height 25
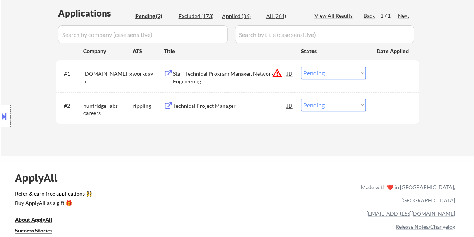
drag, startPoint x: 392, startPoint y: 81, endPoint x: 361, endPoint y: 72, distance: 32.7
click at [392, 80] on div "#1 generalmotors.wd5.careers_gm workday Staff Technical Program Manager, Networ…" at bounding box center [236, 75] width 356 height 25
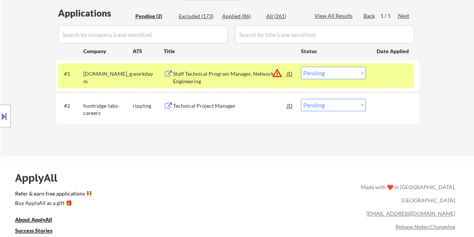
click at [249, 71] on div "Staff Technical Program Manager, Network Engineering" at bounding box center [230, 77] width 114 height 15
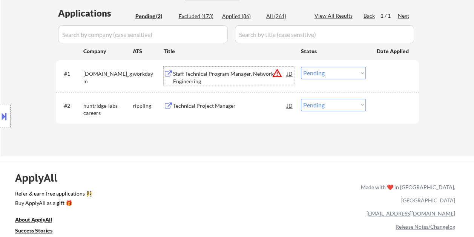
click at [375, 73] on div "#1 generalmotors.wd5.careers_gm workday Staff Technical Program Manager, Networ…" at bounding box center [236, 75] width 356 height 25
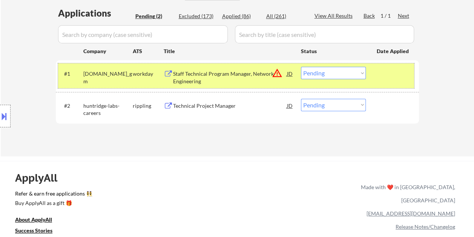
click at [354, 73] on select "Choose an option... Pending Applied Excluded (Questions) Excluded (Expired) Exc…" at bounding box center [333, 73] width 65 height 12
click at [301, 67] on select "Choose an option... Pending Applied Excluded (Questions) Excluded (Expired) Exc…" at bounding box center [333, 73] width 65 height 12
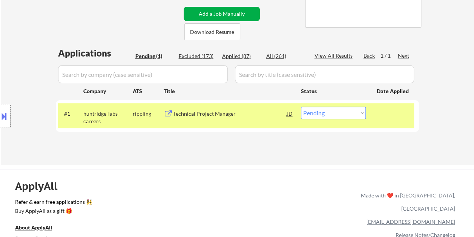
scroll to position [151, 0]
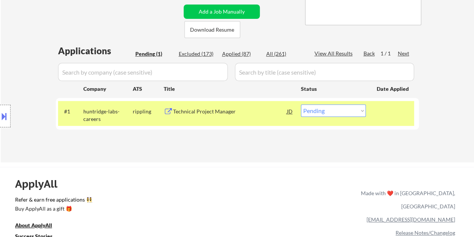
click at [377, 112] on div at bounding box center [393, 111] width 33 height 14
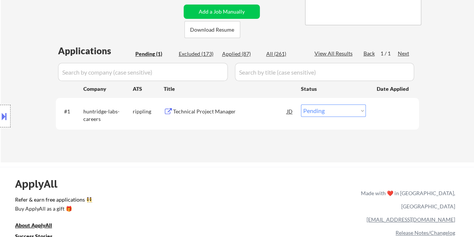
click at [391, 118] on div "#1 huntridge-labs-careers rippling Technical Project Manager JD warning_amber C…" at bounding box center [236, 113] width 356 height 25
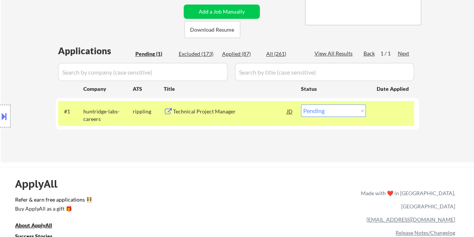
click at [267, 103] on div "#1 huntridge-labs-careers rippling Technical Project Manager JD warning_amber C…" at bounding box center [236, 113] width 356 height 25
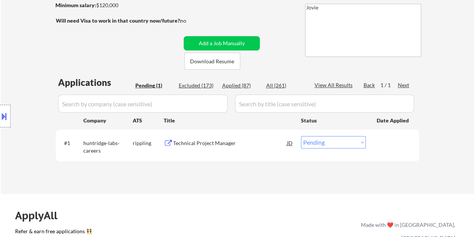
scroll to position [113, 0]
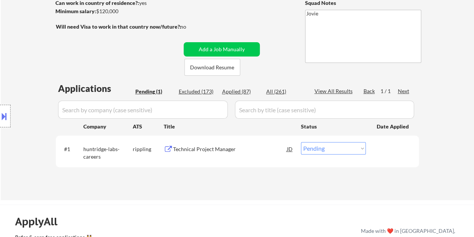
click at [378, 144] on div at bounding box center [393, 149] width 33 height 14
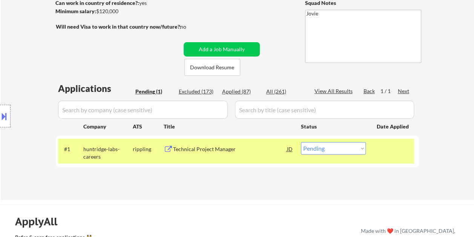
click at [247, 150] on div "Technical Project Manager" at bounding box center [230, 150] width 114 height 8
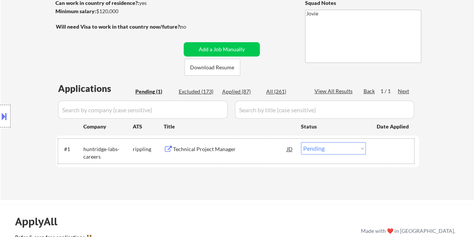
click at [378, 144] on div at bounding box center [393, 149] width 33 height 14
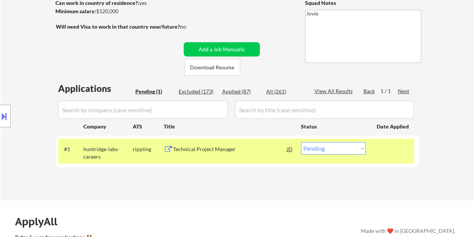
click at [360, 147] on select "Choose an option... Pending Applied Excluded (Questions) Excluded (Expired) Exc…" at bounding box center [333, 148] width 65 height 12
select select ""applied""
click at [301, 142] on select "Choose an option... Pending Applied Excluded (Questions) Excluded (Expired) Exc…" at bounding box center [333, 148] width 65 height 12
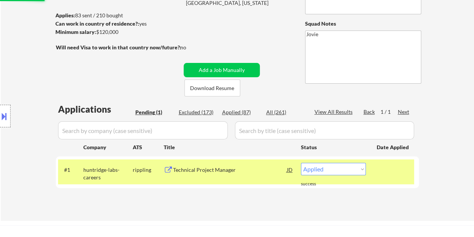
scroll to position [75, 0]
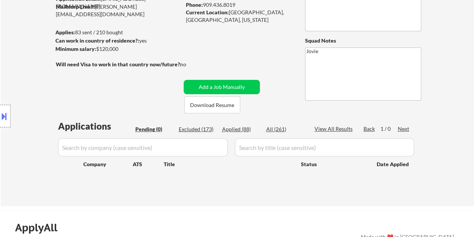
click at [239, 129] on div "Applied (88)" at bounding box center [241, 130] width 38 height 8
select select ""applied""
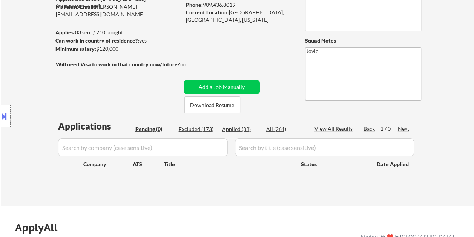
select select ""applied""
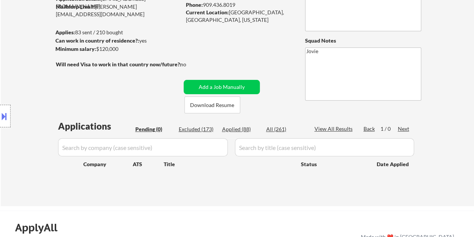
select select ""applied""
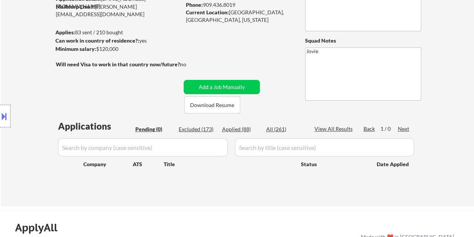
select select ""applied""
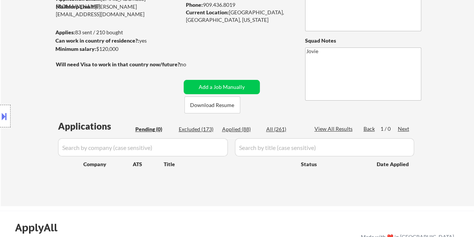
select select ""applied""
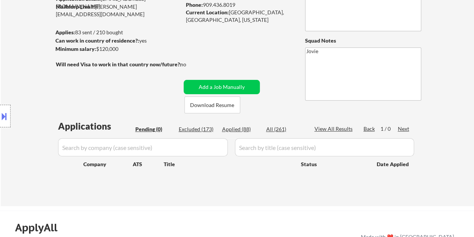
select select ""applied""
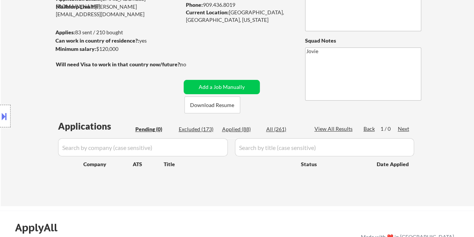
select select ""applied""
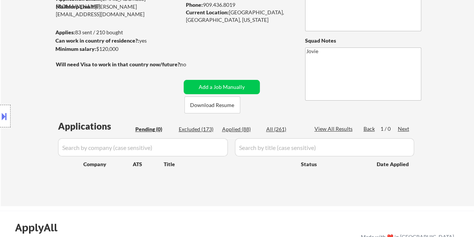
select select ""applied""
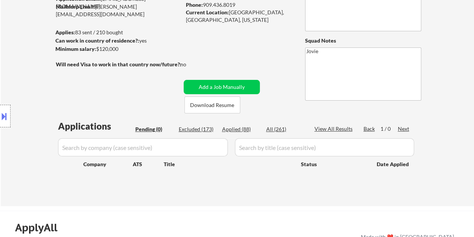
select select ""applied""
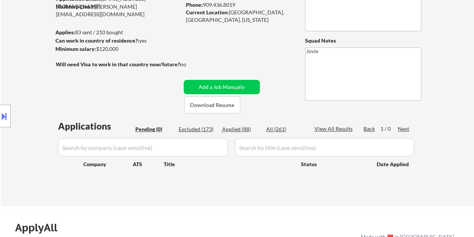
select select ""applied""
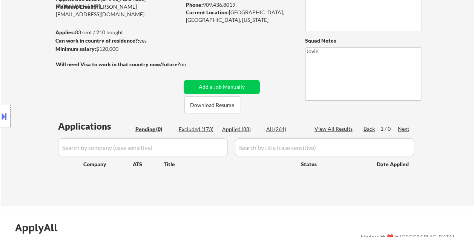
select select ""applied""
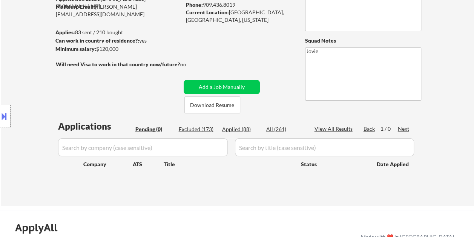
select select ""applied""
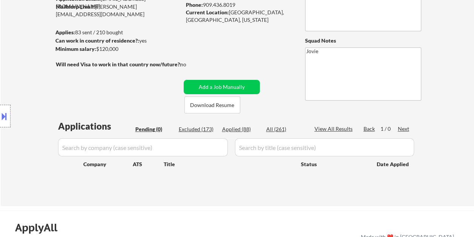
select select ""applied""
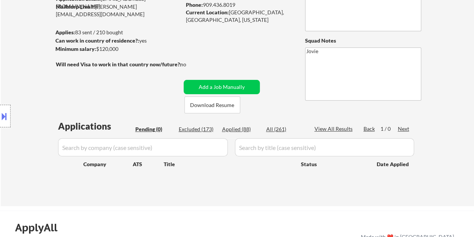
select select ""applied""
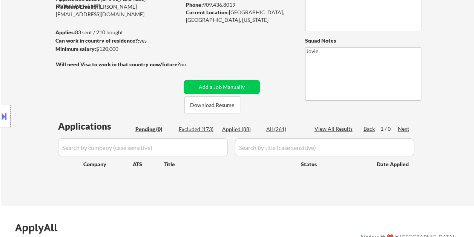
select select ""applied""
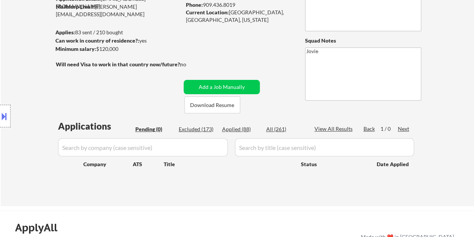
select select ""applied""
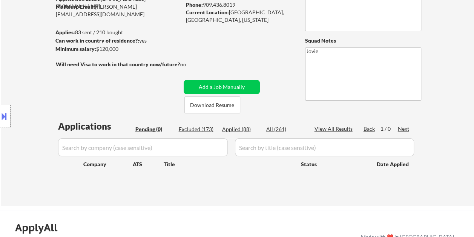
select select ""applied""
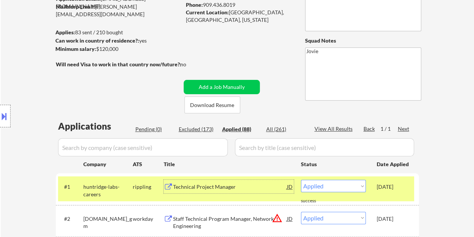
click at [256, 186] on div "Technical Project Manager" at bounding box center [230, 187] width 114 height 8
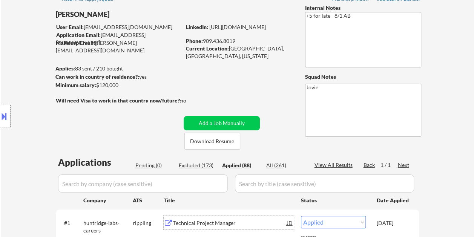
scroll to position [38, 0]
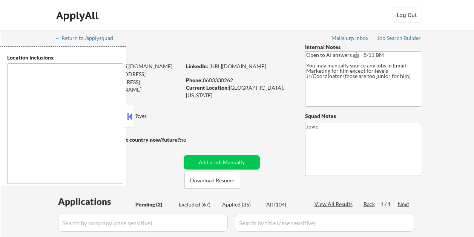
select select ""pending""
click at [134, 111] on div at bounding box center [129, 116] width 11 height 23
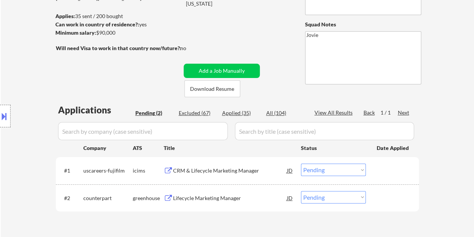
scroll to position [113, 0]
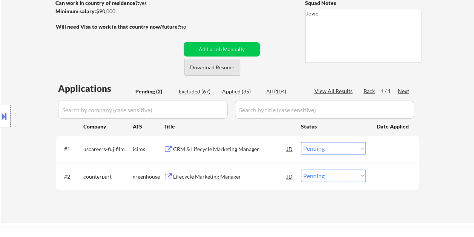
click at [219, 67] on button "Download Resume" at bounding box center [212, 67] width 56 height 17
click at [232, 17] on div "← Return to /applysquad Mailslurp Inbox Job Search Builder [PERSON_NAME] User E…" at bounding box center [237, 67] width 376 height 300
click at [221, 173] on div "Lifecycle Marketing Manager" at bounding box center [230, 177] width 114 height 8
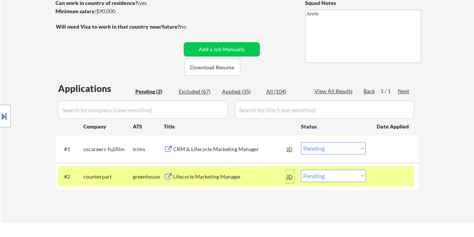
click at [293, 177] on div "JD" at bounding box center [290, 177] width 8 height 14
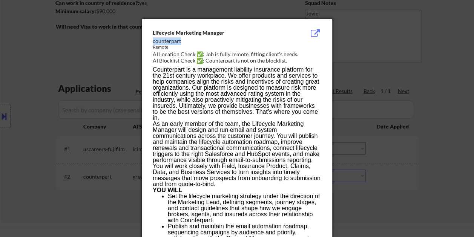
drag, startPoint x: 153, startPoint y: 41, endPoint x: 182, endPoint y: 41, distance: 28.7
click at [182, 41] on div "counterpart" at bounding box center [218, 41] width 130 height 8
copy div "counterpart"
click at [433, 71] on div at bounding box center [237, 118] width 474 height 237
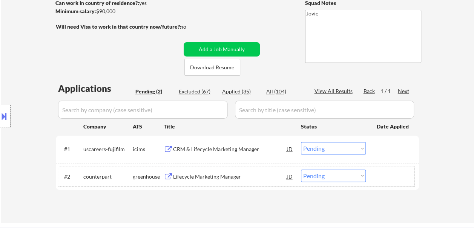
drag, startPoint x: 384, startPoint y: 176, endPoint x: 361, endPoint y: 179, distance: 22.4
click at [384, 177] on div at bounding box center [393, 177] width 33 height 14
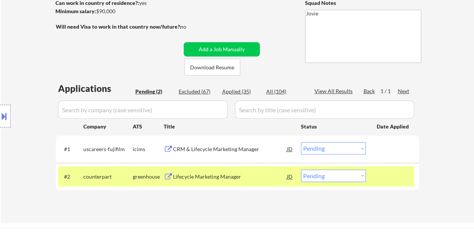
click at [353, 178] on select "Choose an option... Pending Applied Excluded (Questions) Excluded (Expired) Exc…" at bounding box center [333, 176] width 65 height 12
select select ""applied""
click at [301, 170] on select "Choose an option... Pending Applied Excluded (Questions) Excluded (Expired) Exc…" at bounding box center [333, 176] width 65 height 12
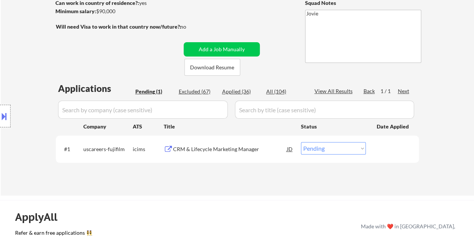
click at [404, 144] on div at bounding box center [393, 149] width 33 height 14
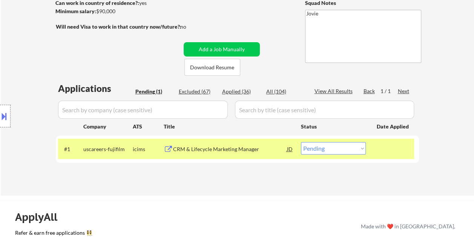
click at [265, 145] on div "CRM & Lifecycle Marketing Manager" at bounding box center [230, 149] width 114 height 14
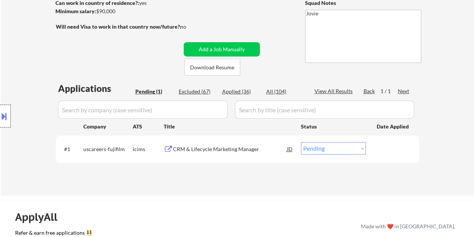
click at [9, 108] on div at bounding box center [5, 116] width 11 height 23
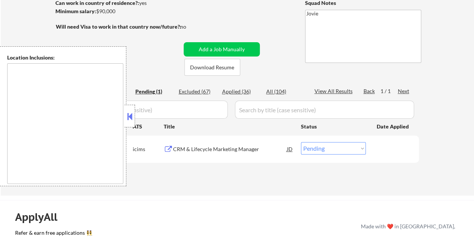
click at [129, 116] on button at bounding box center [130, 116] width 8 height 11
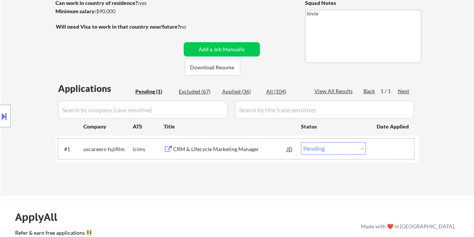
click at [379, 148] on div at bounding box center [393, 149] width 33 height 14
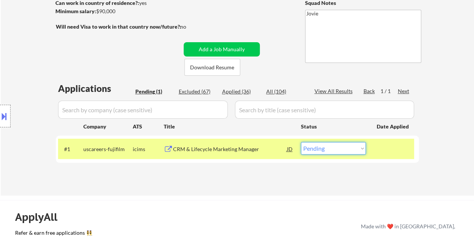
click at [363, 150] on select "Choose an option... Pending Applied Excluded (Questions) Excluded (Expired) Exc…" at bounding box center [333, 148] width 65 height 12
select select ""excluded""
click at [301, 142] on select "Choose an option... Pending Applied Excluded (Questions) Excluded (Expired) Exc…" at bounding box center [333, 148] width 65 height 12
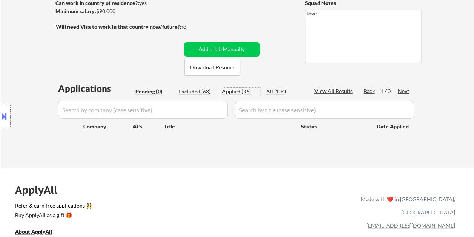
click at [245, 91] on div "Applied (36)" at bounding box center [241, 92] width 38 height 8
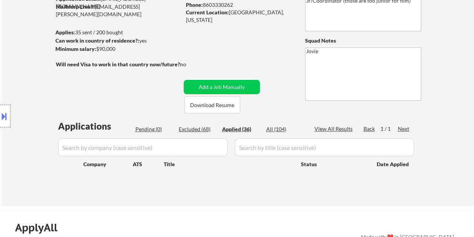
scroll to position [0, 0]
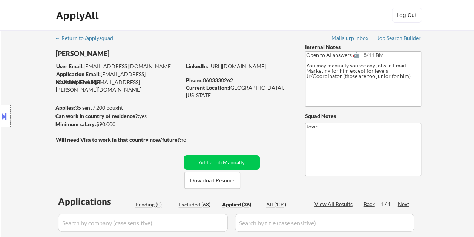
select select ""applied""
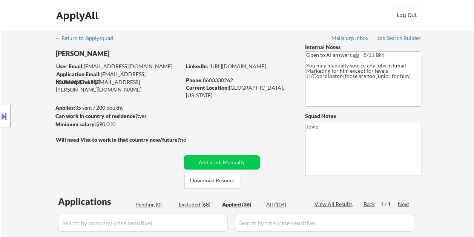
select select ""applied""
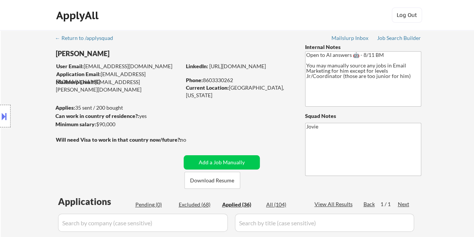
select select ""applied""
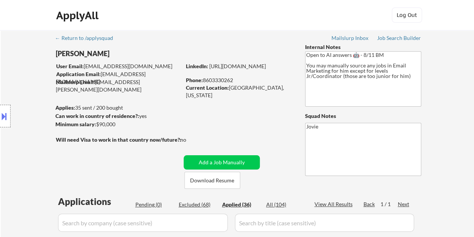
select select ""applied""
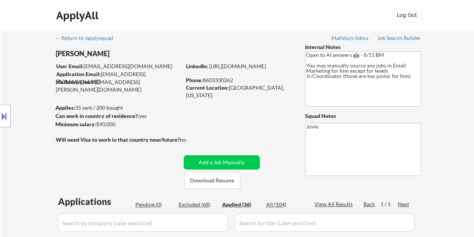
select select ""applied""
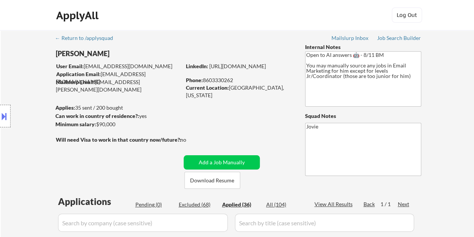
select select ""applied""
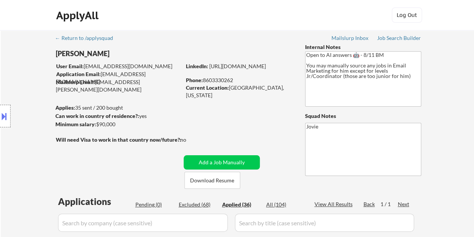
select select ""applied""
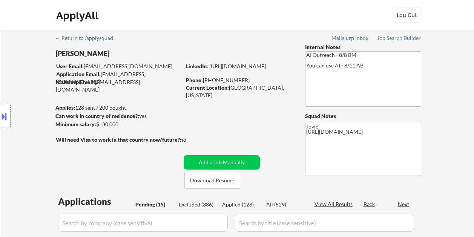
select select ""pending""
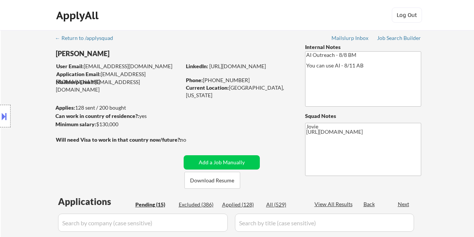
select select ""pending""
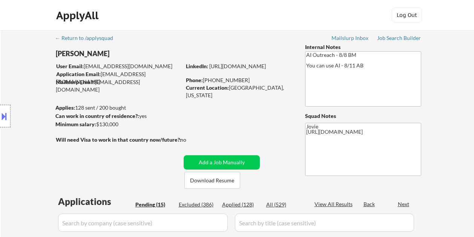
select select ""pending""
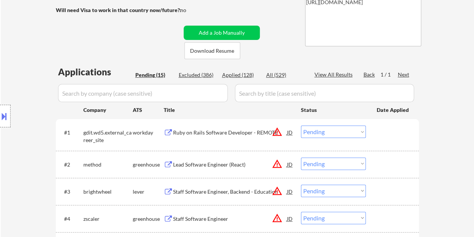
scroll to position [151, 0]
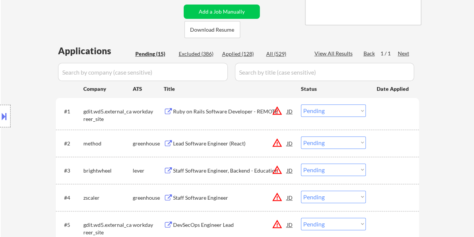
click at [296, 9] on div "← Return to /applysquad Mailslurp Inbox Job Search Builder [PERSON_NAME] User E…" at bounding box center [237, 219] width 376 height 681
click at [231, 26] on button "Download Resume" at bounding box center [212, 29] width 56 height 17
drag, startPoint x: 282, startPoint y: 16, endPoint x: 297, endPoint y: 40, distance: 27.6
click at [282, 16] on div "← Return to /applysquad Mailslurp Inbox Job Search Builder [PERSON_NAME] User E…" at bounding box center [237, 219] width 376 height 681
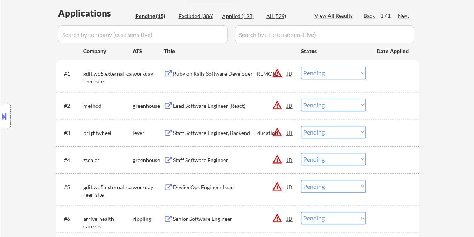
click at [384, 103] on div at bounding box center [393, 106] width 33 height 14
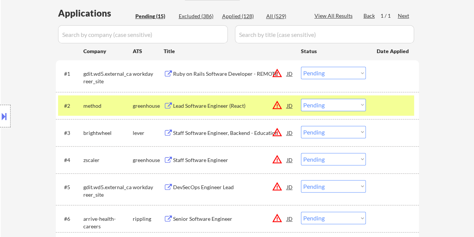
click at [219, 112] on div "#2 method greenhouse Lead Software Engineer (React) JD warning_amber Choose an …" at bounding box center [236, 105] width 356 height 20
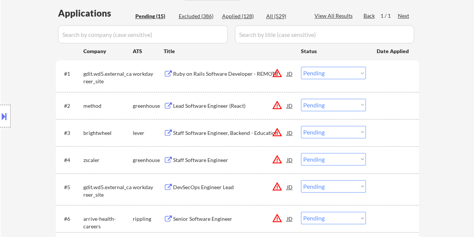
click at [388, 104] on div at bounding box center [393, 106] width 33 height 14
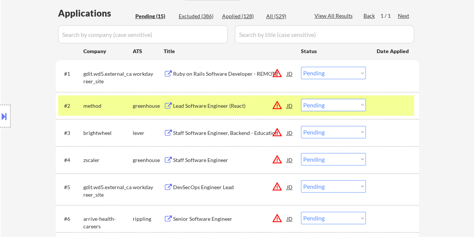
click at [219, 106] on div "Lead Software Engineer (React)" at bounding box center [230, 106] width 114 height 8
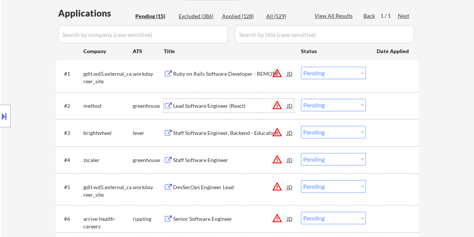
drag, startPoint x: 383, startPoint y: 106, endPoint x: 361, endPoint y: 105, distance: 21.5
click at [382, 105] on div at bounding box center [393, 106] width 33 height 14
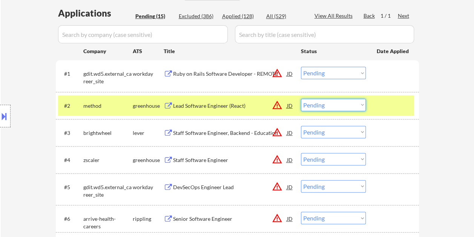
click at [356, 105] on select "Choose an option... Pending Applied Excluded (Questions) Excluded (Expired) Exc…" at bounding box center [333, 105] width 65 height 12
click at [301, 99] on select "Choose an option... Pending Applied Excluded (Questions) Excluded (Expired) Exc…" at bounding box center [333, 105] width 65 height 12
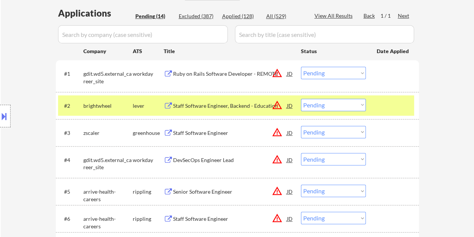
click at [390, 106] on div at bounding box center [393, 106] width 33 height 14
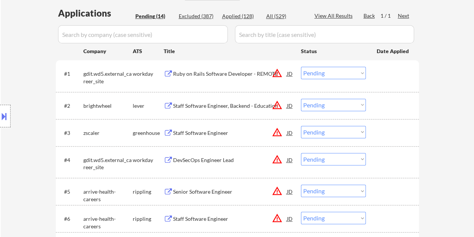
click at [392, 106] on div at bounding box center [393, 106] width 33 height 14
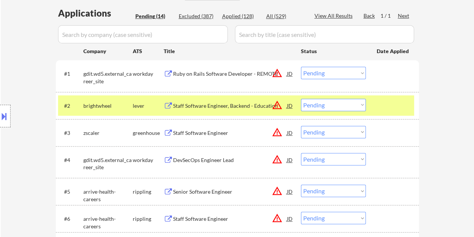
click at [218, 106] on div "Staff Software Engineer, Backend - Education" at bounding box center [230, 106] width 114 height 8
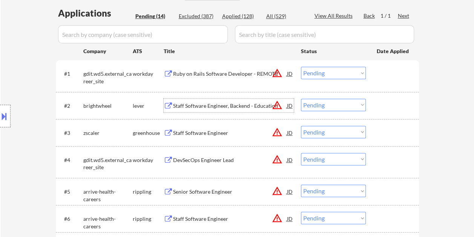
drag, startPoint x: 387, startPoint y: 107, endPoint x: 373, endPoint y: 107, distance: 14.0
click at [387, 107] on div at bounding box center [393, 106] width 33 height 14
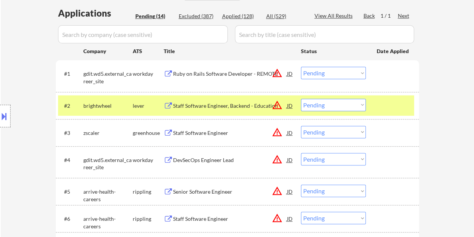
click at [362, 105] on select "Choose an option... Pending Applied Excluded (Questions) Excluded (Expired) Exc…" at bounding box center [333, 105] width 65 height 12
click at [301, 99] on select "Choose an option... Pending Applied Excluded (Questions) Excluded (Expired) Exc…" at bounding box center [333, 105] width 65 height 12
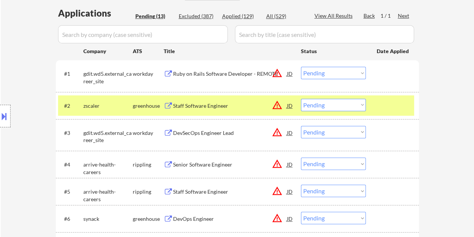
click at [375, 106] on div "#2 zscaler greenhouse Staff Software Engineer JD warning_amber Choose an option…" at bounding box center [236, 105] width 356 height 20
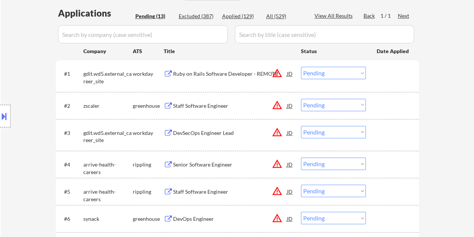
click at [381, 104] on div at bounding box center [393, 106] width 33 height 14
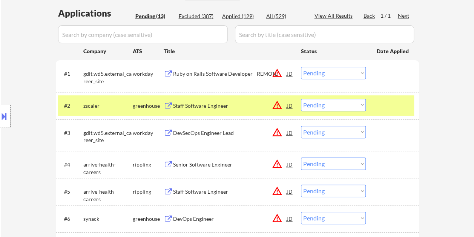
click at [223, 109] on div "Staff Software Engineer" at bounding box center [230, 106] width 114 height 8
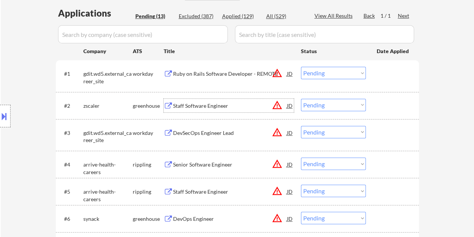
click at [383, 109] on div at bounding box center [393, 106] width 33 height 14
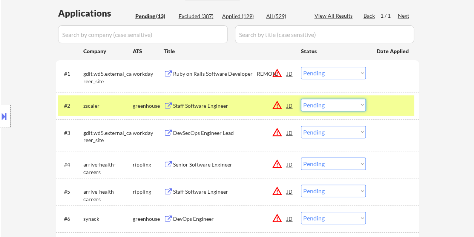
click at [357, 105] on select "Choose an option... Pending Applied Excluded (Questions) Excluded (Expired) Exc…" at bounding box center [333, 105] width 65 height 12
click at [301, 99] on select "Choose an option... Pending Applied Excluded (Questions) Excluded (Expired) Exc…" at bounding box center [333, 105] width 65 height 12
select select ""pending""
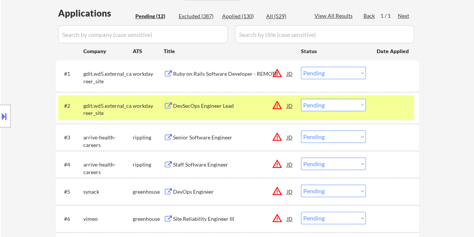
click at [377, 102] on div at bounding box center [393, 106] width 33 height 14
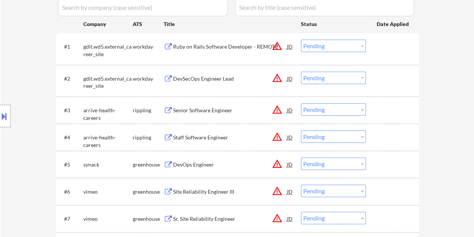
scroll to position [226, 0]
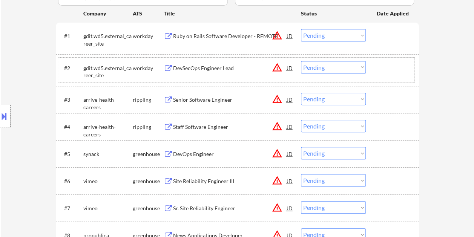
click at [386, 67] on div at bounding box center [393, 68] width 33 height 14
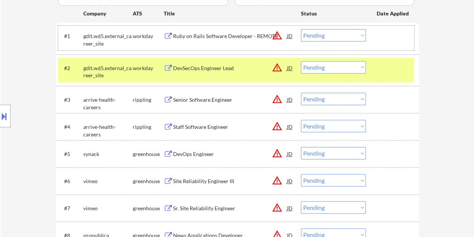
click at [379, 36] on div at bounding box center [393, 36] width 33 height 14
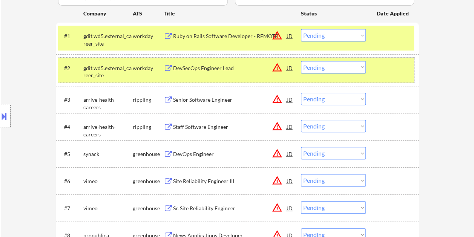
click at [372, 68] on div "#2 gdit.wd5.external_career_site workday DevSecOps Engineer Lead JD warning_amb…" at bounding box center [236, 70] width 356 height 25
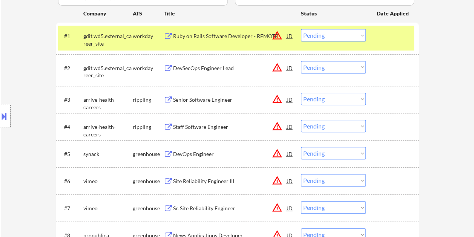
click at [376, 30] on div "#1 gdit.wd5.external_career_site workday Ruby on Rails Software Developer - REM…" at bounding box center [236, 38] width 356 height 25
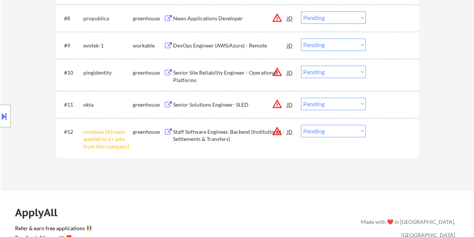
scroll to position [453, 0]
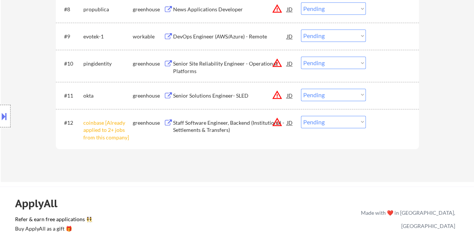
click at [379, 38] on div at bounding box center [393, 36] width 33 height 14
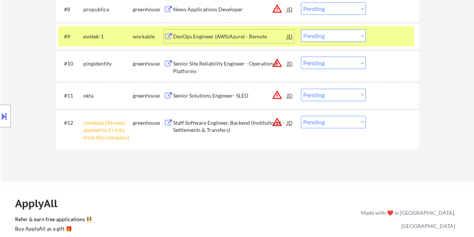
click at [208, 37] on div "DevOps Engineer (AWS/Azure) - Remote" at bounding box center [230, 37] width 114 height 8
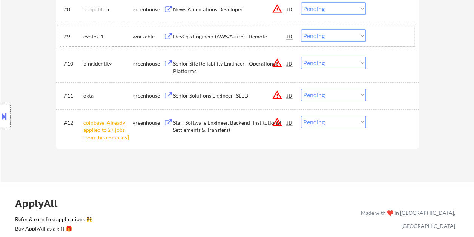
click at [376, 35] on div "#9 evotek-1 workable DevOps Engineer (AWS/Azure) - Remote JD warning_amber Choo…" at bounding box center [236, 36] width 356 height 20
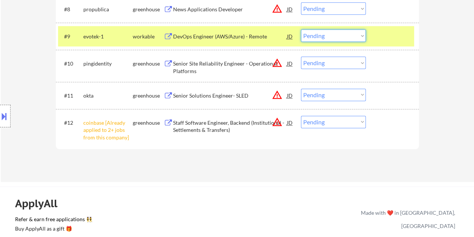
click at [364, 37] on select "Choose an option... Pending Applied Excluded (Questions) Excluded (Expired) Exc…" at bounding box center [333, 35] width 65 height 12
click at [301, 29] on select "Choose an option... Pending Applied Excluded (Questions) Excluded (Expired) Exc…" at bounding box center [333, 35] width 65 height 12
select select ""pending""
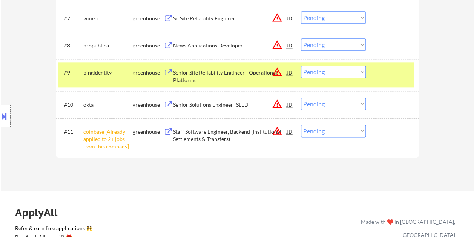
scroll to position [377, 0]
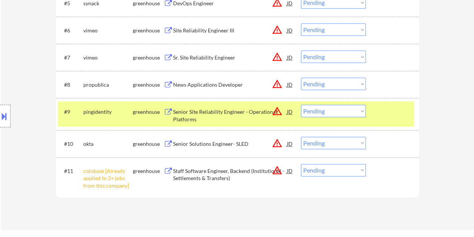
click at [384, 115] on div at bounding box center [393, 112] width 33 height 14
